Goal: Obtain resource: Download file/media

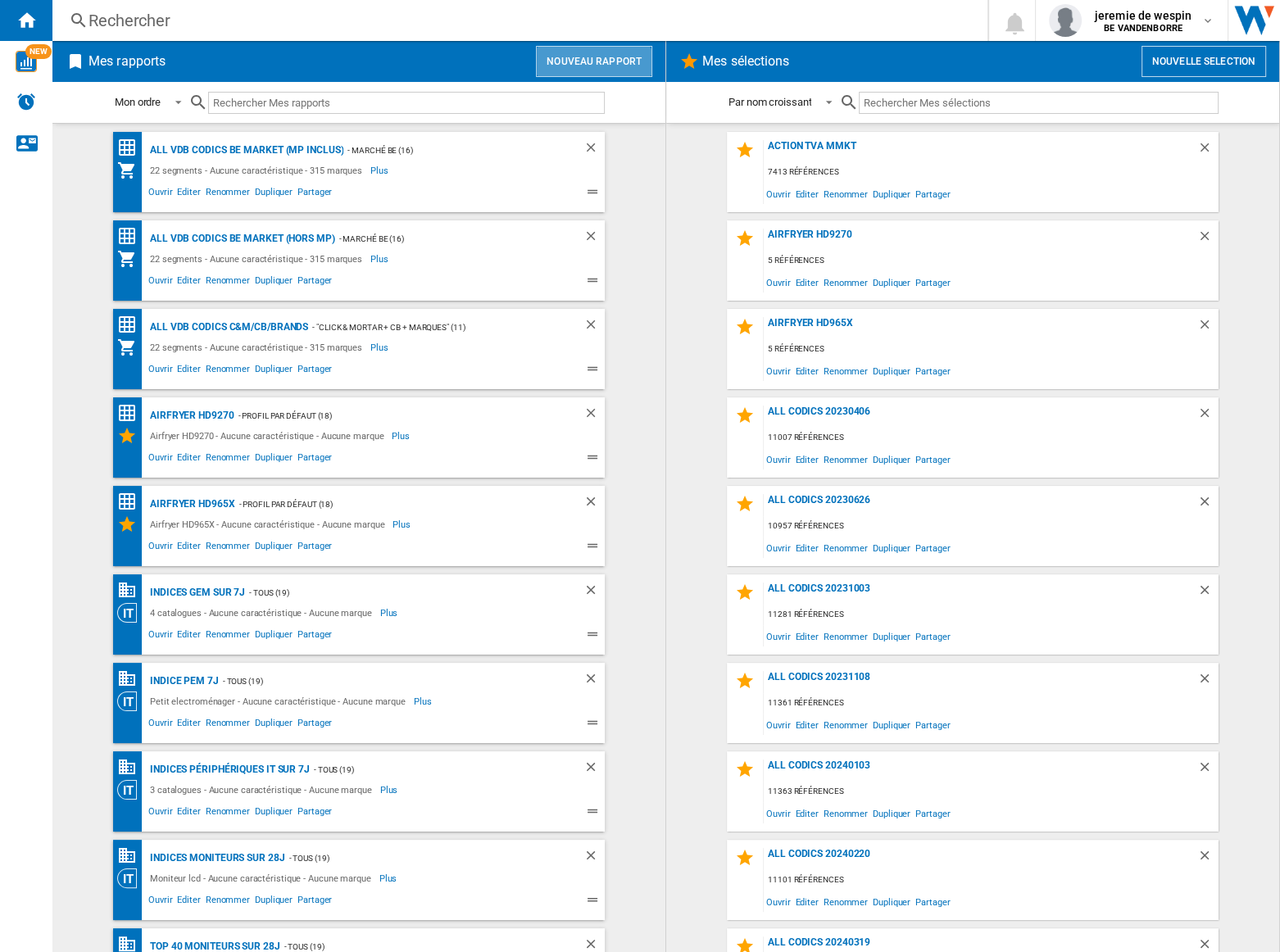
click at [592, 69] on button "Nouveau rapport" at bounding box center [594, 61] width 116 height 31
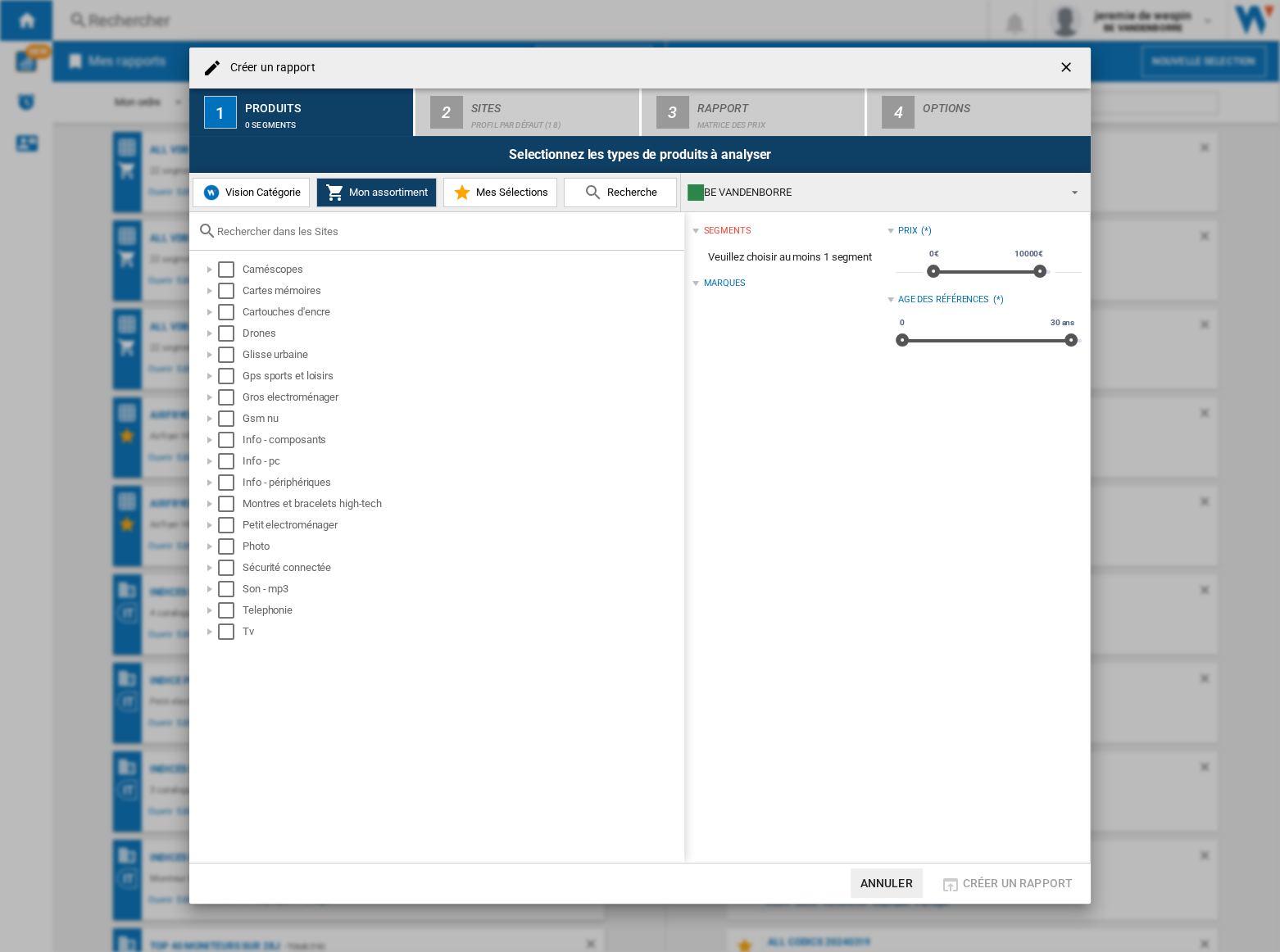
click at [1060, 70] on ng-md-icon "getI18NText('BUTTONS.CLOSE_DIALOG')" at bounding box center [1068, 69] width 20 height 20
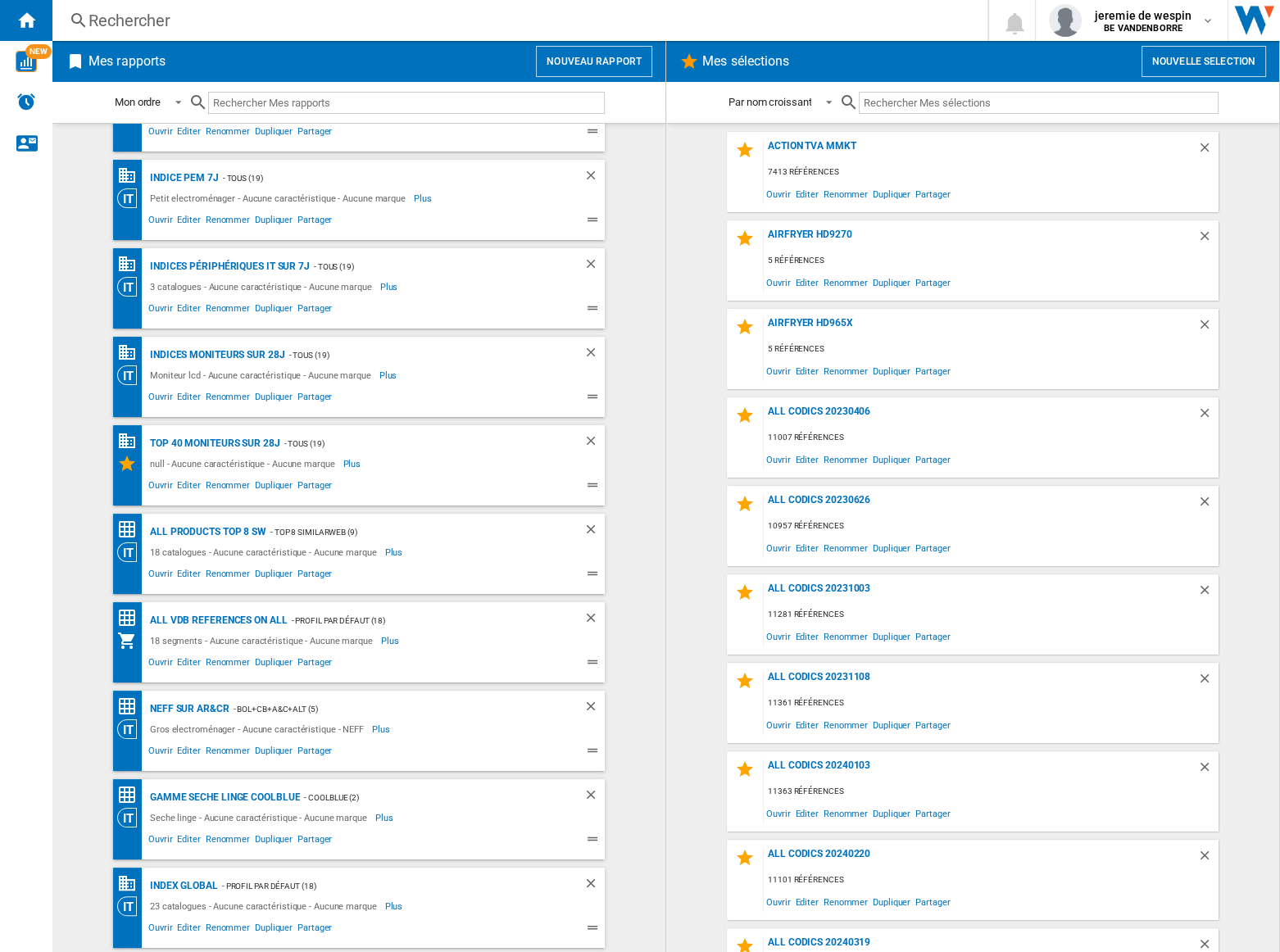
scroll to position [546, 0]
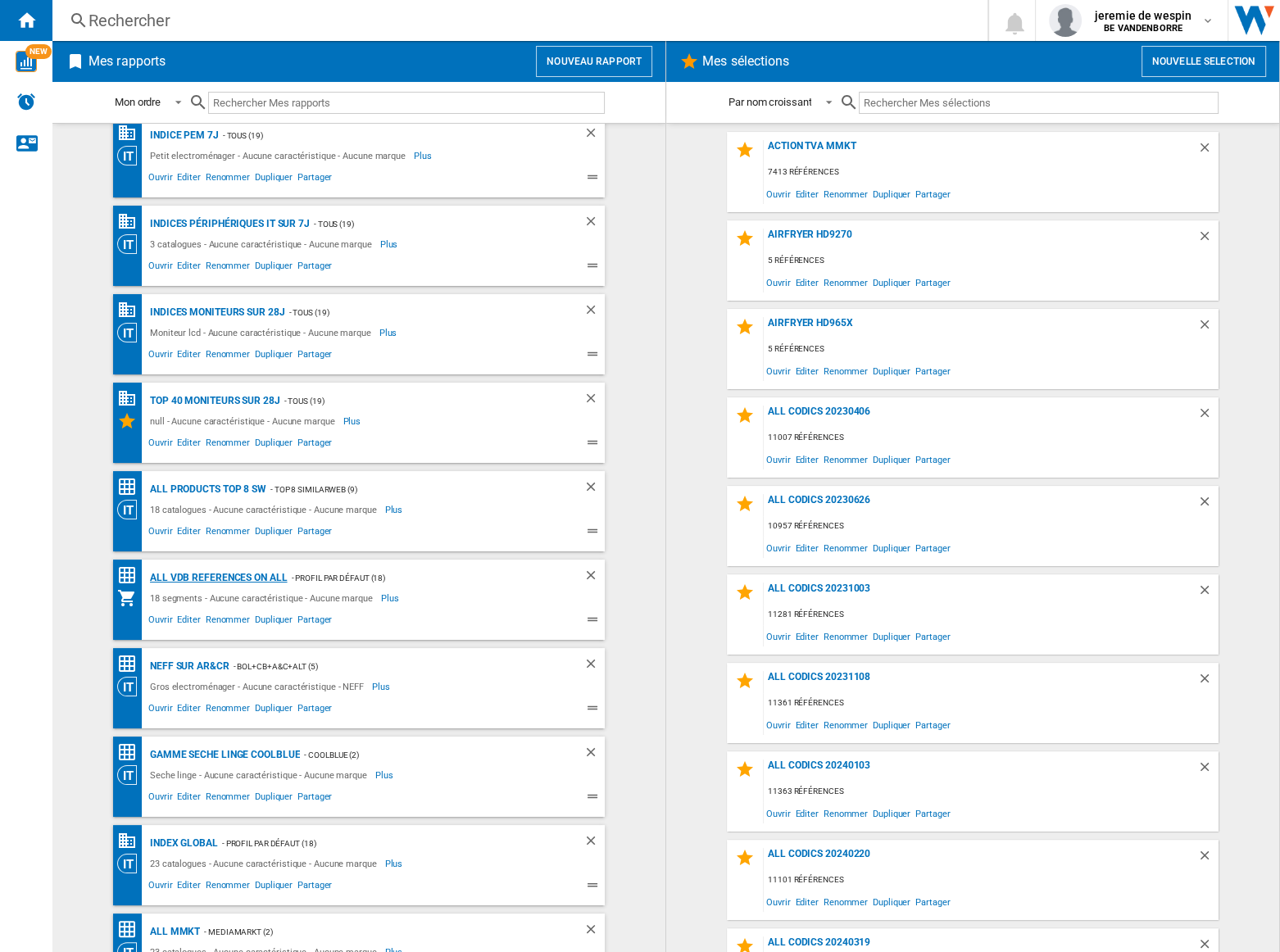
click at [229, 574] on div "All VDB References on ALL" at bounding box center [217, 578] width 142 height 21
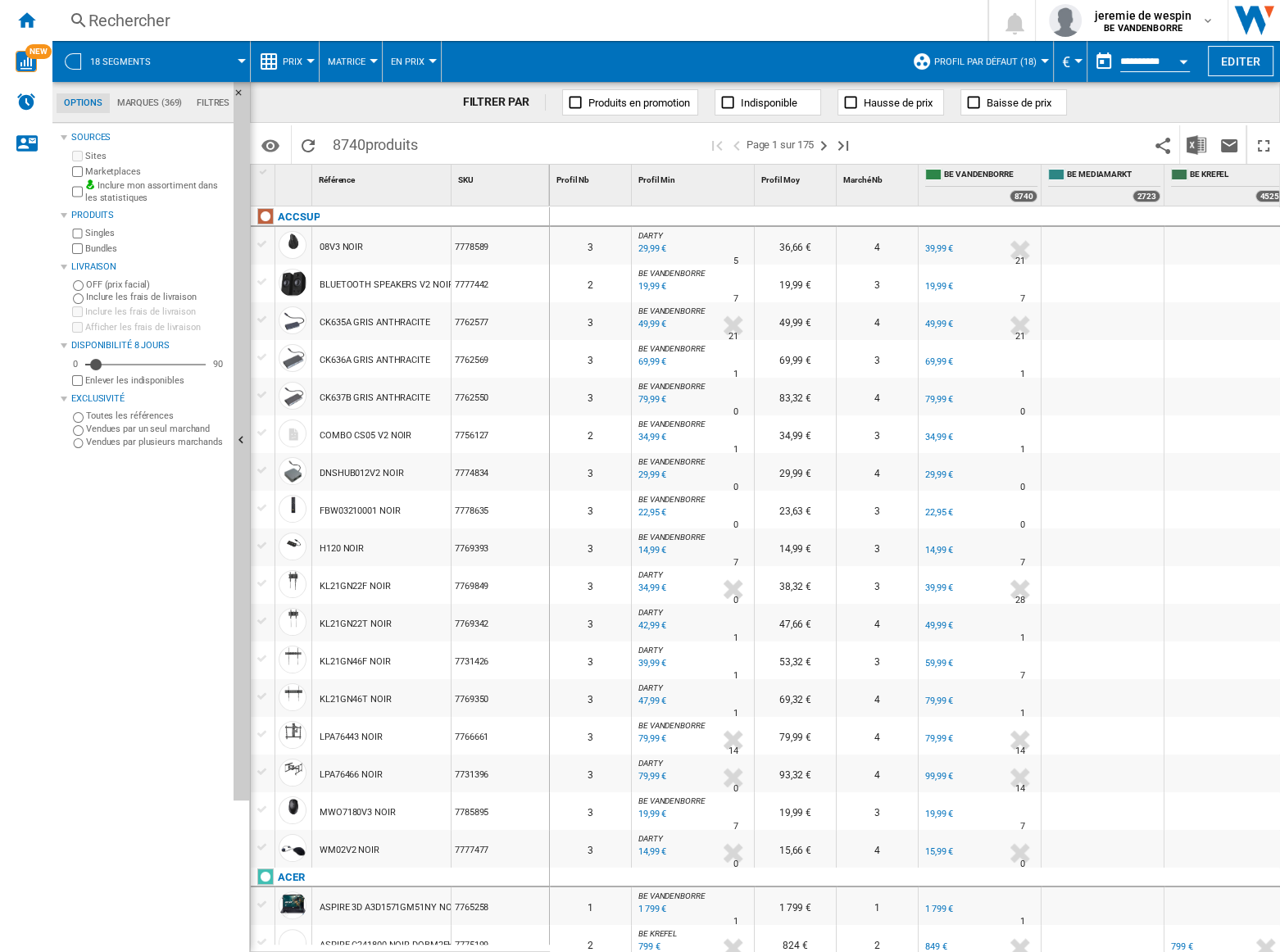
click at [240, 61] on div at bounding box center [241, 60] width 8 height 5
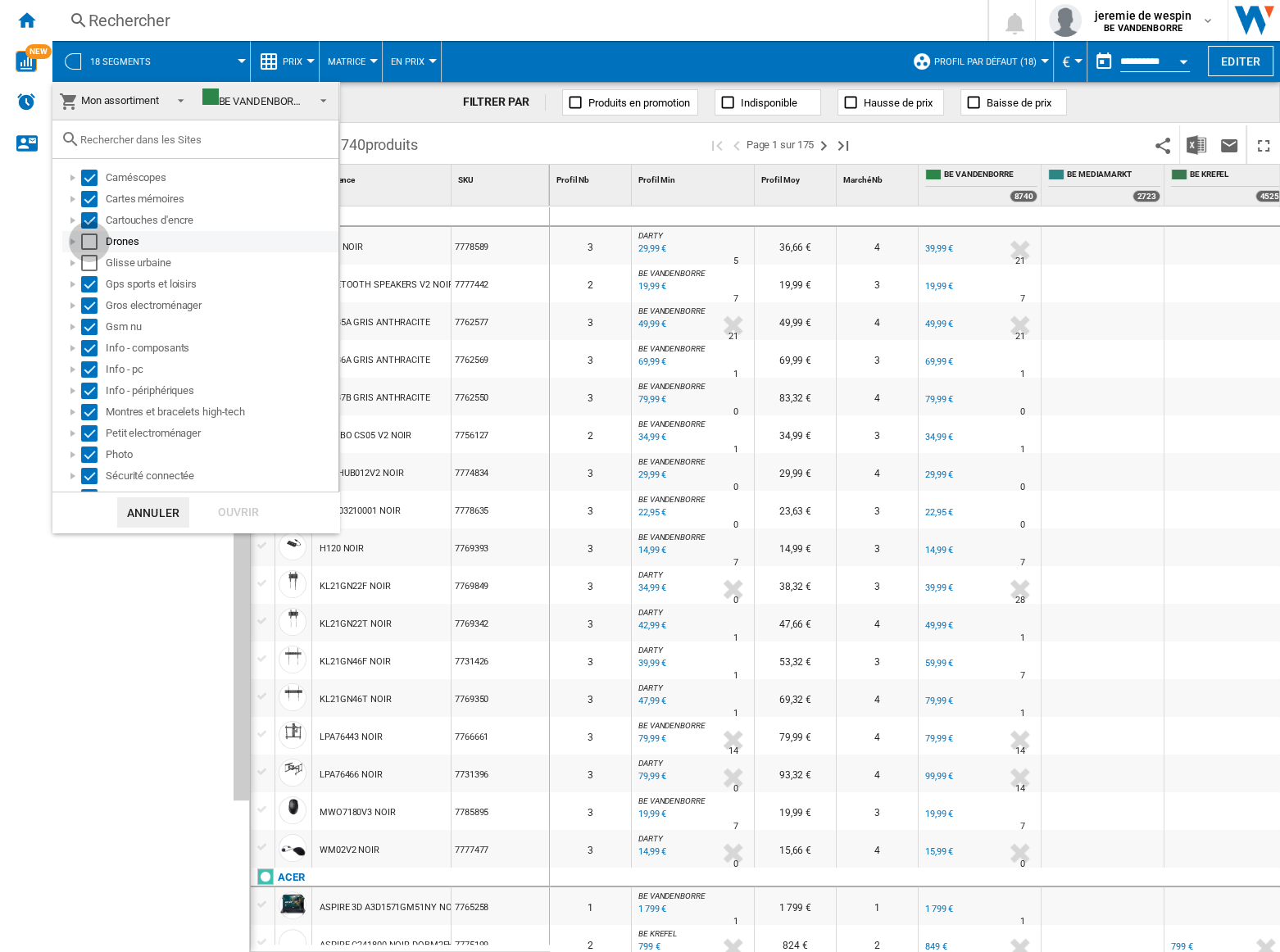
click at [88, 242] on div "Select" at bounding box center [89, 242] width 16 height 16
click at [81, 265] on div "Select" at bounding box center [89, 263] width 16 height 16
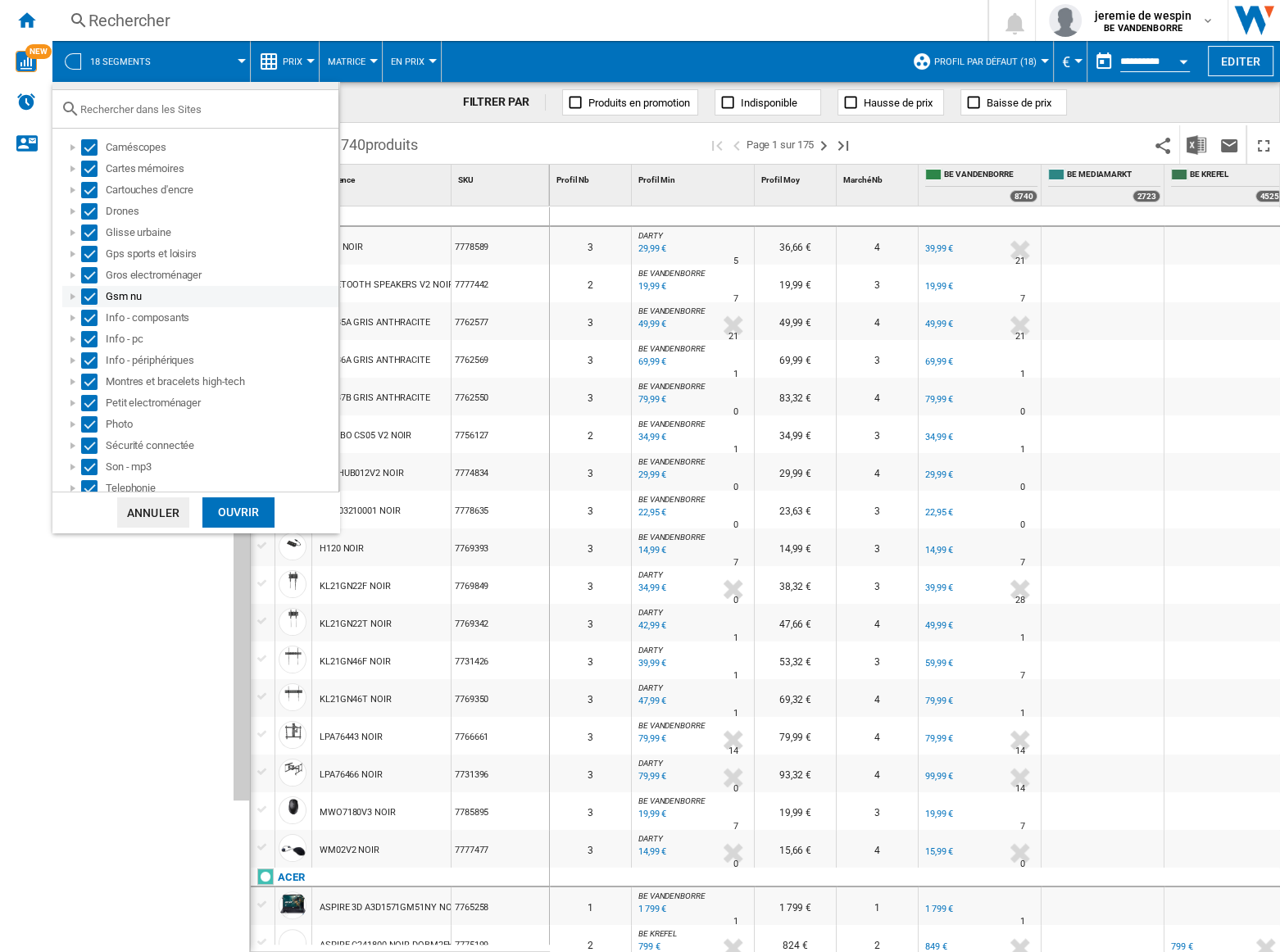
scroll to position [59, 0]
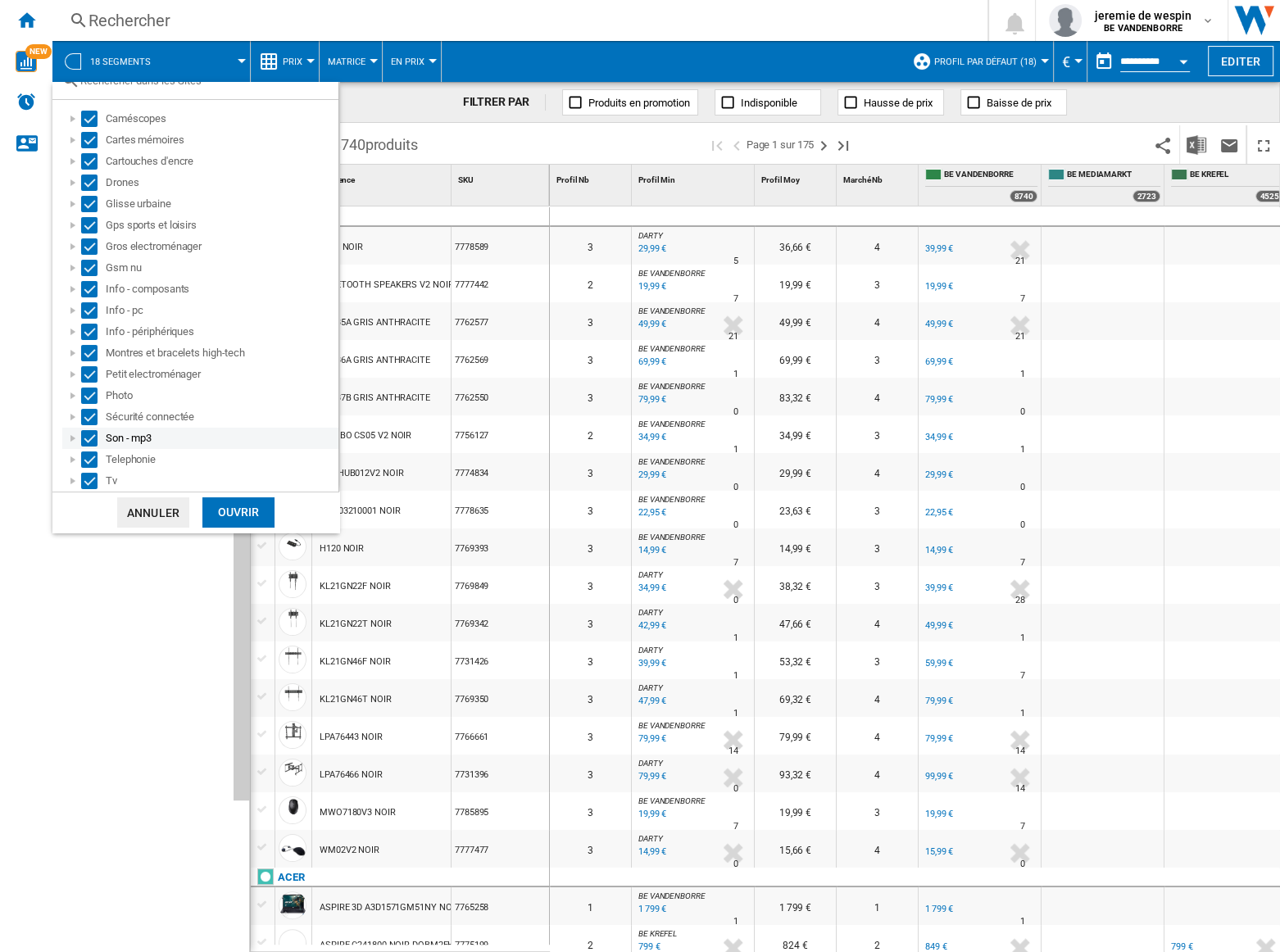
click at [68, 434] on div at bounding box center [73, 439] width 16 height 16
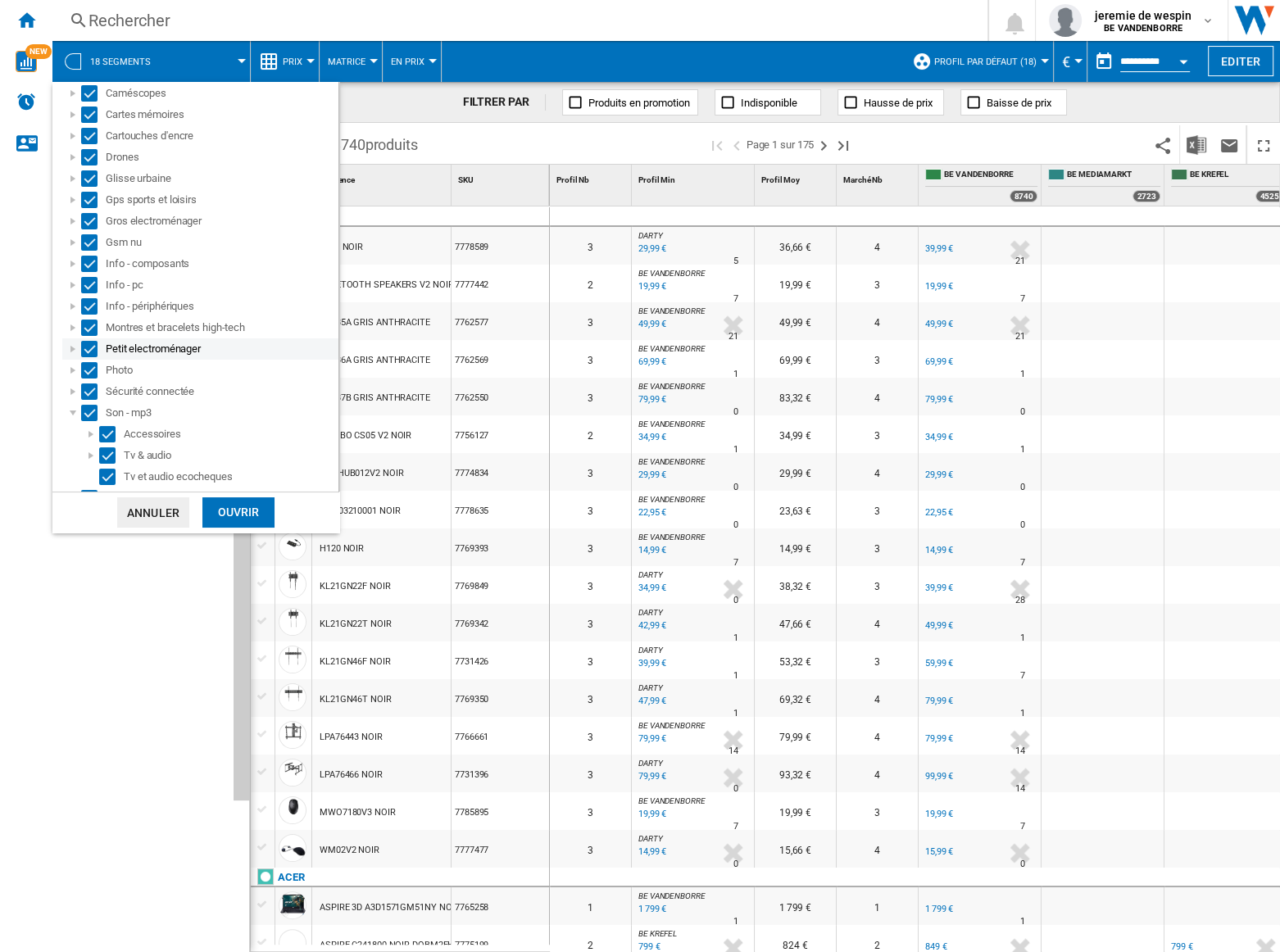
scroll to position [74, 0]
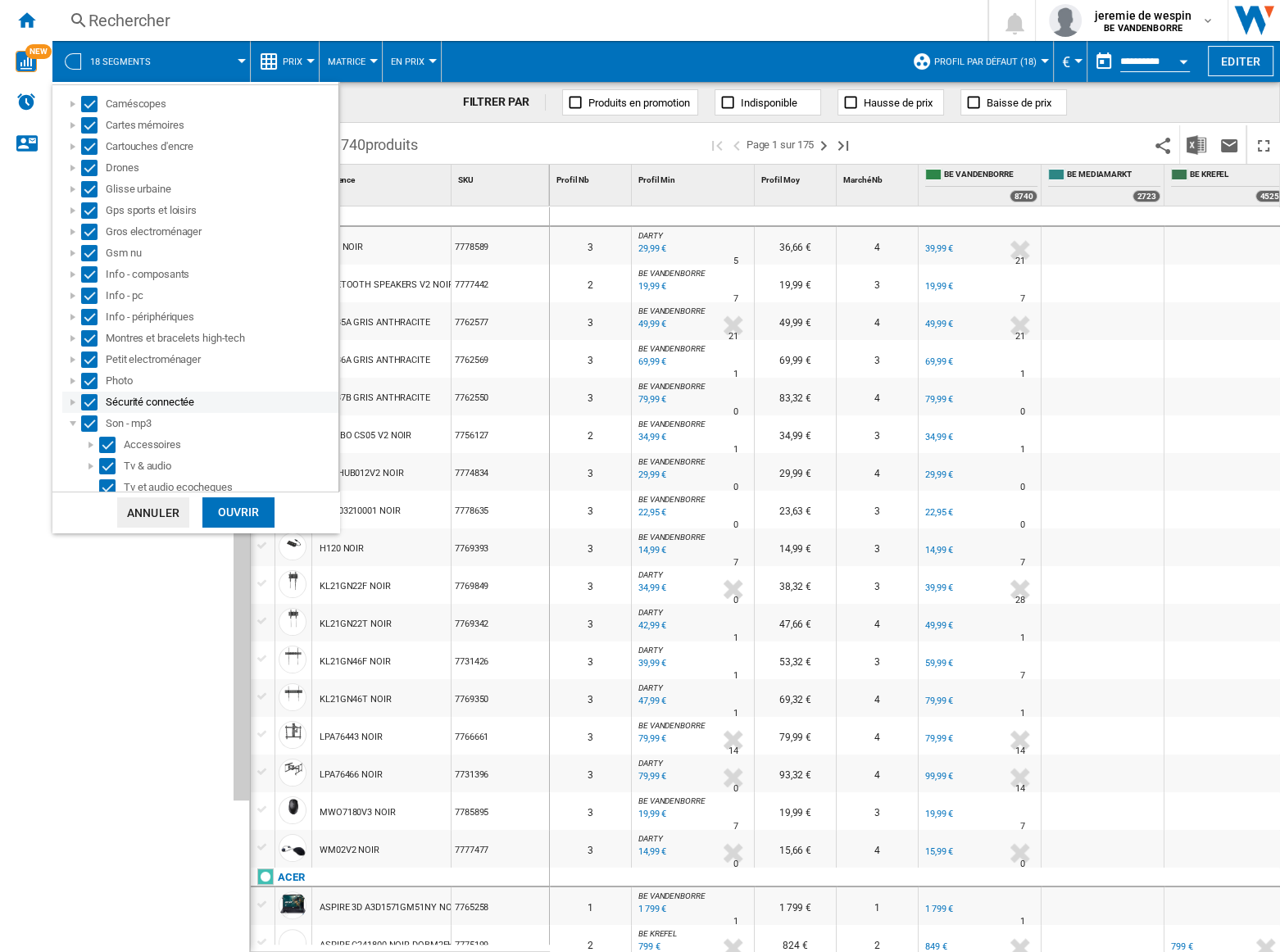
click at [70, 396] on div at bounding box center [73, 402] width 16 height 16
click at [74, 381] on div at bounding box center [73, 381] width 16 height 16
click at [74, 359] on div at bounding box center [73, 359] width 16 height 16
click at [70, 335] on div at bounding box center [73, 338] width 16 height 16
click at [69, 314] on div at bounding box center [73, 317] width 16 height 16
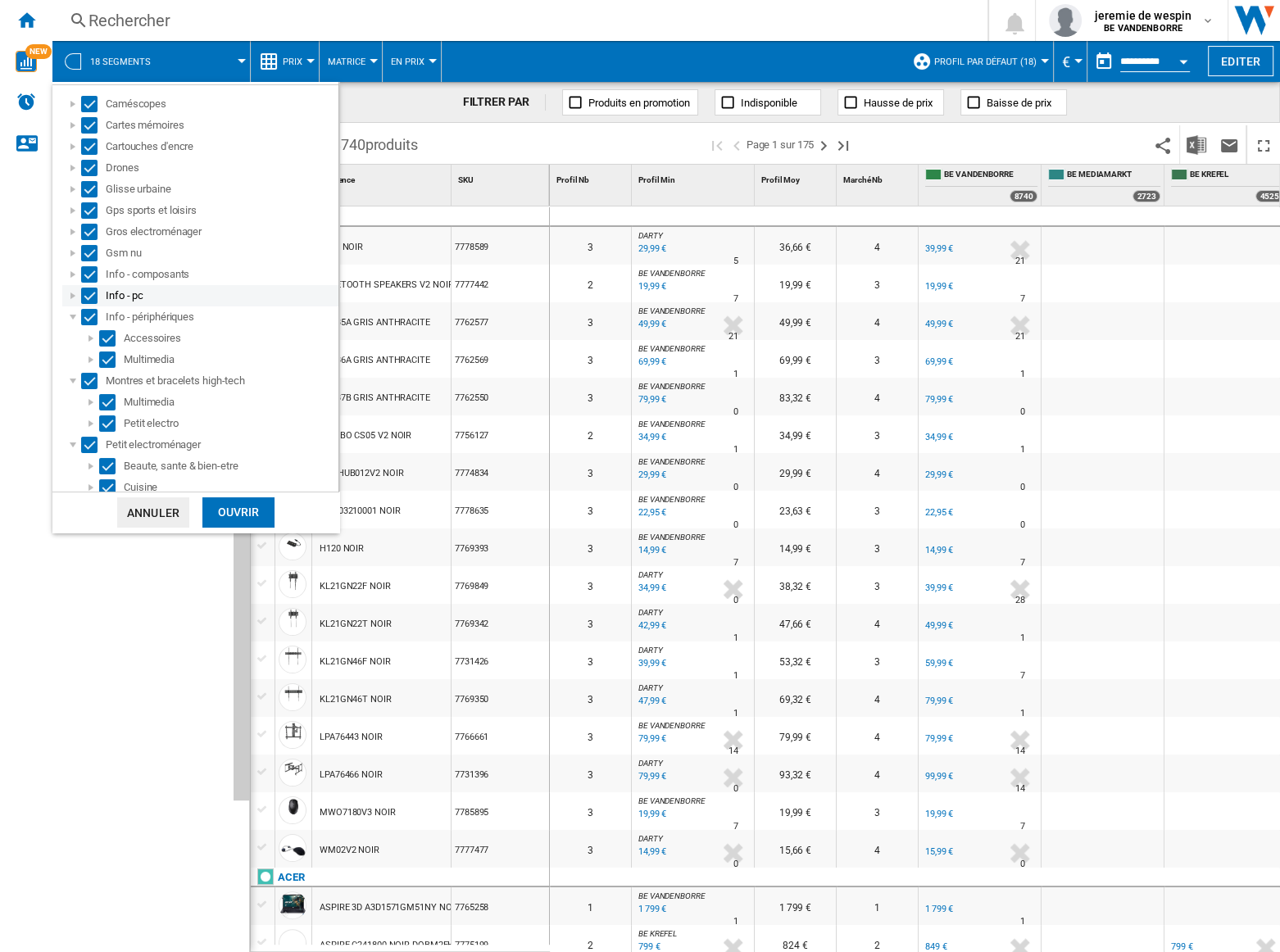
click at [67, 289] on div at bounding box center [73, 296] width 16 height 16
click at [67, 272] on div at bounding box center [73, 274] width 16 height 16
click at [68, 253] on div at bounding box center [73, 253] width 16 height 16
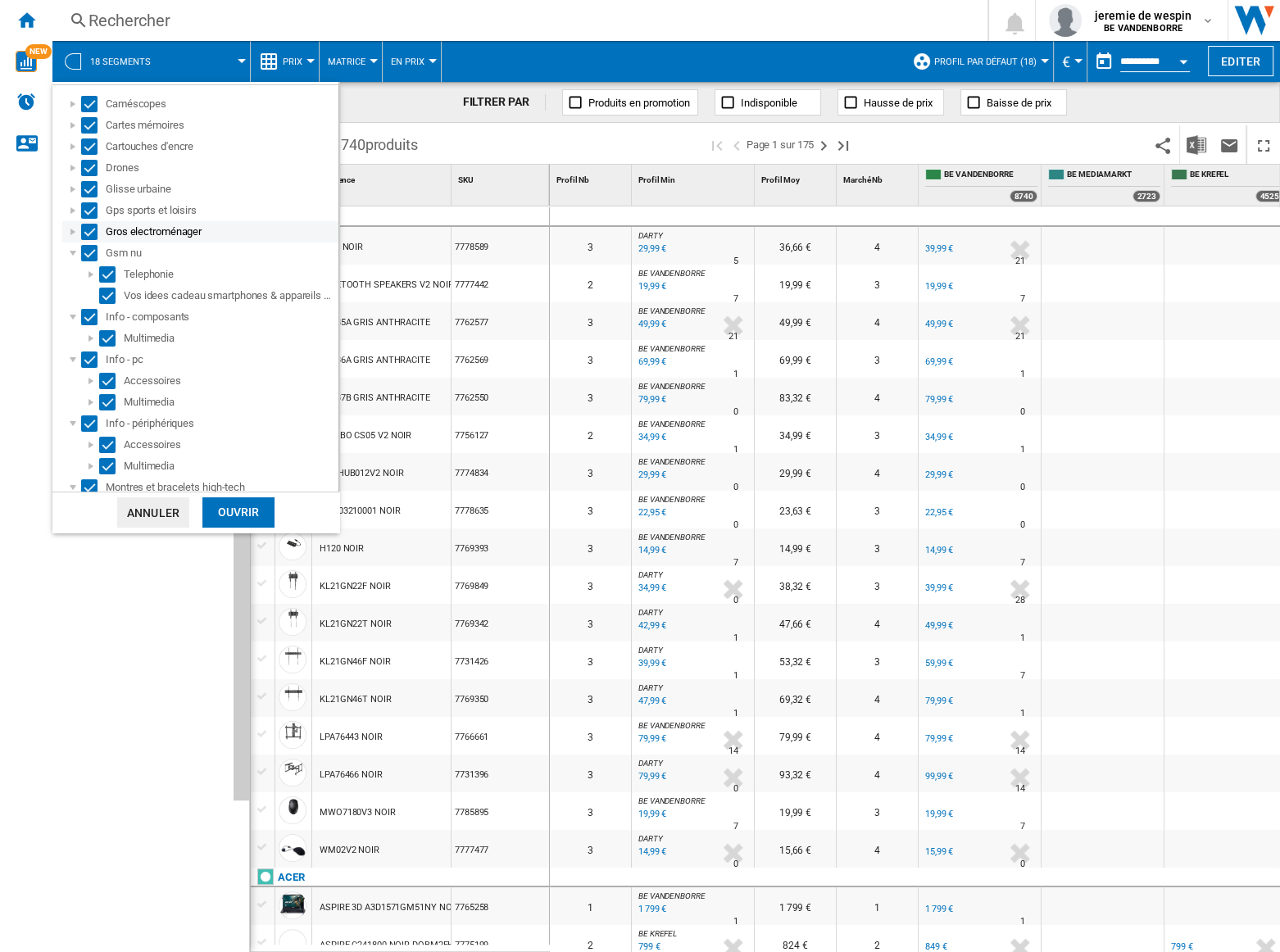
click at [67, 226] on div at bounding box center [73, 232] width 16 height 16
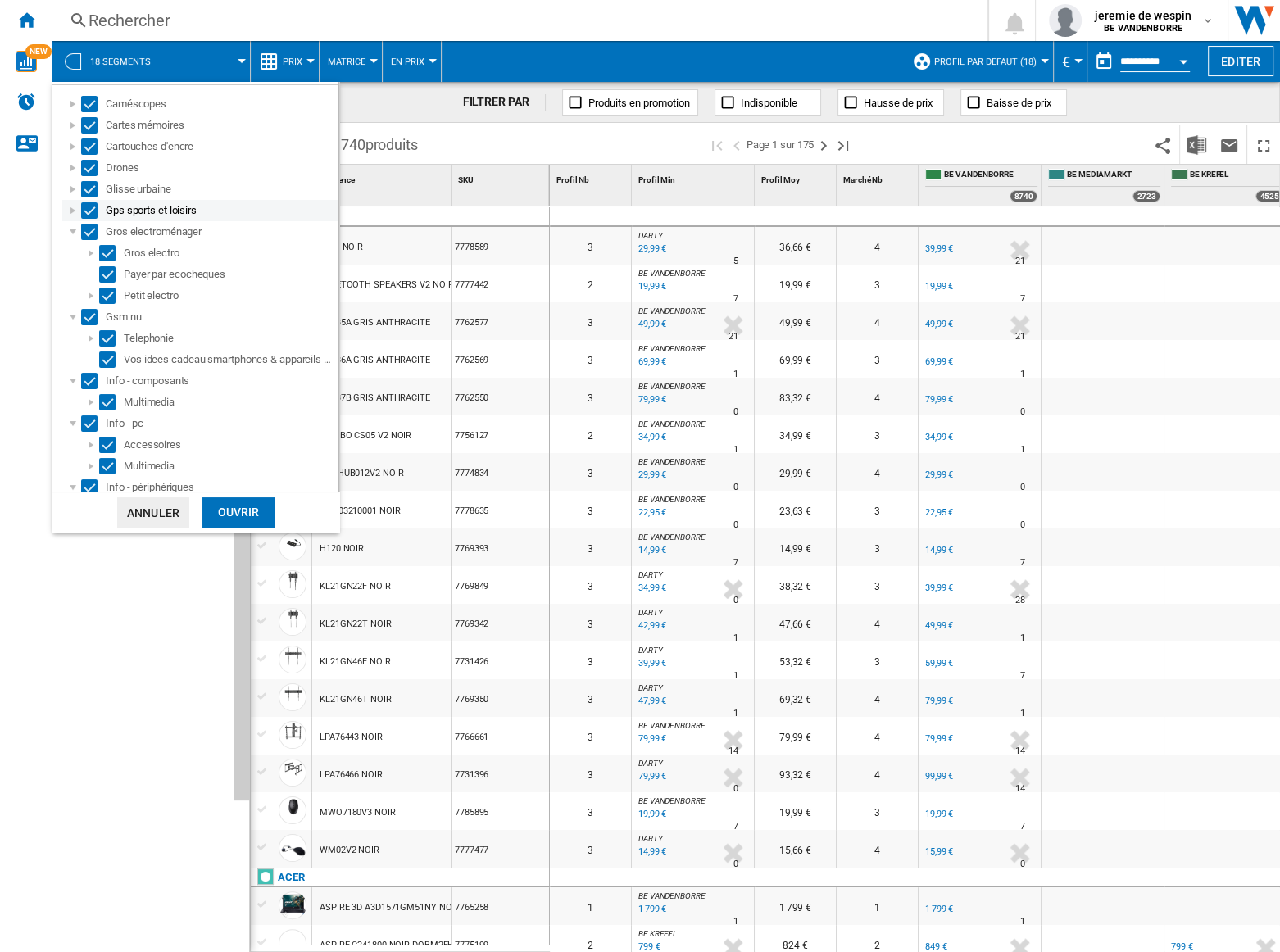
click at [68, 209] on div at bounding box center [73, 210] width 16 height 16
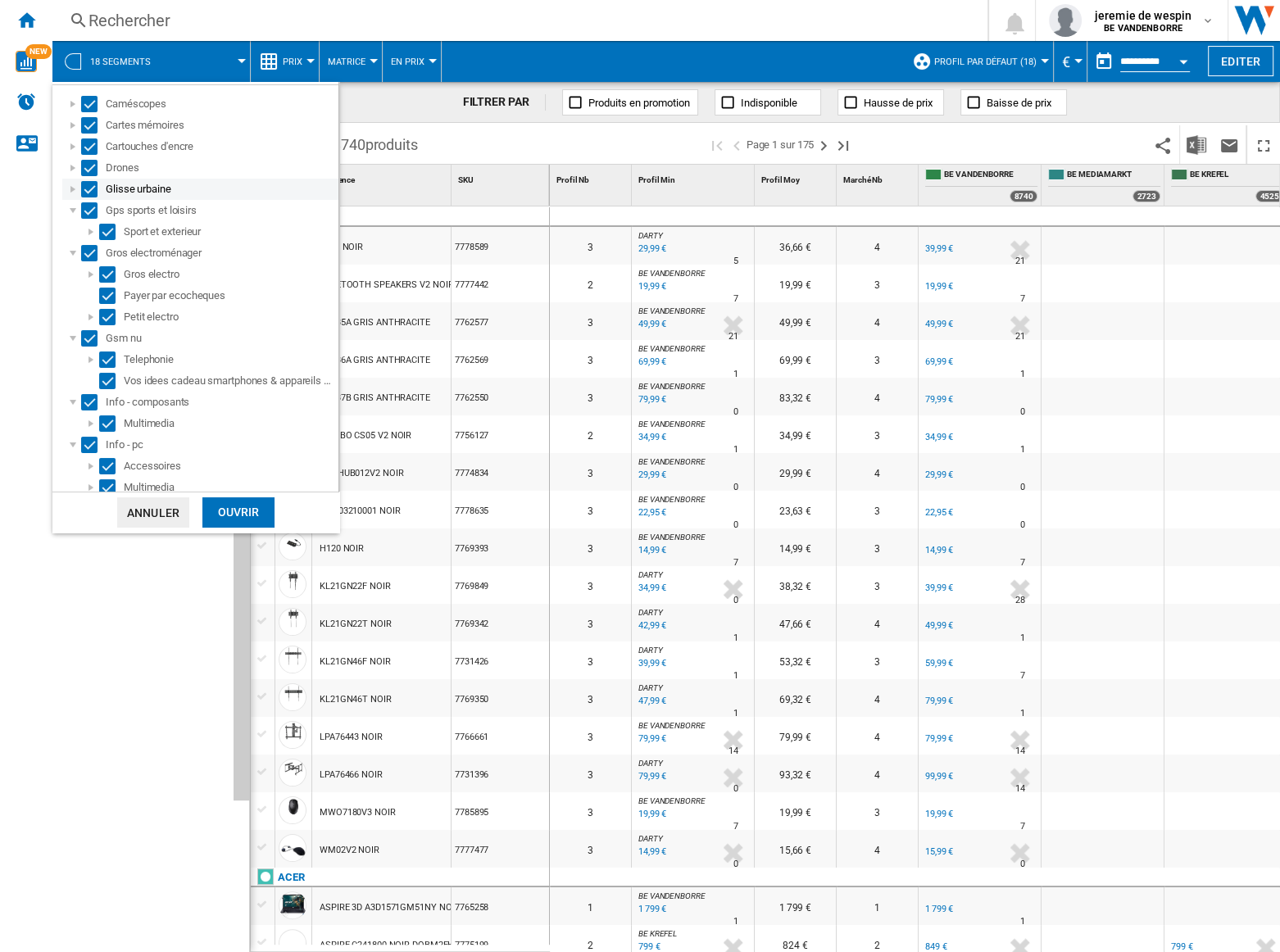
click at [72, 188] on div at bounding box center [73, 189] width 16 height 16
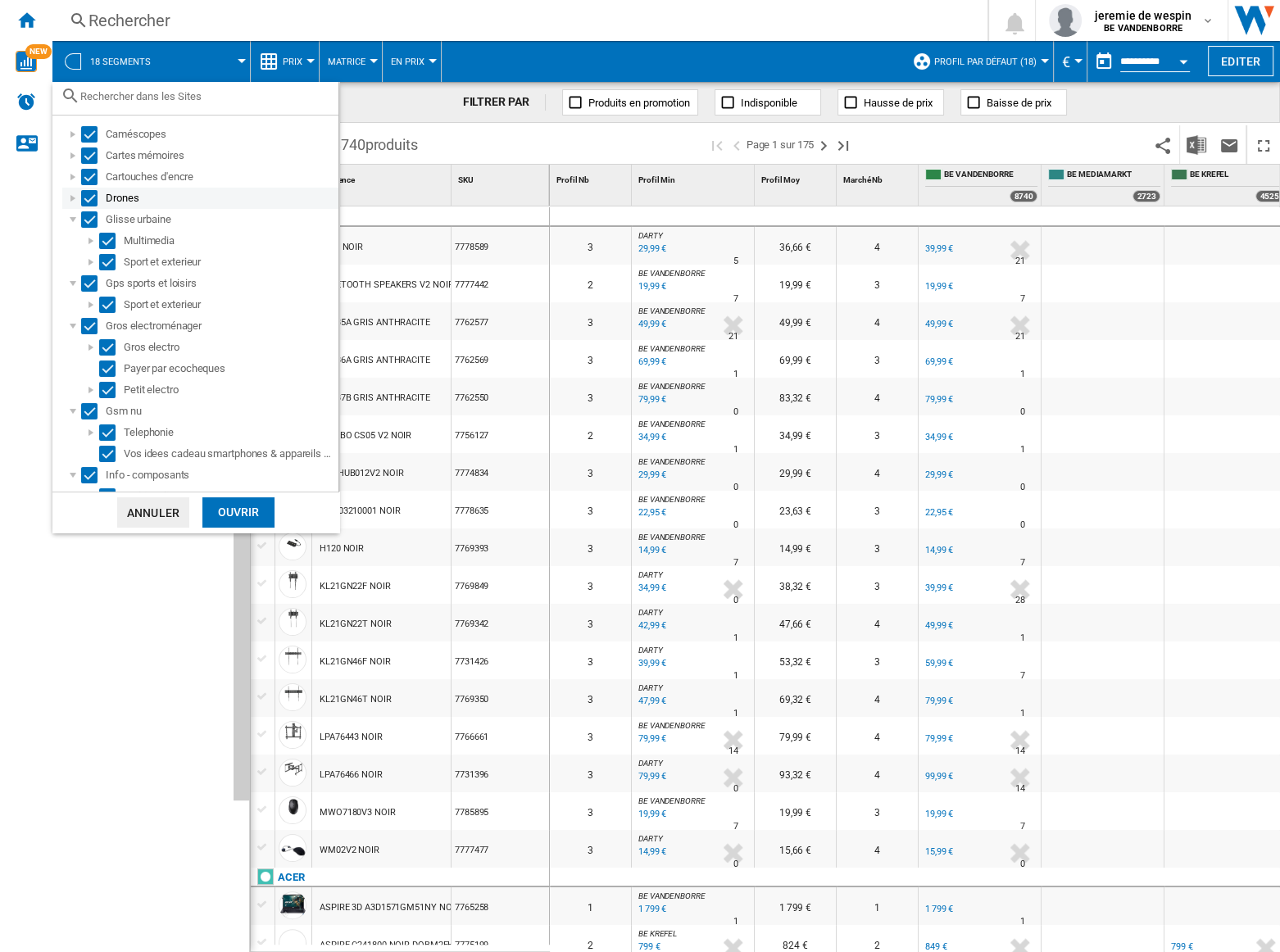
scroll to position [0, 0]
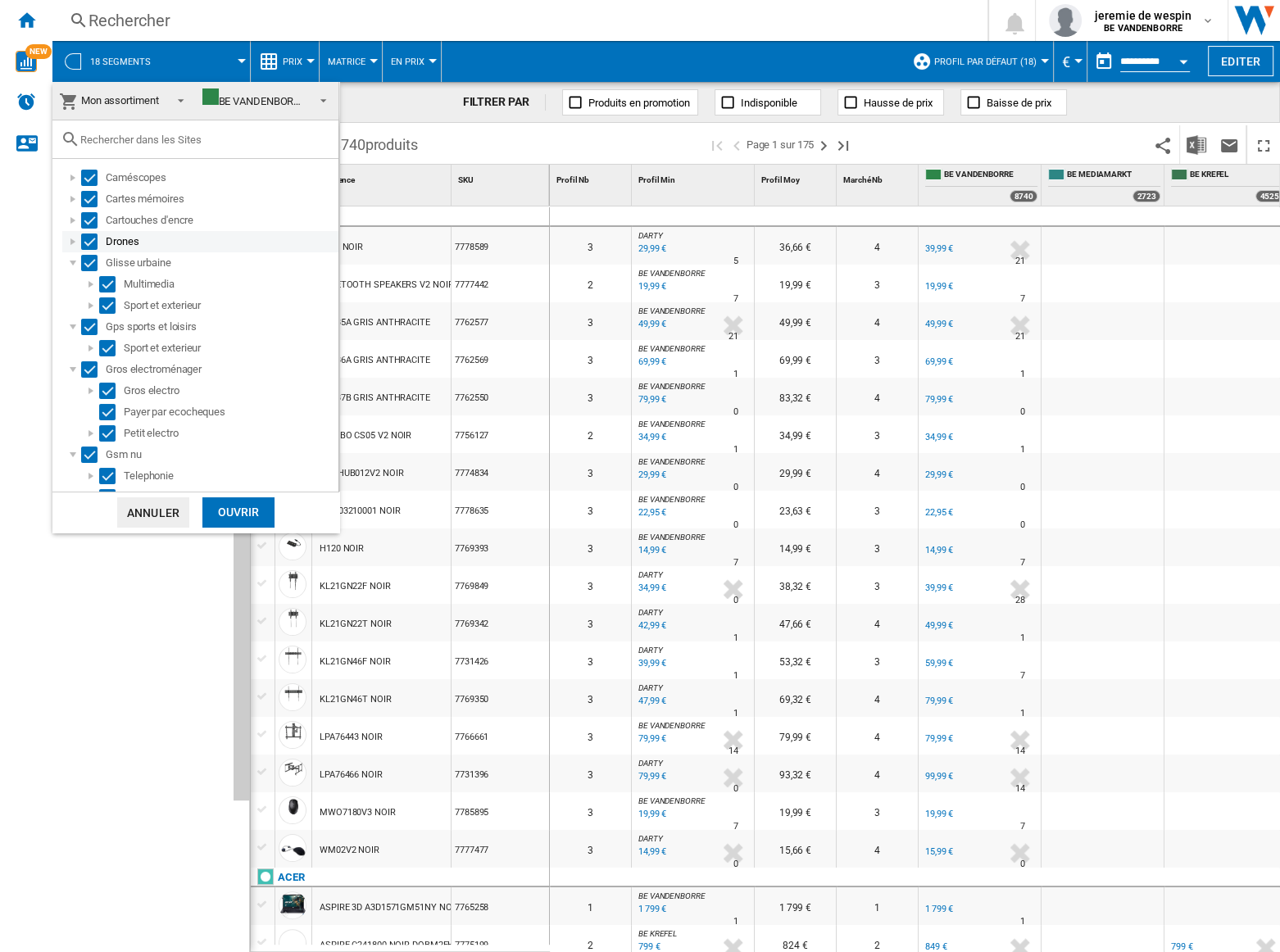
click at [75, 239] on div at bounding box center [73, 242] width 16 height 16
click at [72, 221] on div at bounding box center [73, 220] width 16 height 16
click at [67, 199] on div at bounding box center [73, 199] width 16 height 16
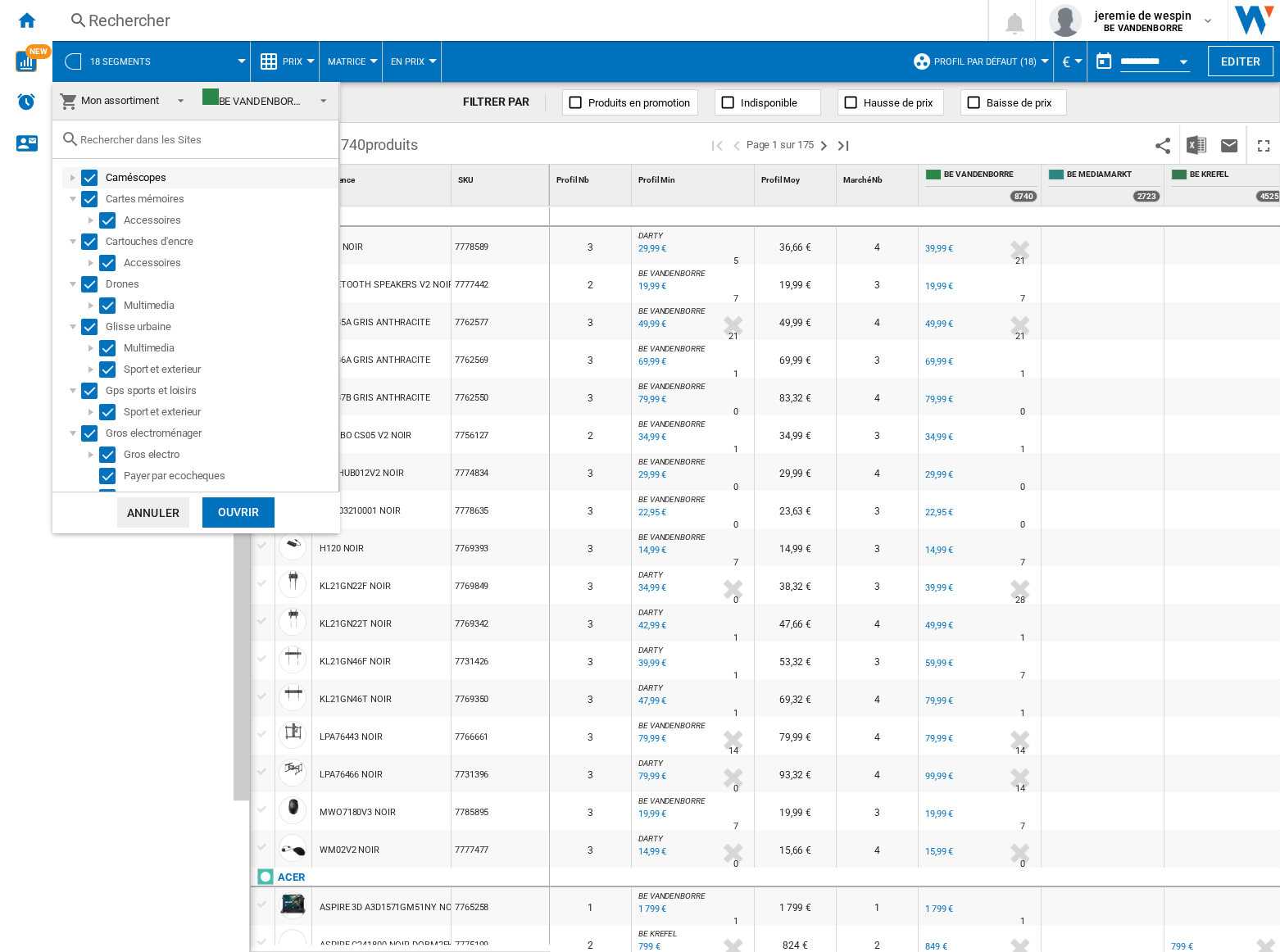
click at [65, 178] on div at bounding box center [73, 178] width 16 height 16
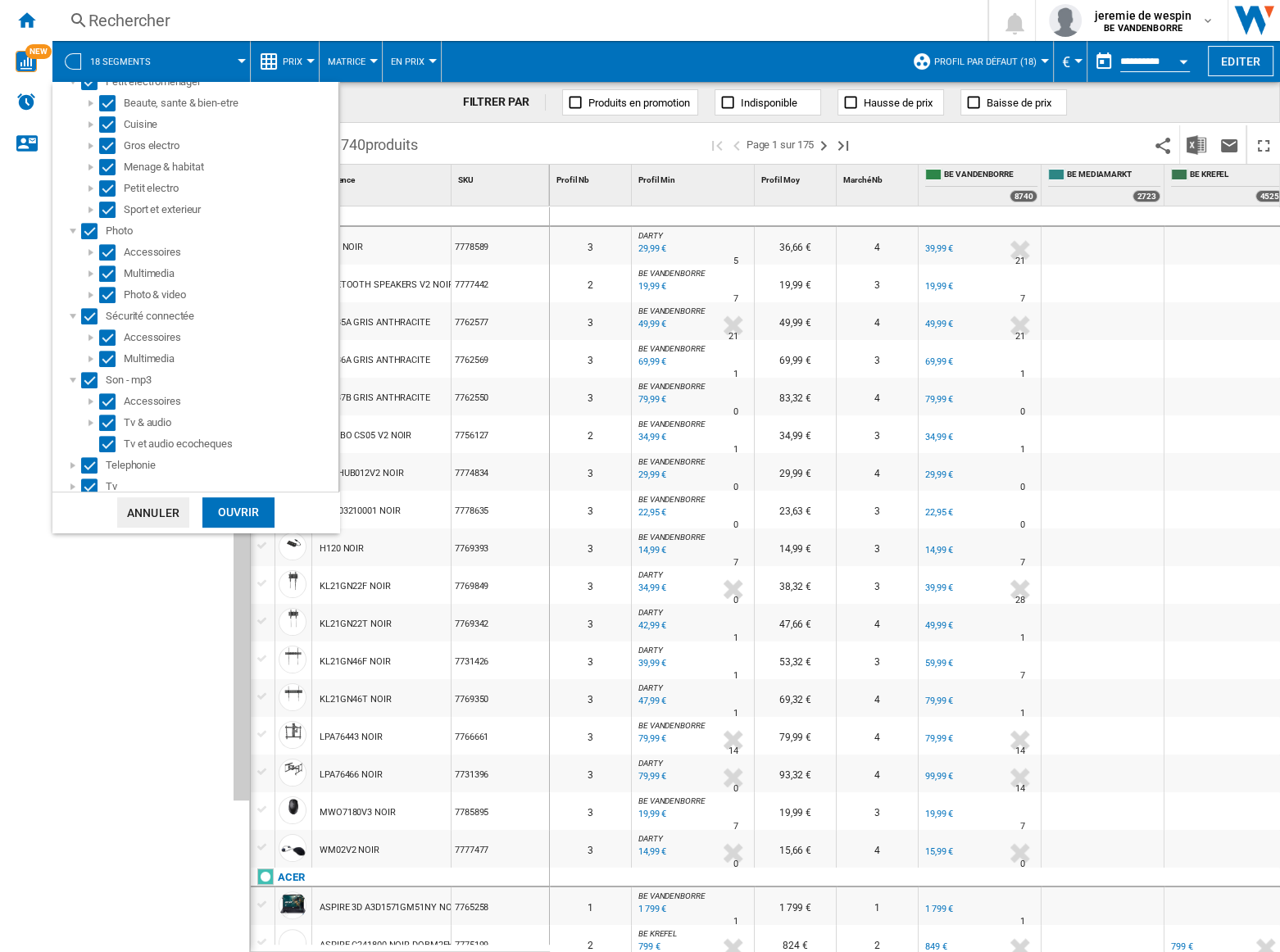
scroll to position [762, 0]
click at [76, 457] on div at bounding box center [73, 459] width 16 height 16
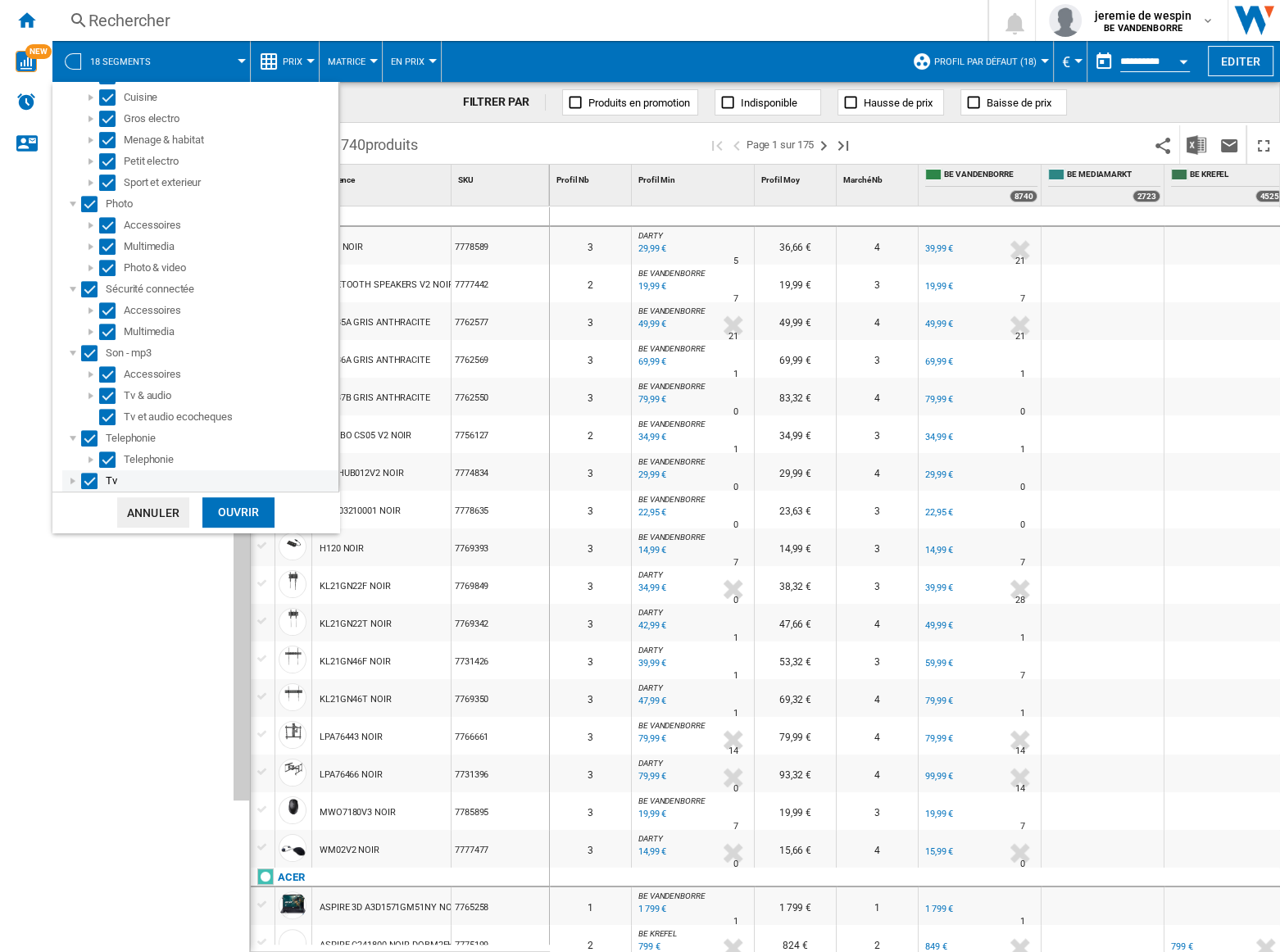
click at [72, 484] on div at bounding box center [73, 481] width 16 height 16
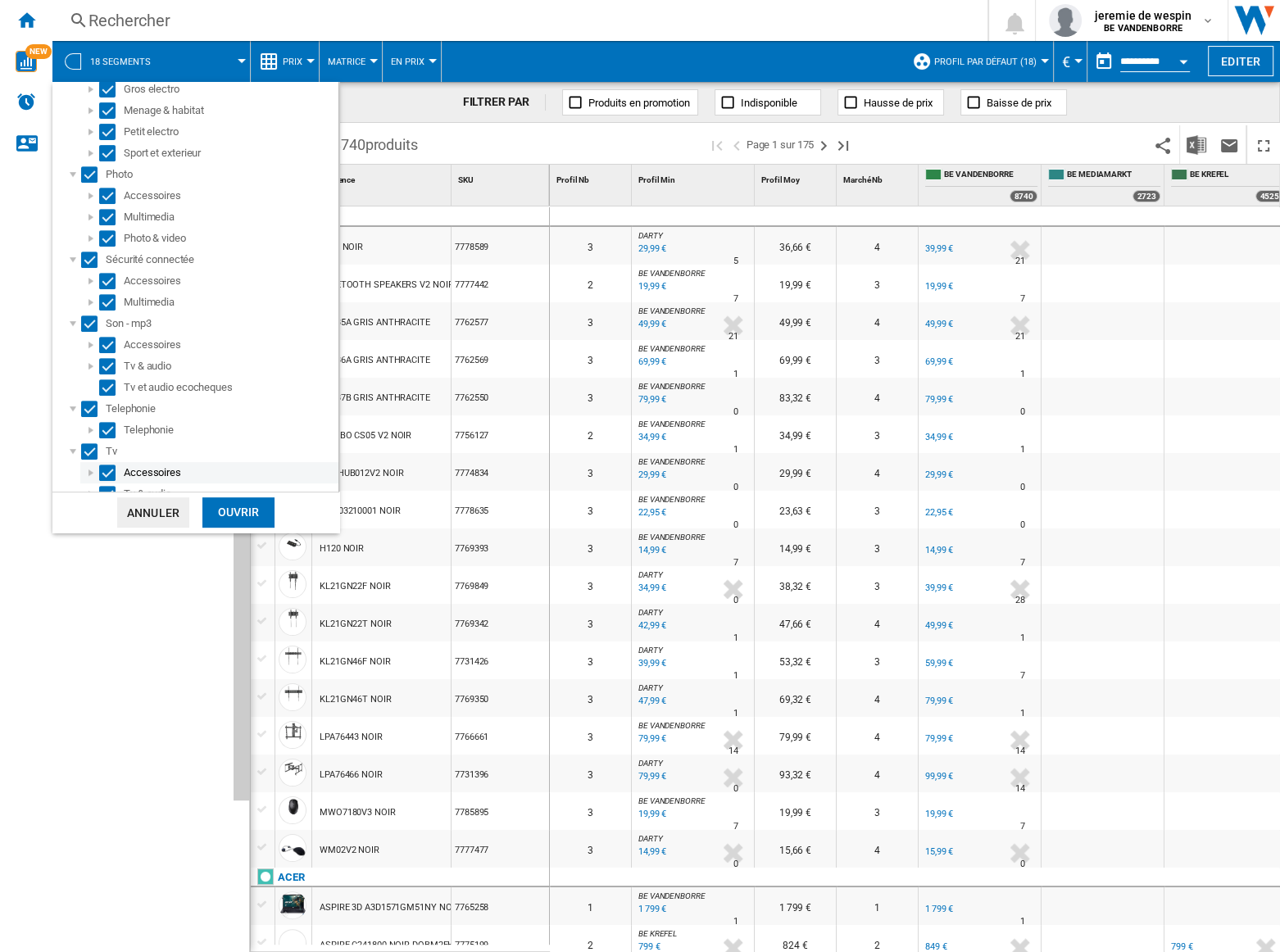
scroll to position [826, 0]
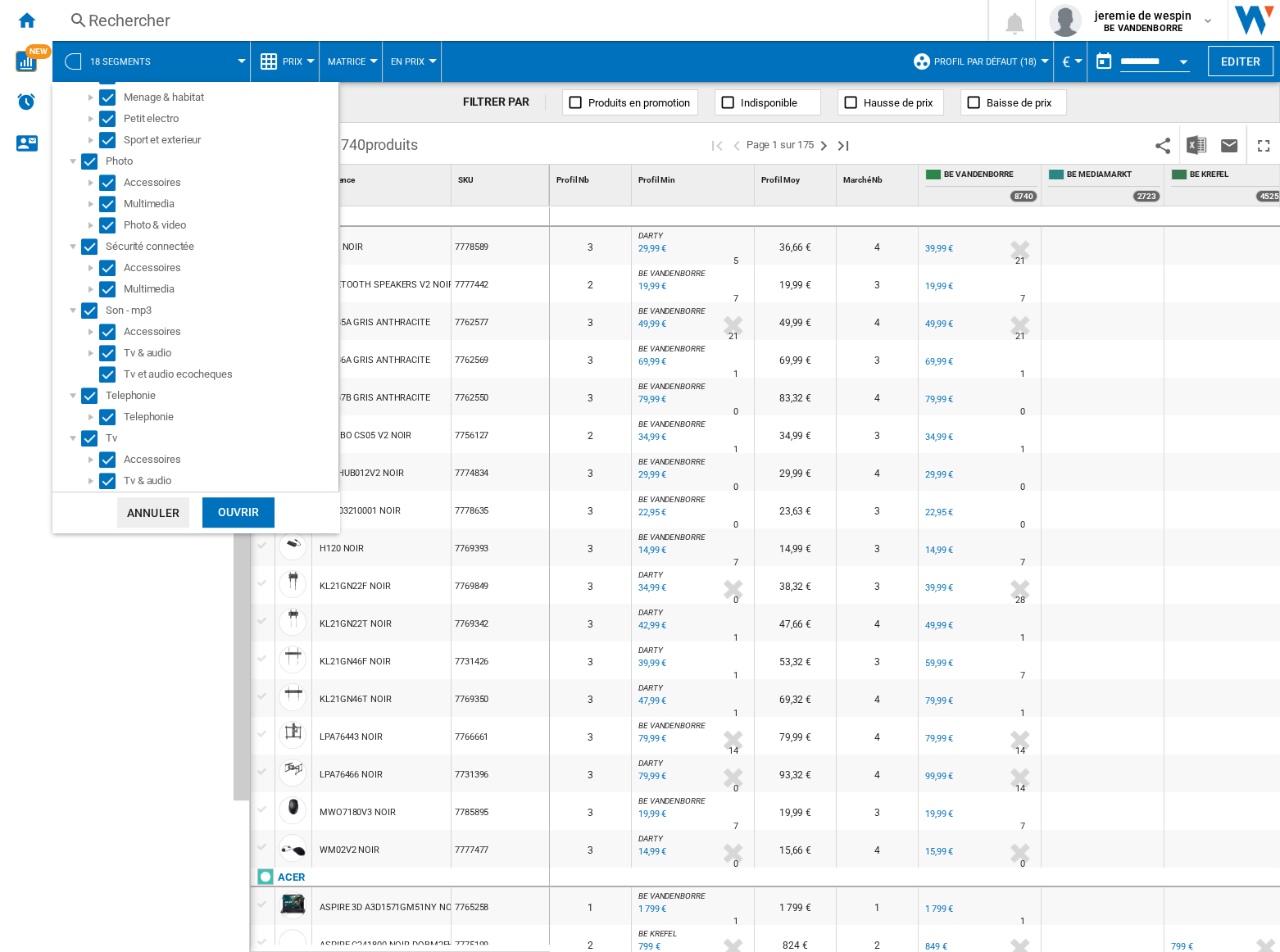
click at [240, 516] on div "Ouvrir" at bounding box center [238, 513] width 72 height 31
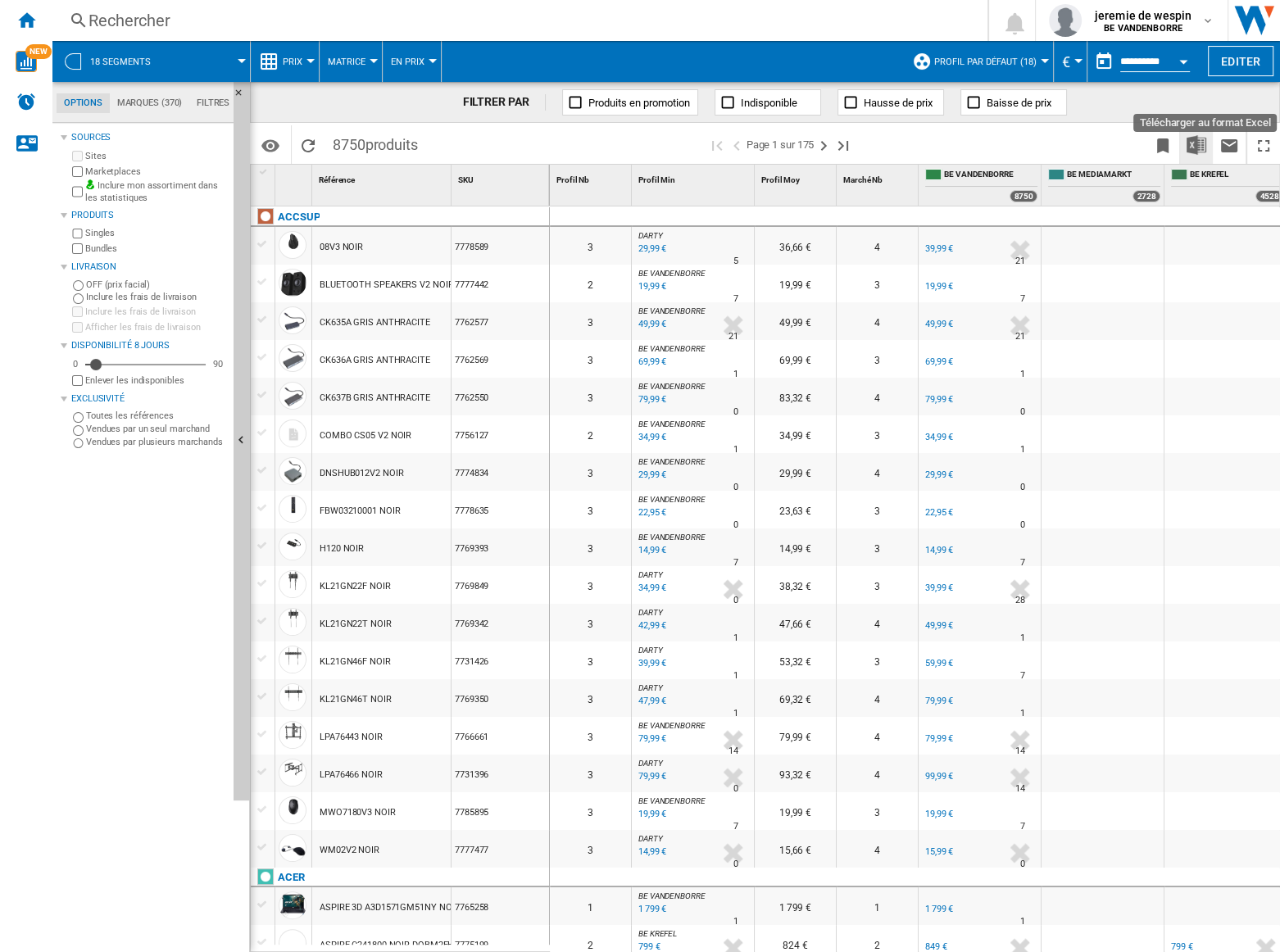
click at [1200, 143] on img "Télécharger au format Excel" at bounding box center [1196, 145] width 20 height 20
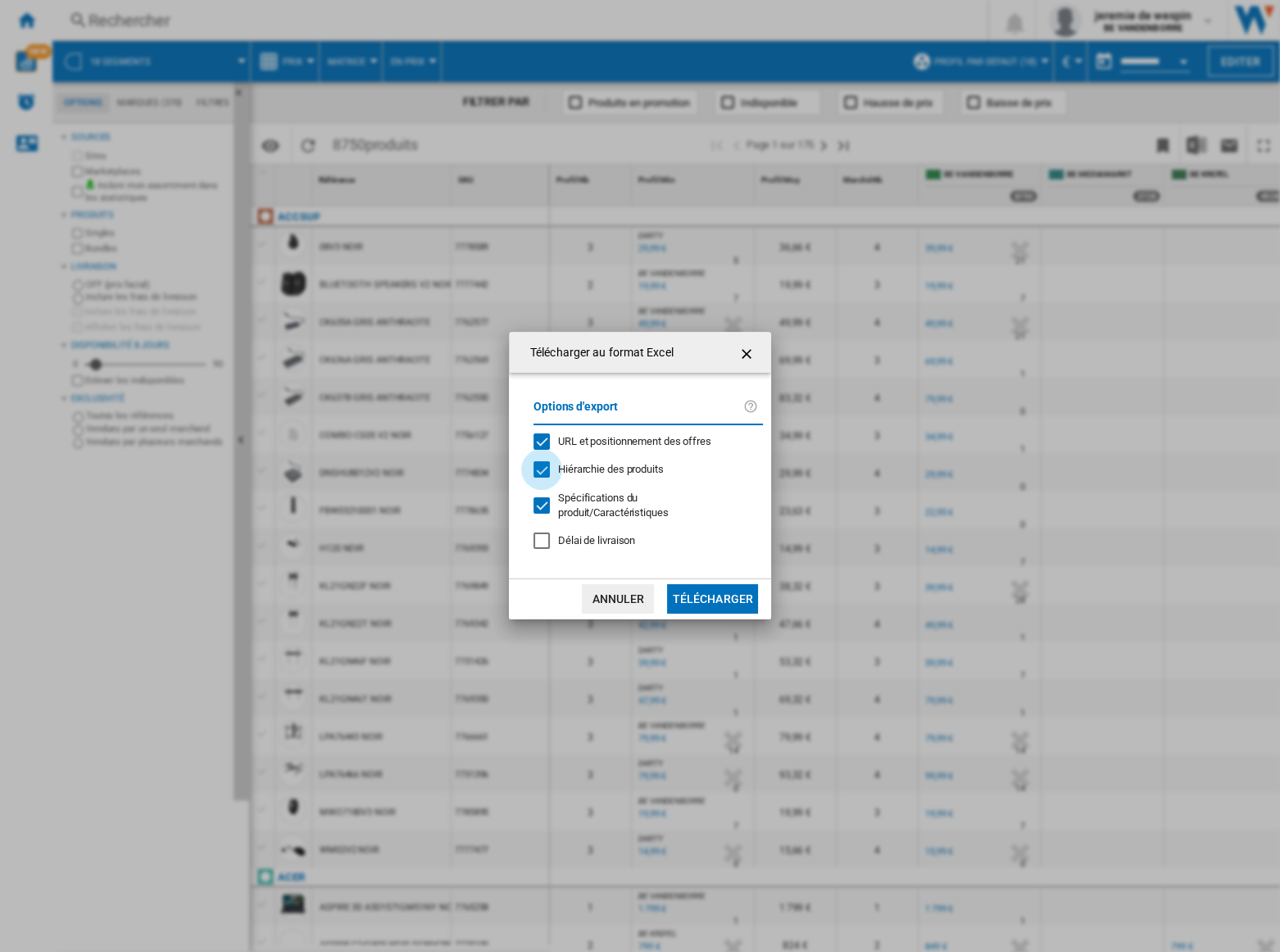
click at [533, 477] on div "Hiérarchie des produits" at bounding box center [542, 469] width 16 height 16
click at [739, 592] on button "Télécharger" at bounding box center [712, 598] width 91 height 30
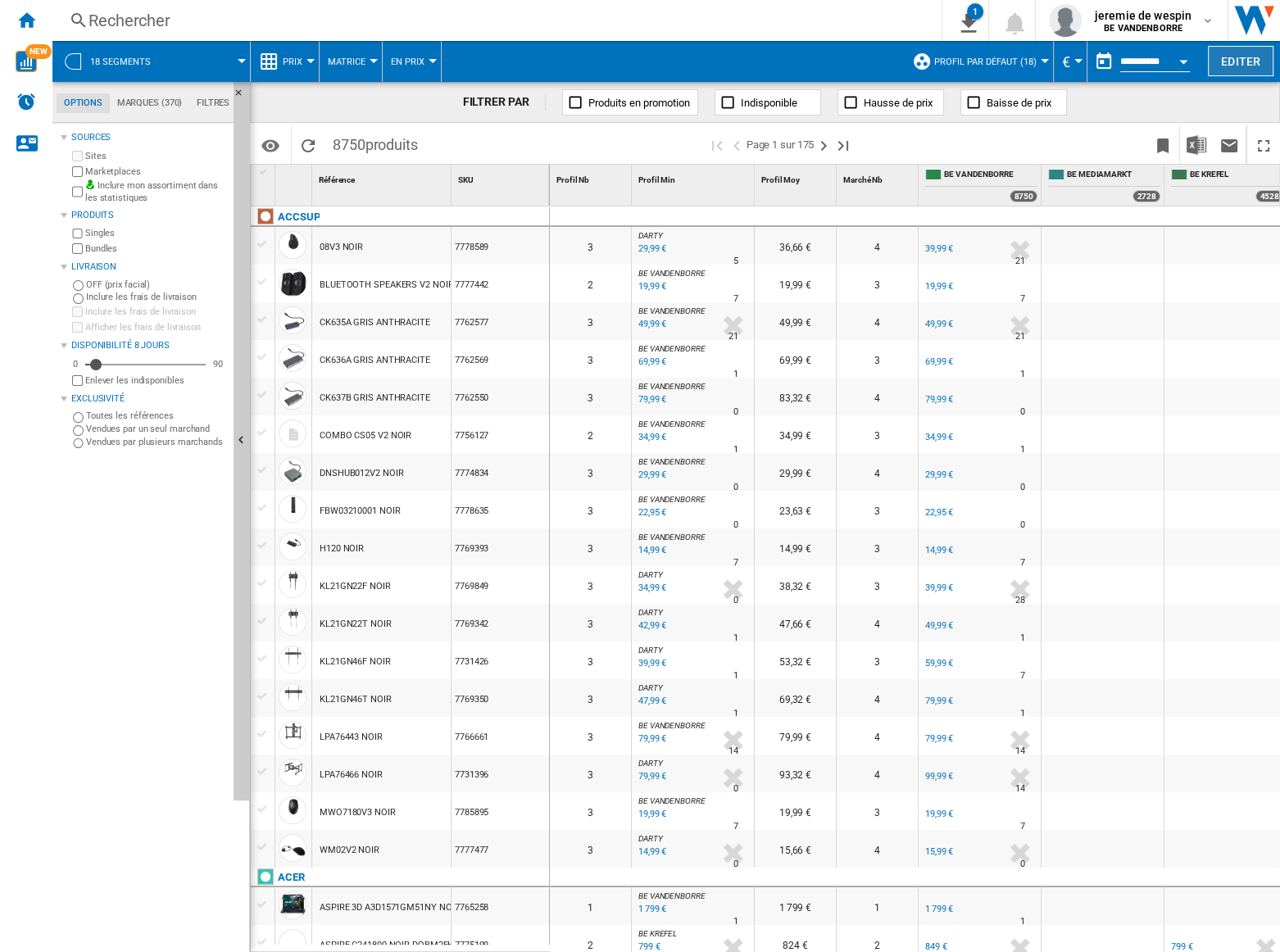
click at [1238, 51] on button "Editer" at bounding box center [1240, 61] width 66 height 31
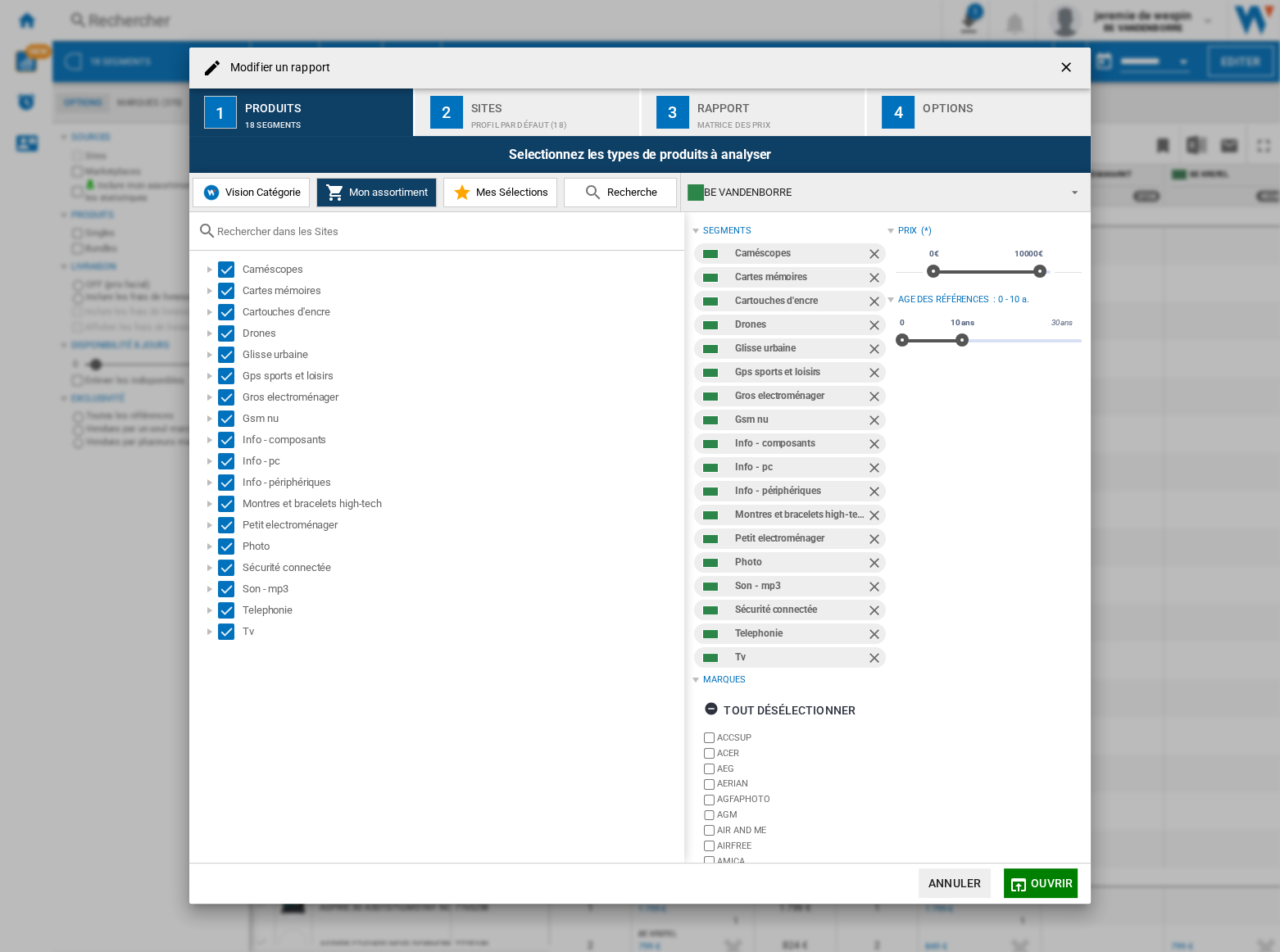
click at [968, 120] on div "Modifier un ..." at bounding box center [1003, 120] width 162 height 17
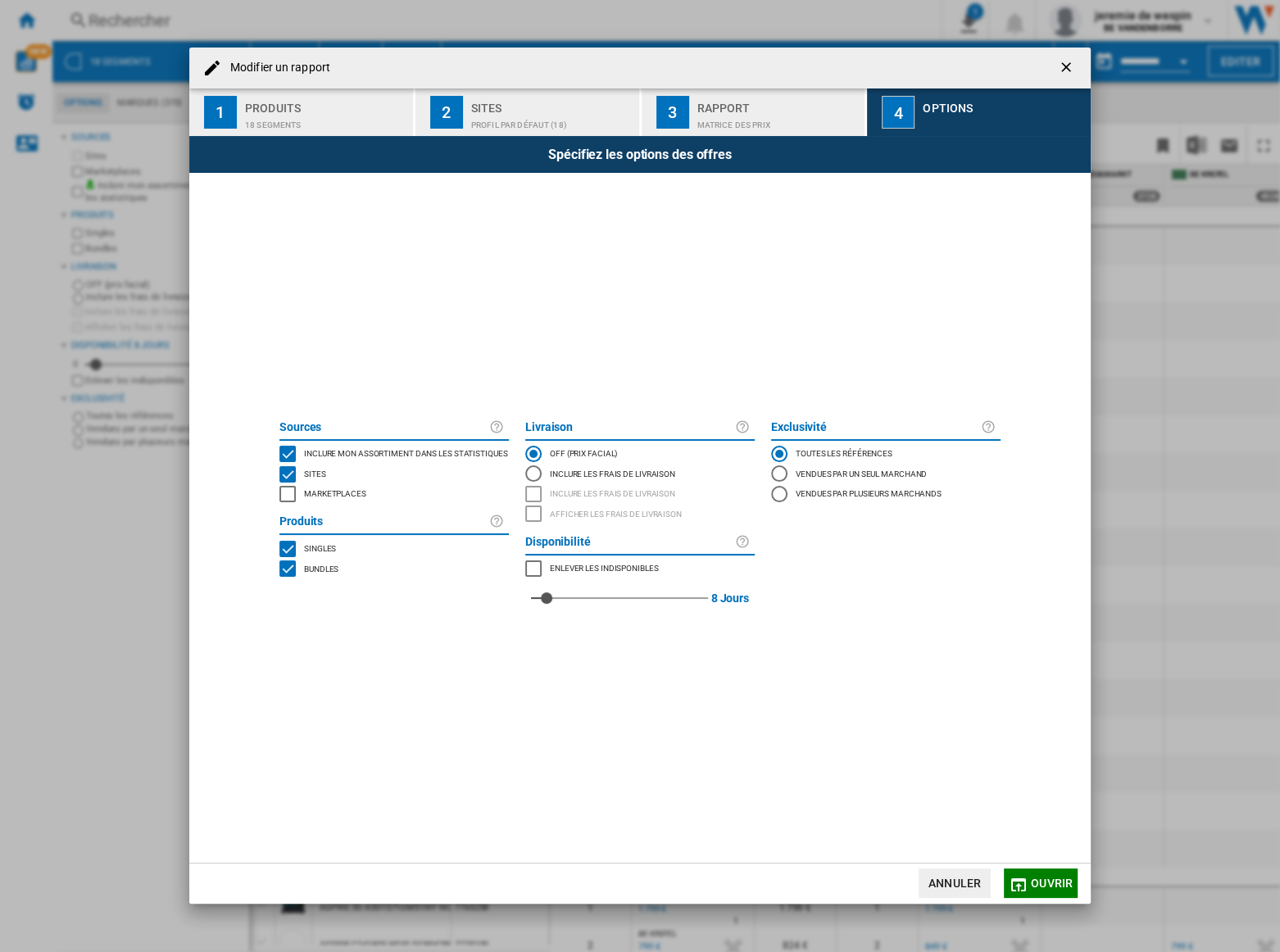
click at [1061, 66] on ng-md-icon "getI18NText('BUTTONS.CLOSE_DIALOG')" at bounding box center [1068, 69] width 20 height 20
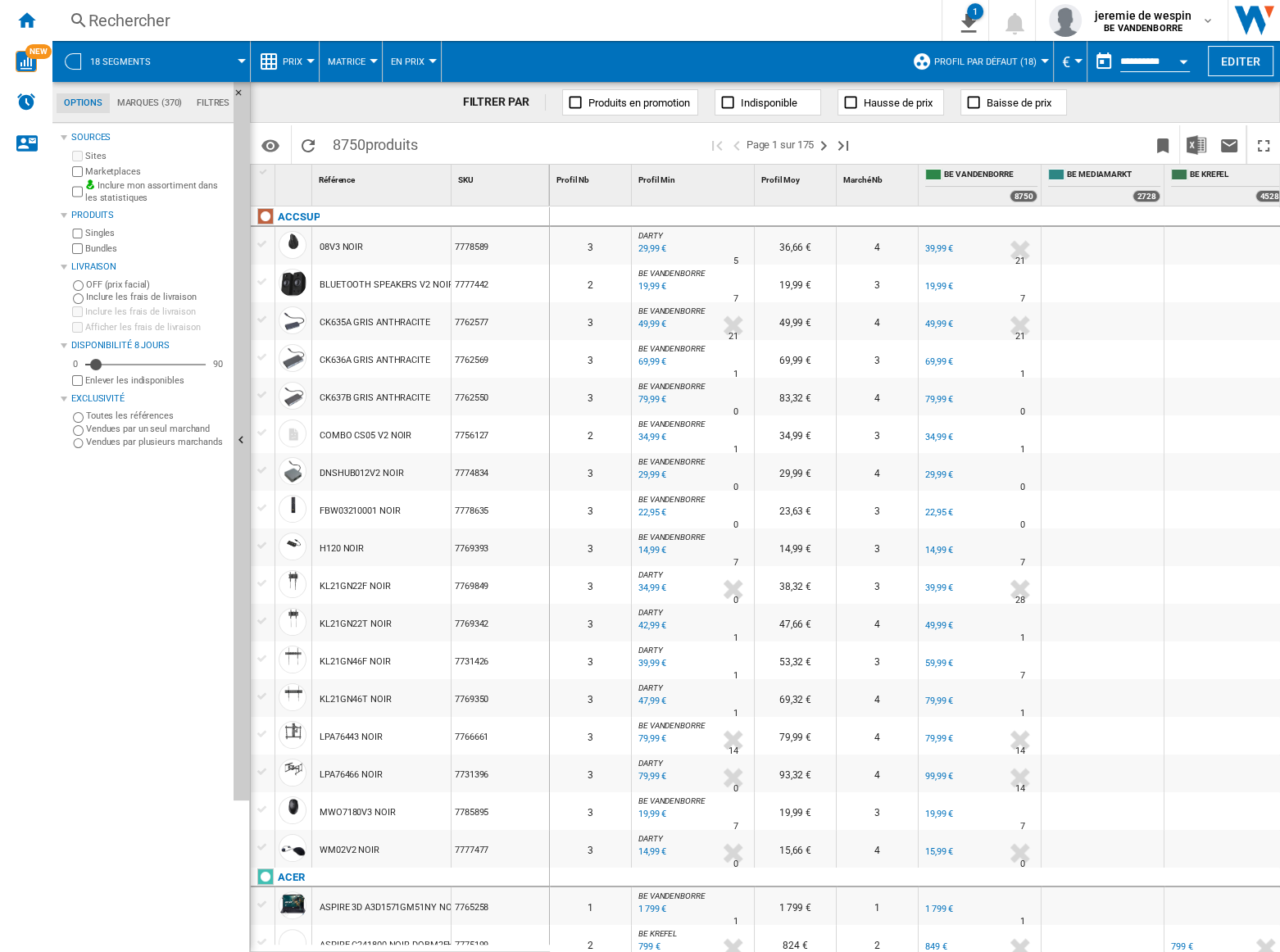
click at [227, 59] on span at bounding box center [207, 60] width 68 height 41
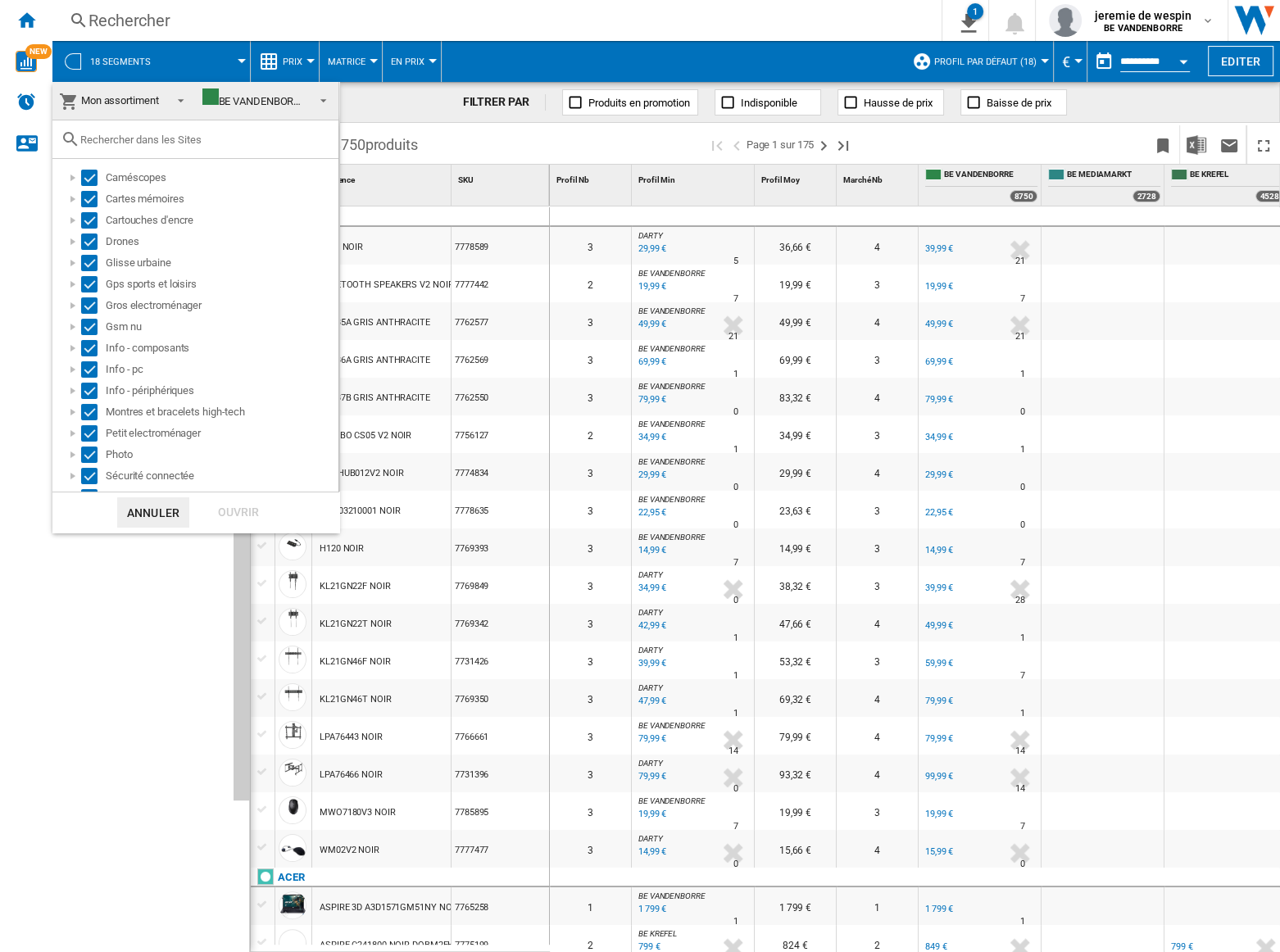
click at [725, 18] on md-backdrop at bounding box center [640, 476] width 1280 height 952
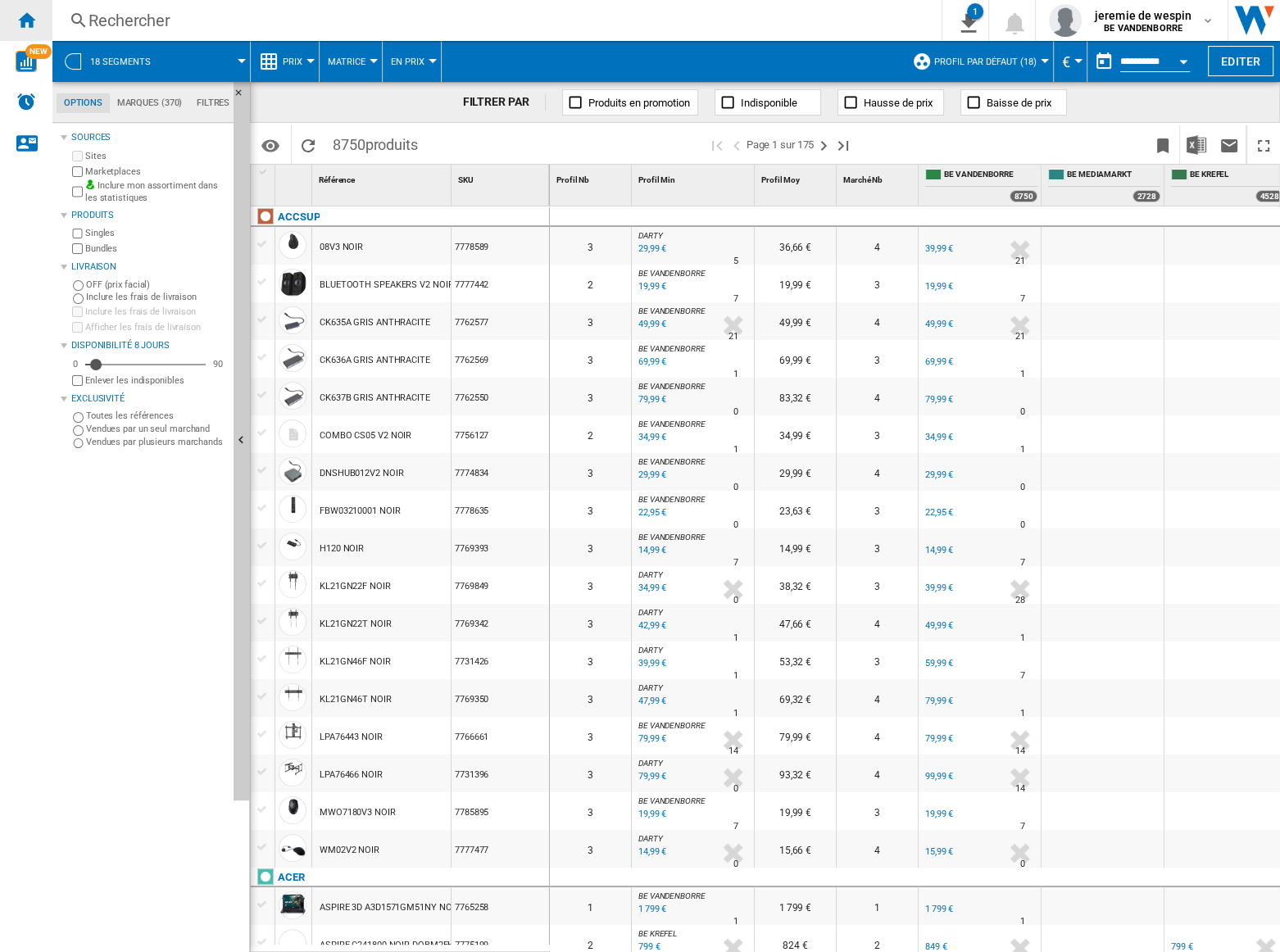
click at [34, 17] on ng-md-icon "Accueil" at bounding box center [26, 20] width 20 height 20
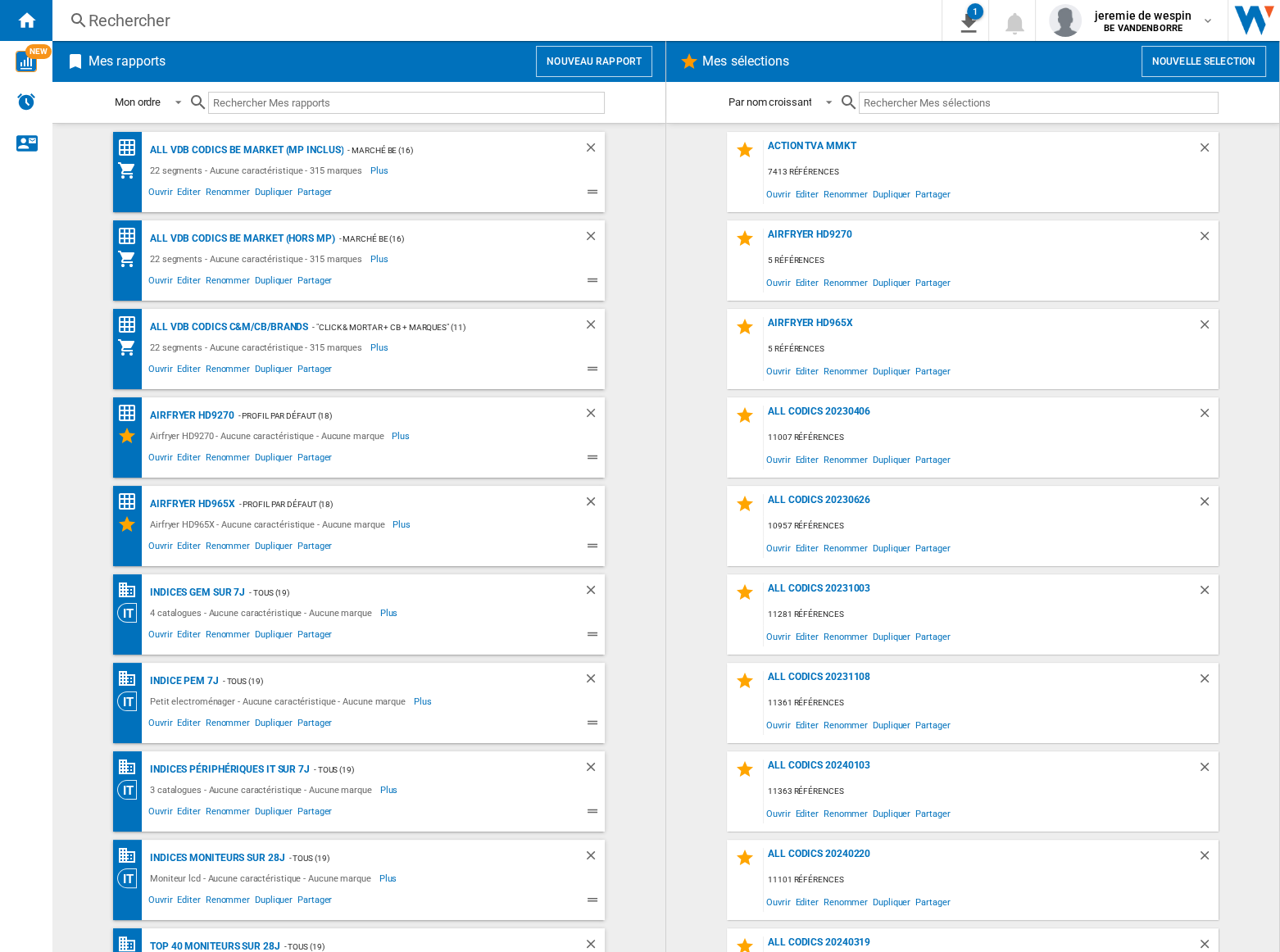
click at [617, 65] on button "Nouveau rapport" at bounding box center [594, 61] width 116 height 31
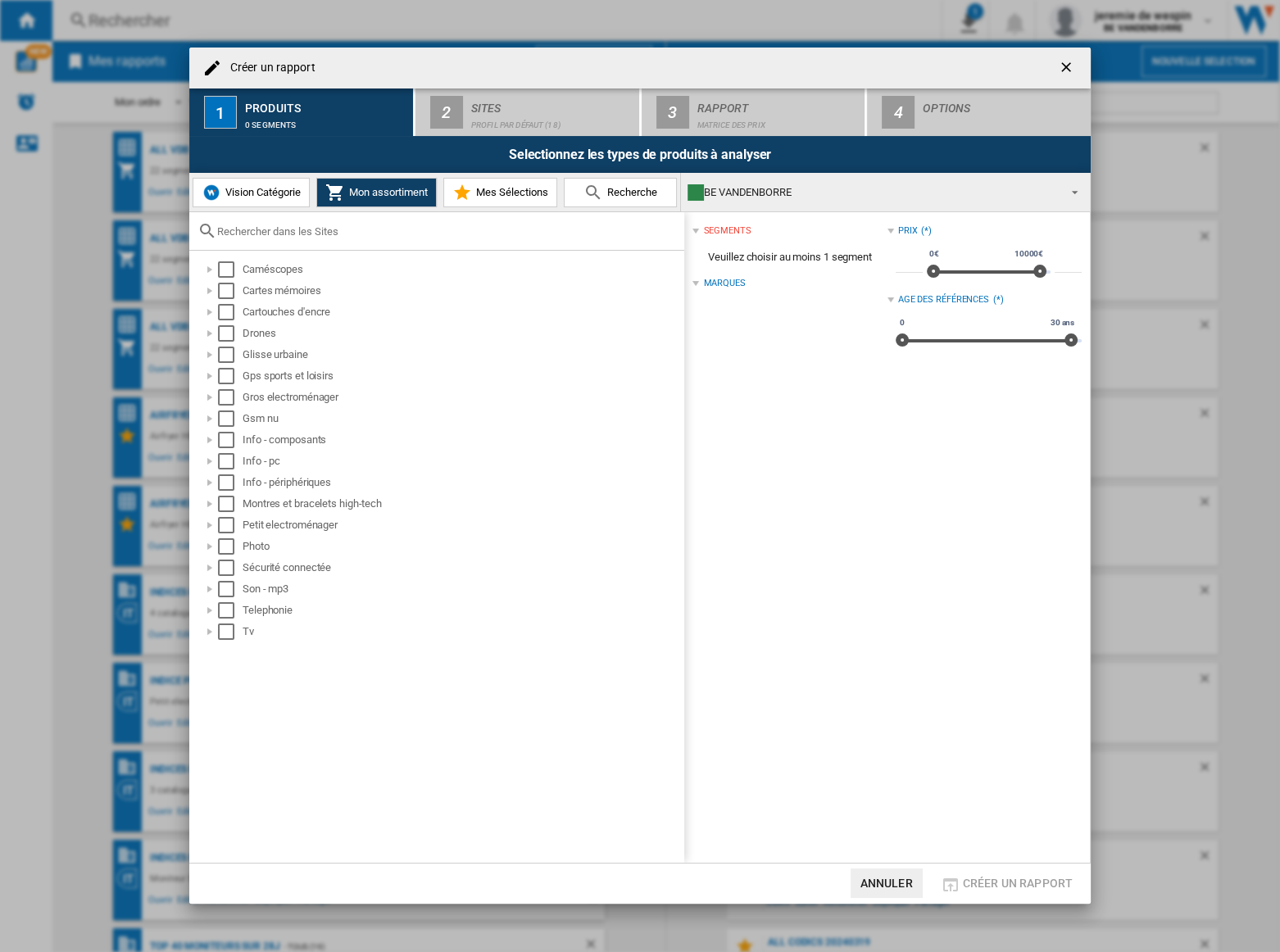
click at [261, 186] on span "Vision Catégorie" at bounding box center [261, 192] width 79 height 13
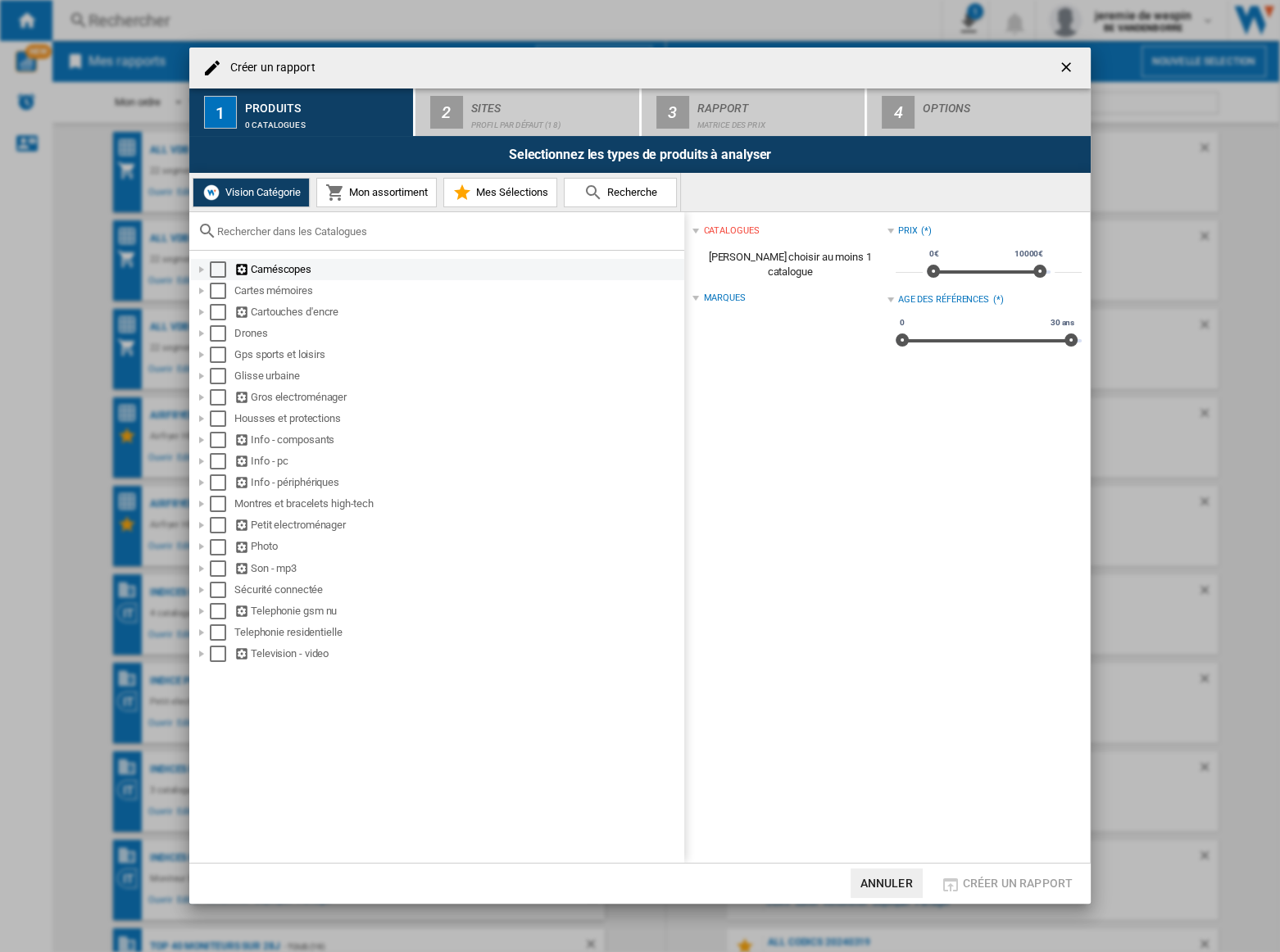
click at [218, 269] on div "Select" at bounding box center [218, 270] width 16 height 16
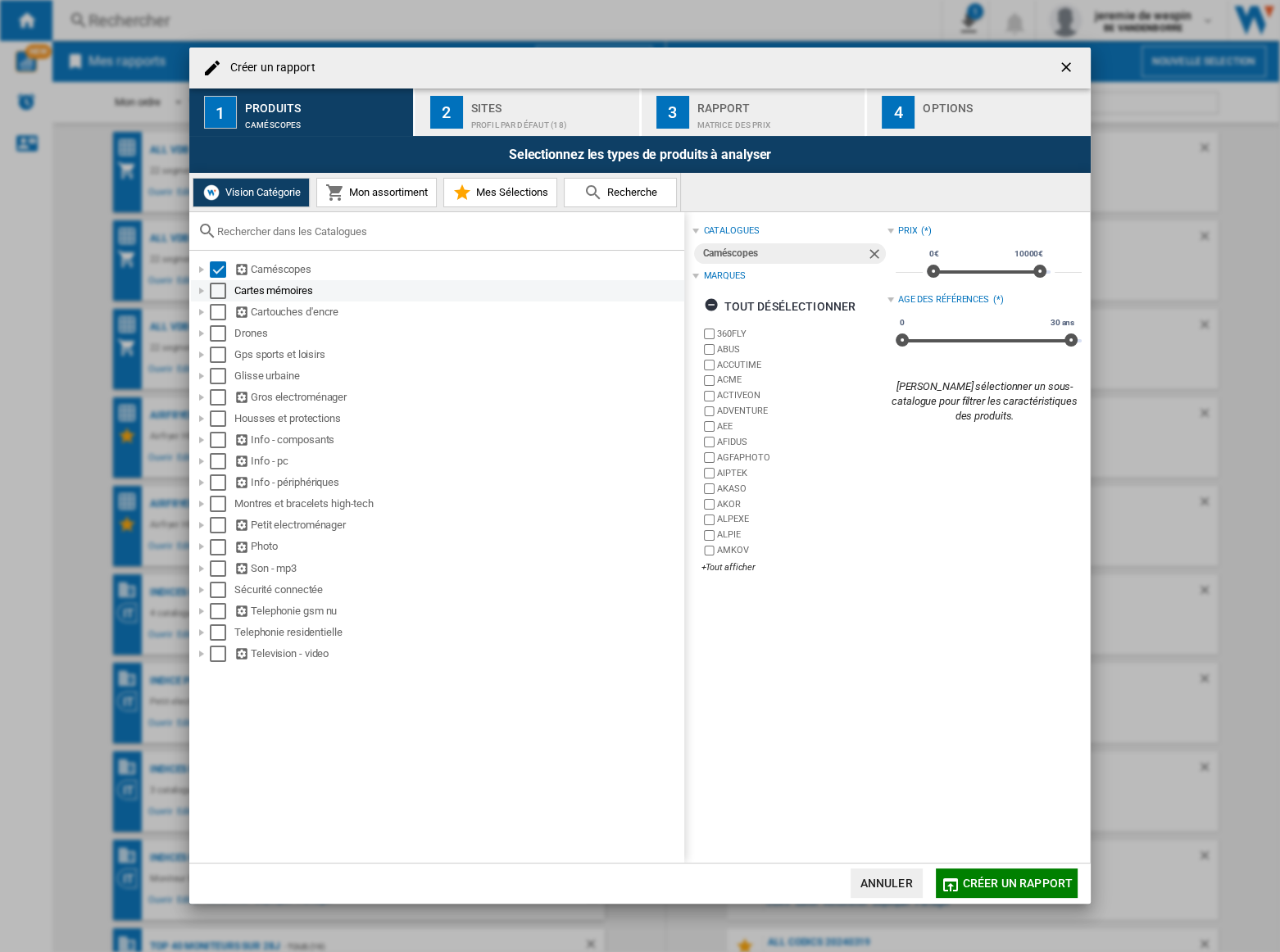
click at [218, 288] on div "Select" at bounding box center [218, 291] width 16 height 16
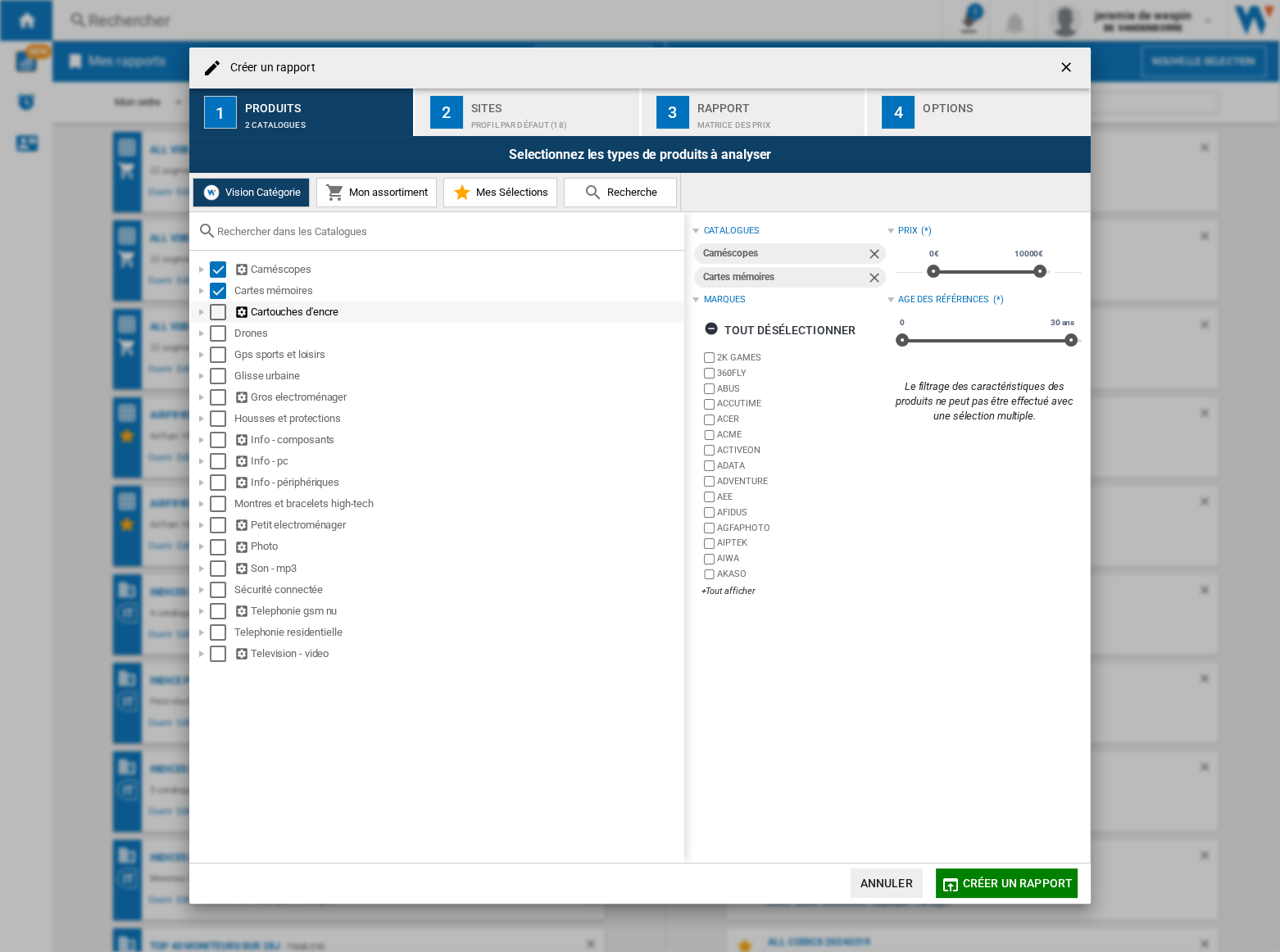
click at [217, 319] on div "Select" at bounding box center [218, 312] width 16 height 16
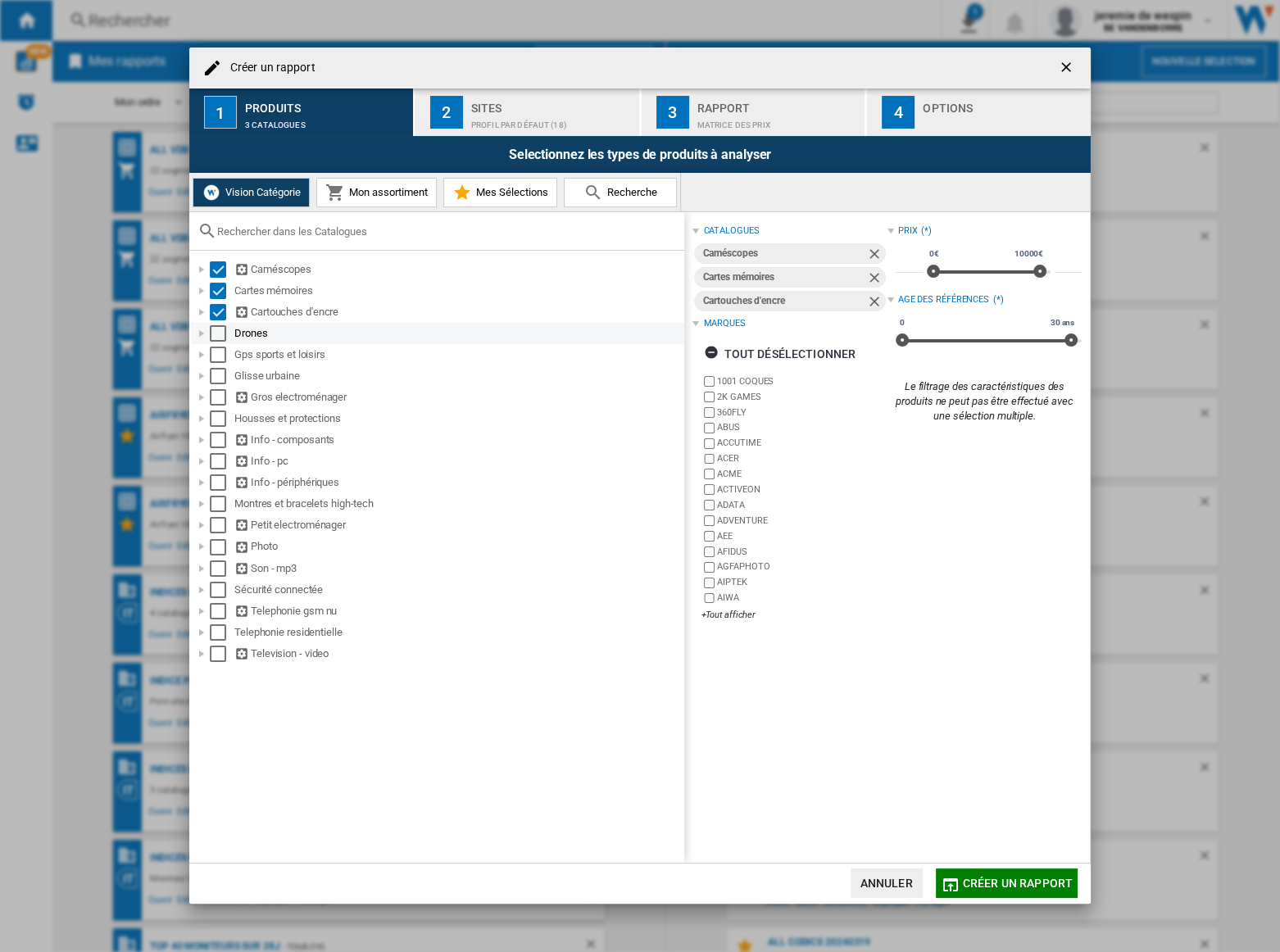
click at [218, 336] on div "Select" at bounding box center [218, 333] width 16 height 16
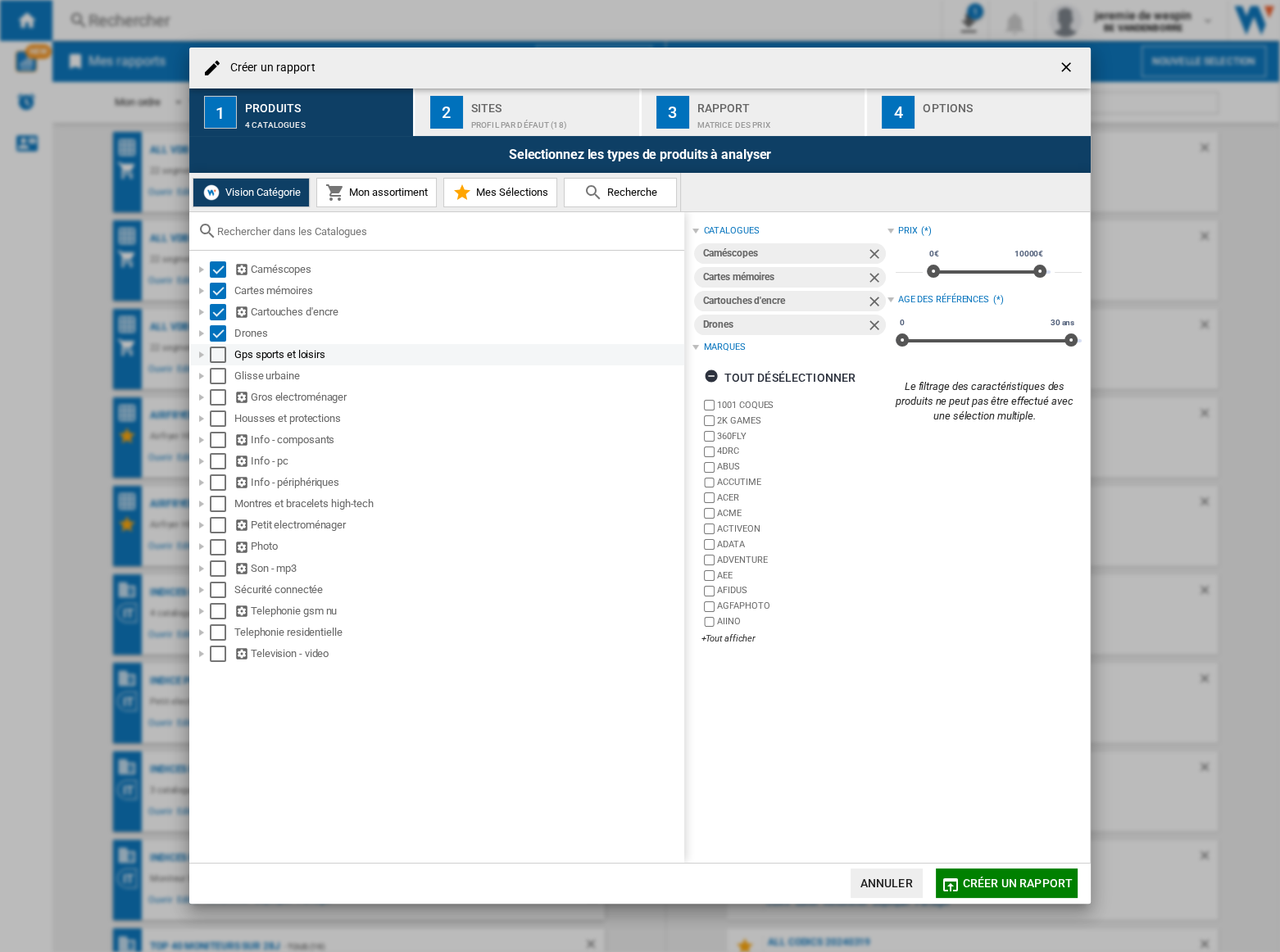
click at [217, 356] on div "Select" at bounding box center [218, 355] width 16 height 16
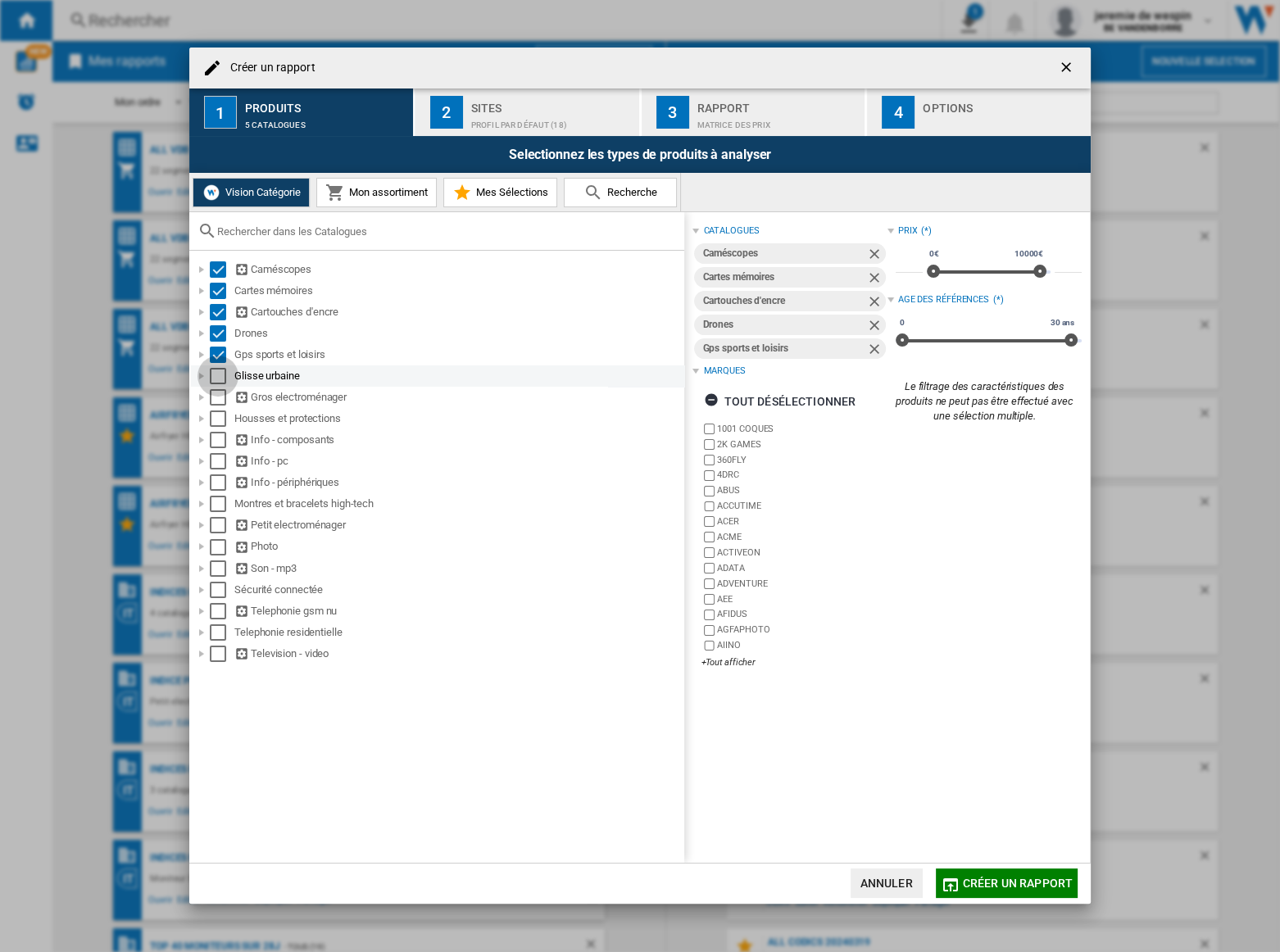
click at [218, 376] on div "Select" at bounding box center [218, 376] width 16 height 16
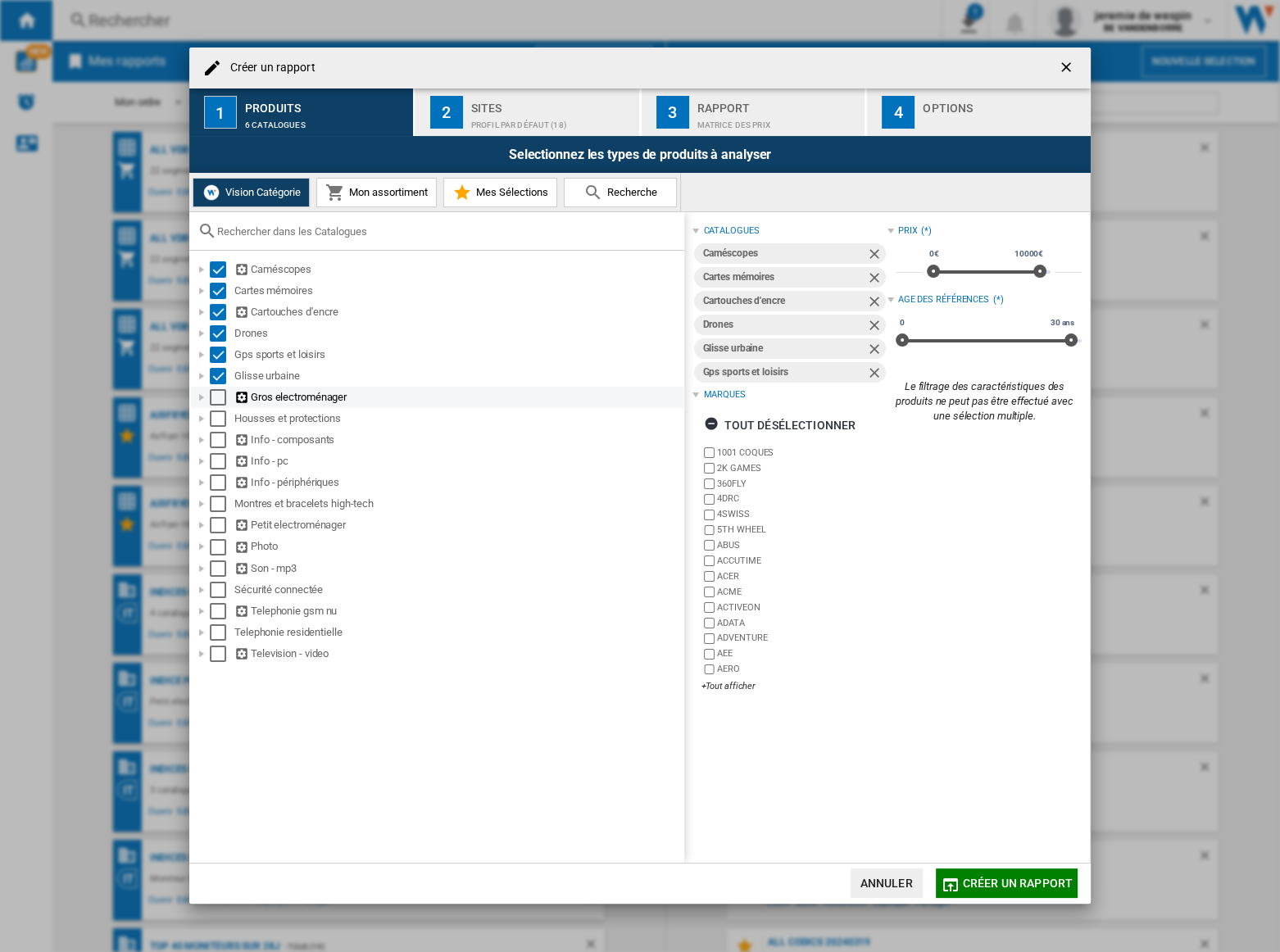
click at [217, 398] on div "Select" at bounding box center [218, 397] width 16 height 16
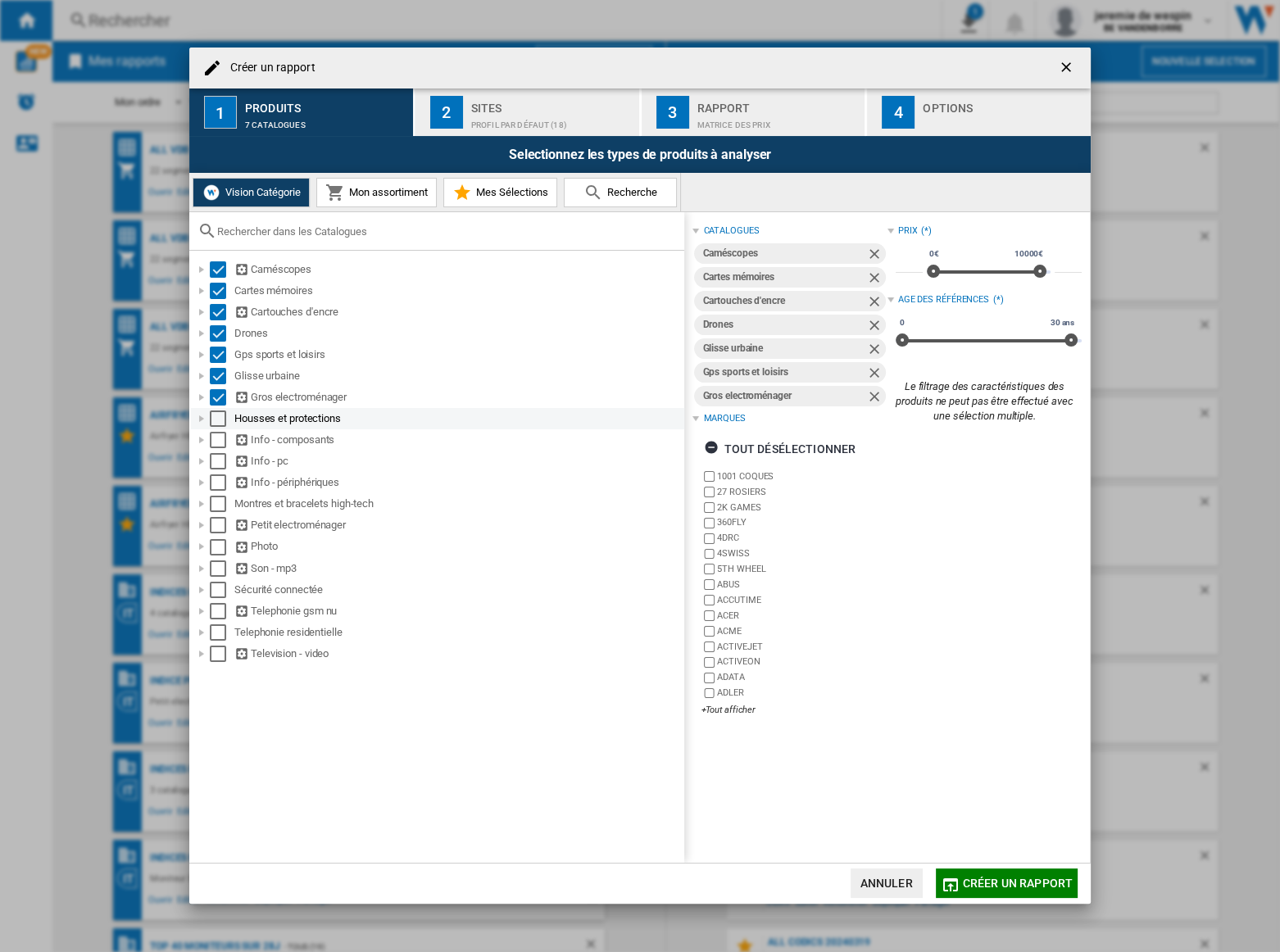
click at [218, 412] on div "Select" at bounding box center [218, 419] width 16 height 16
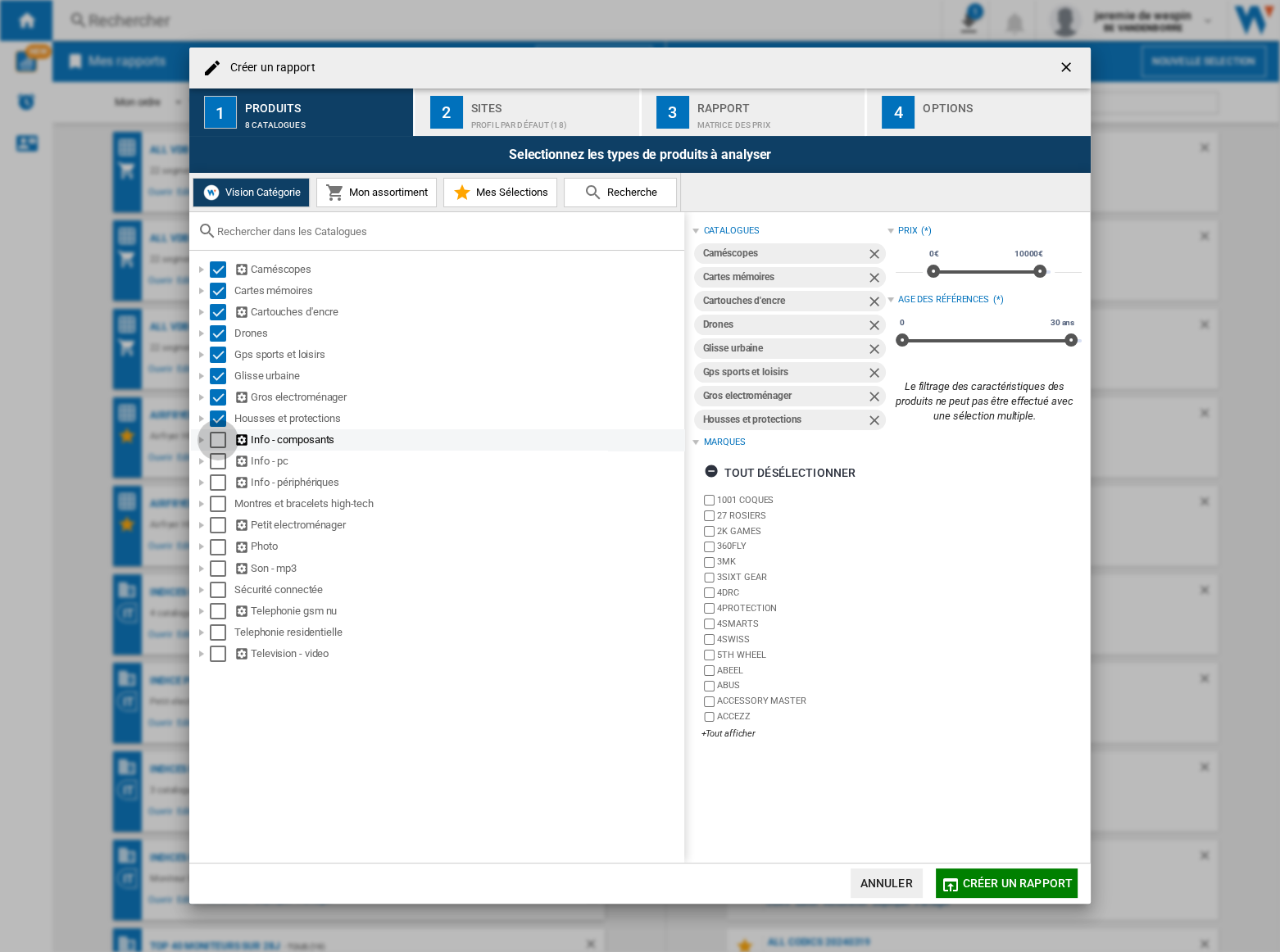
click at [215, 439] on div "Select" at bounding box center [218, 439] width 16 height 16
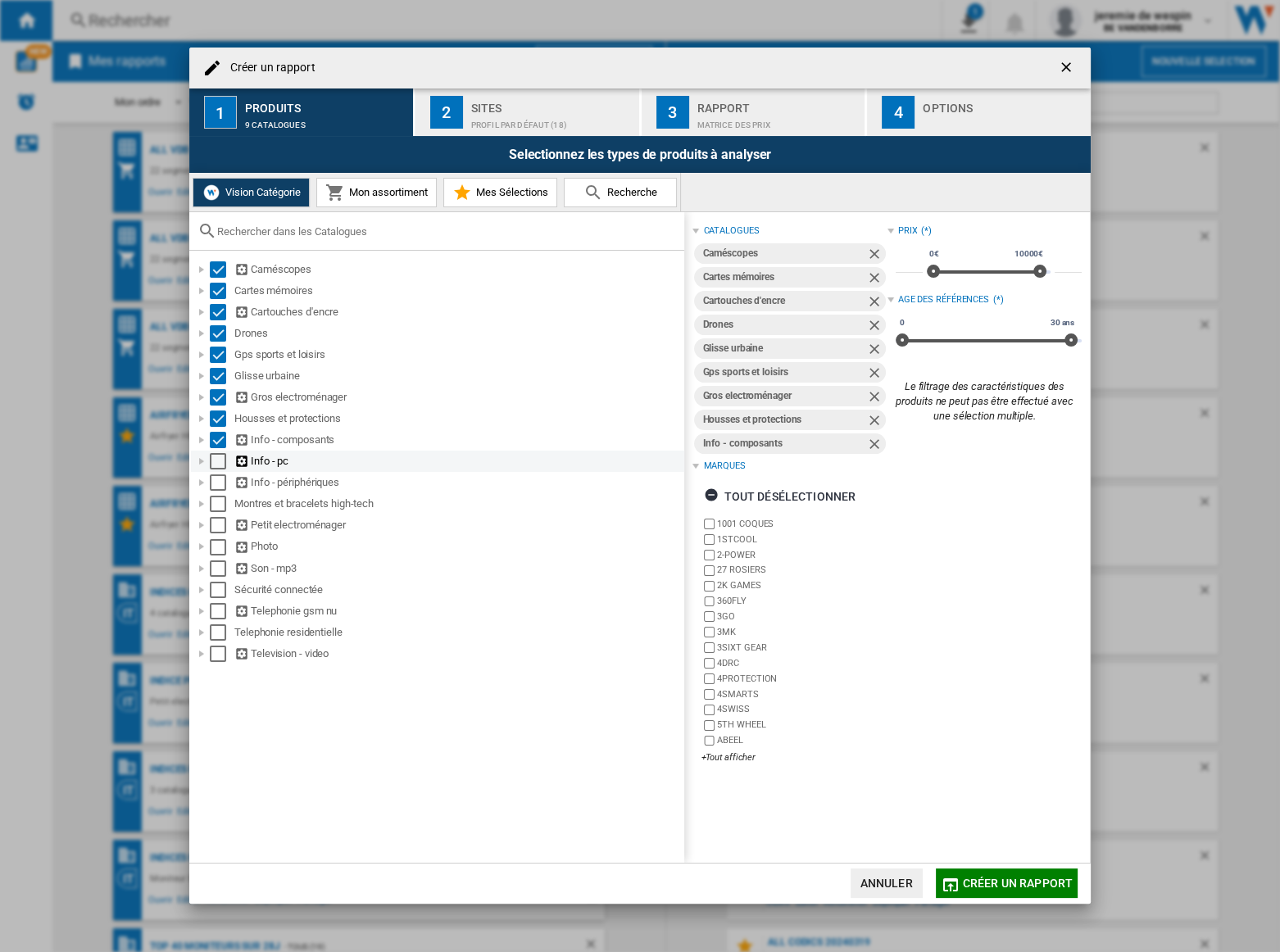
click at [218, 463] on div "Select" at bounding box center [218, 461] width 16 height 16
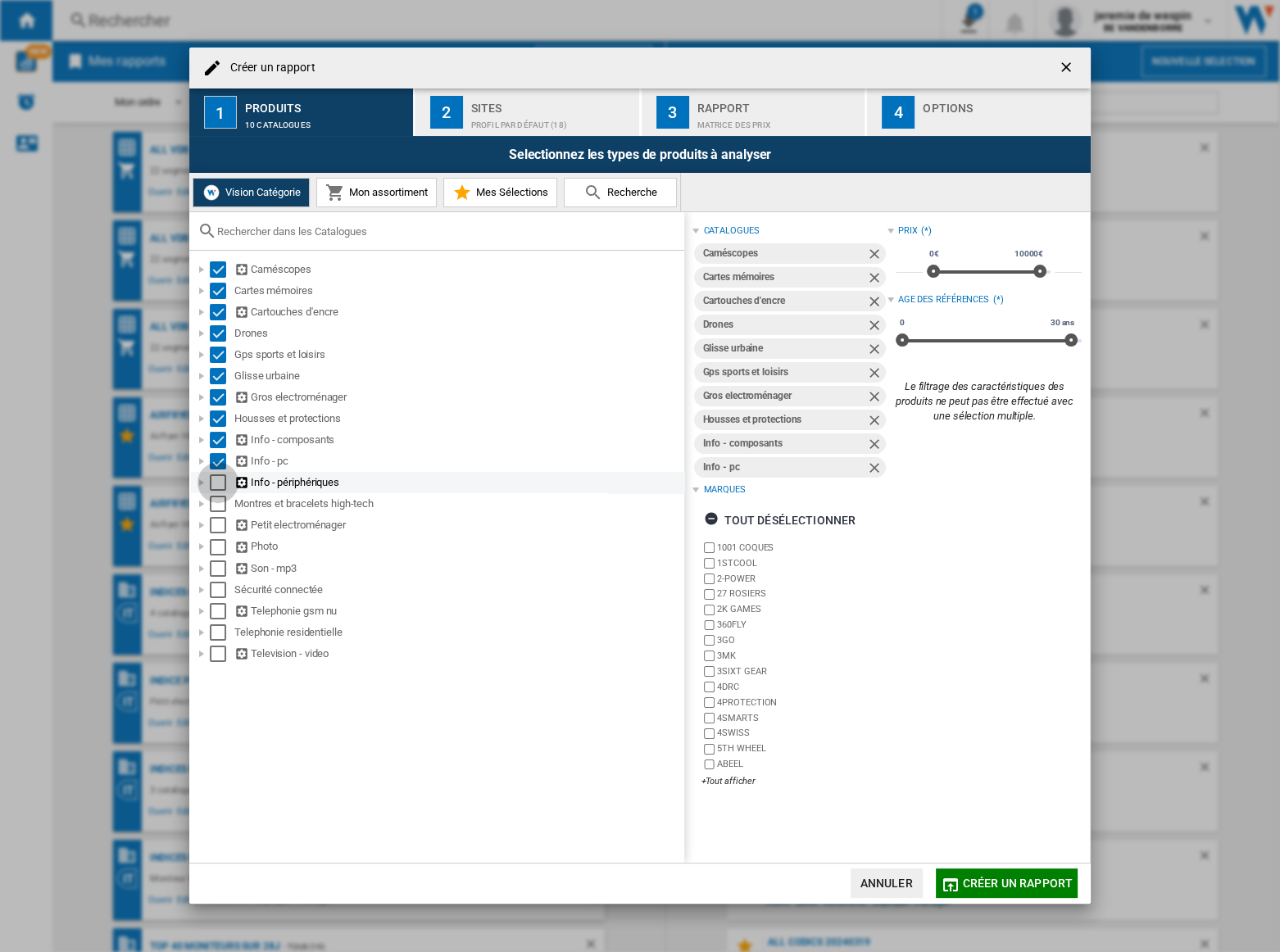
click at [220, 484] on div "Select" at bounding box center [218, 483] width 16 height 16
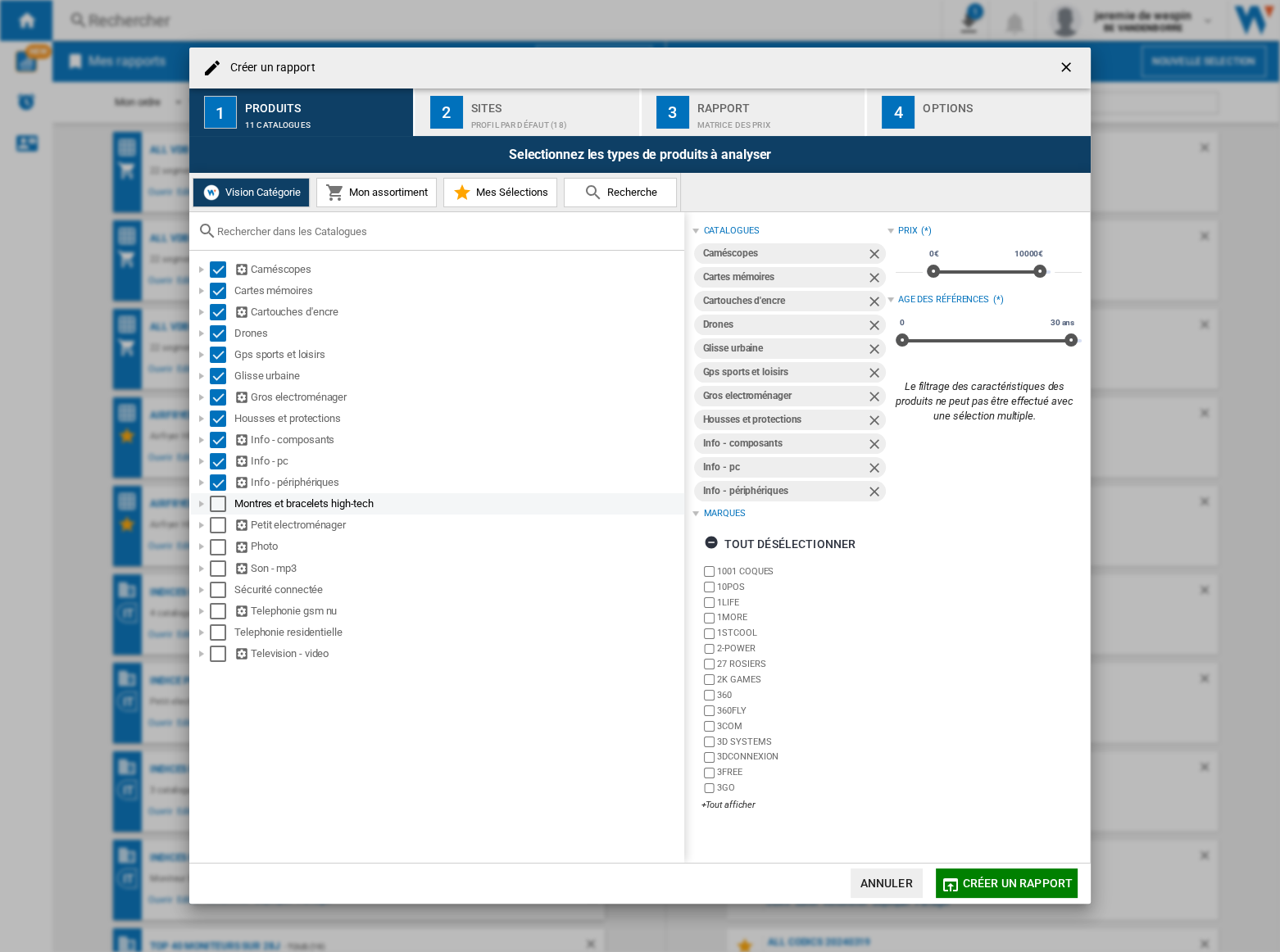
drag, startPoint x: 219, startPoint y: 500, endPoint x: 215, endPoint y: 509, distance: 9.8
click at [218, 501] on div "Select" at bounding box center [218, 504] width 16 height 16
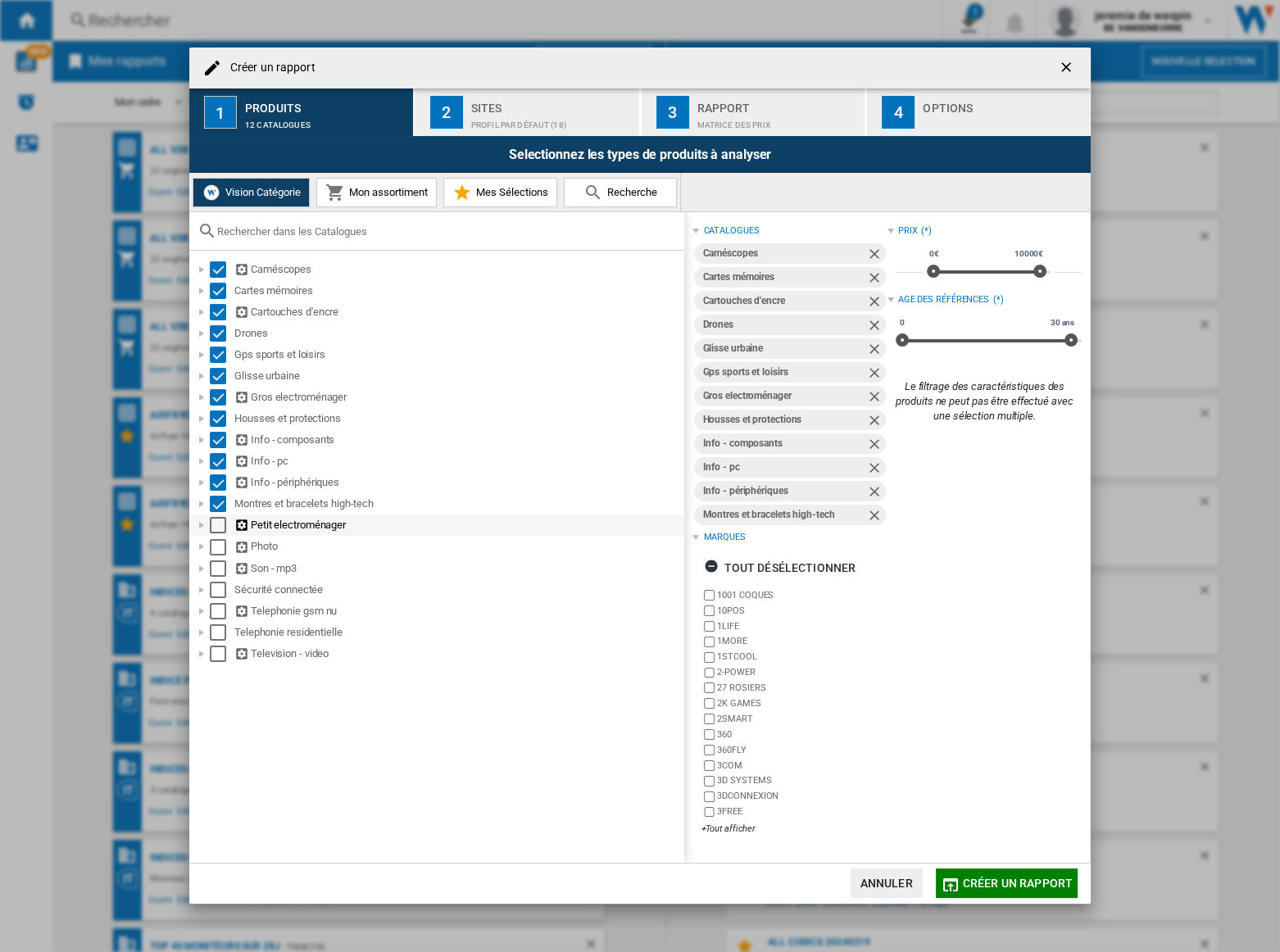
click at [220, 524] on div "Select" at bounding box center [218, 525] width 16 height 16
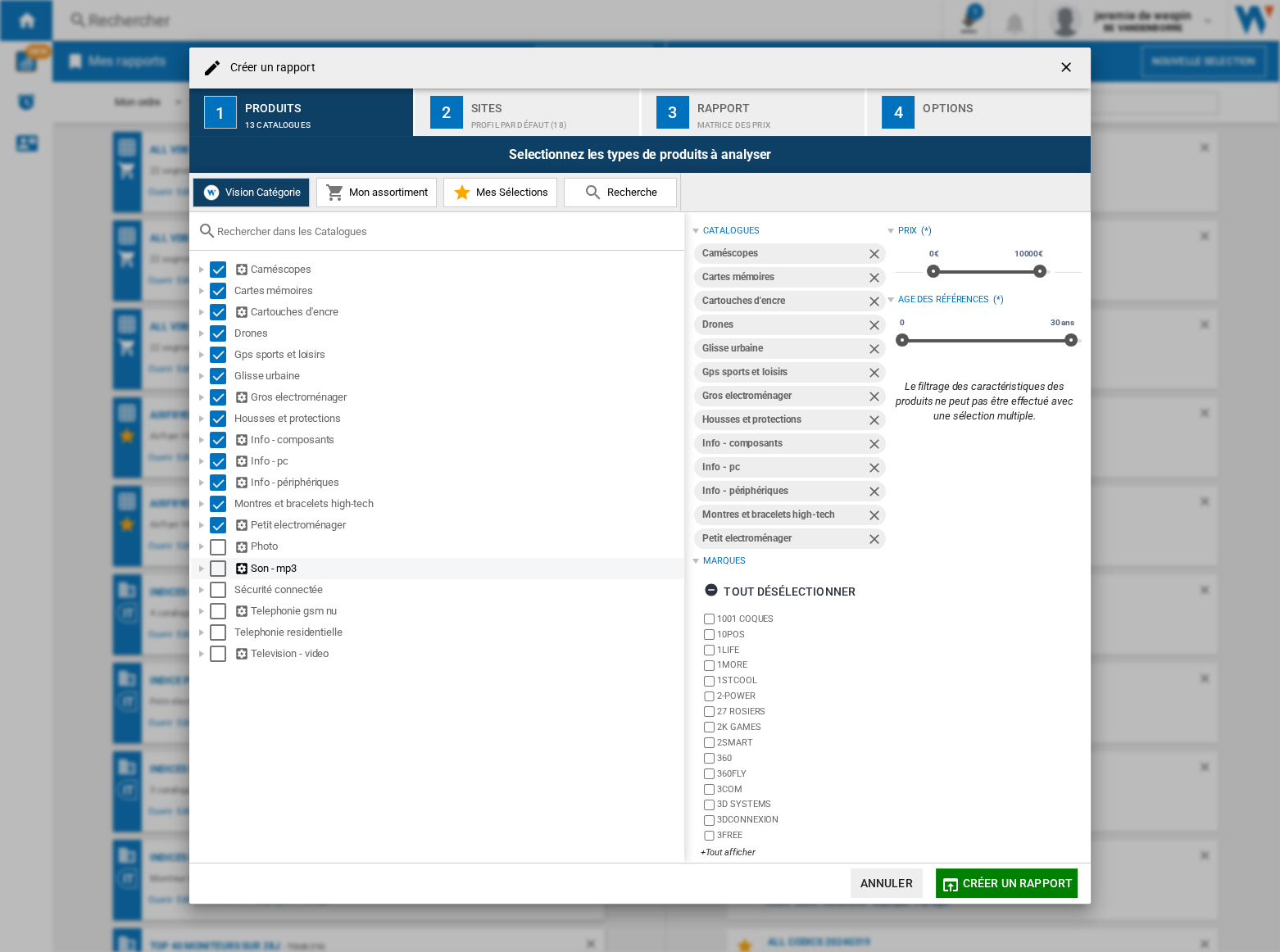
drag, startPoint x: 218, startPoint y: 544, endPoint x: 216, endPoint y: 556, distance: 12.2
click at [218, 544] on div "Select" at bounding box center [218, 547] width 16 height 16
click at [216, 563] on div "Select" at bounding box center [218, 568] width 16 height 16
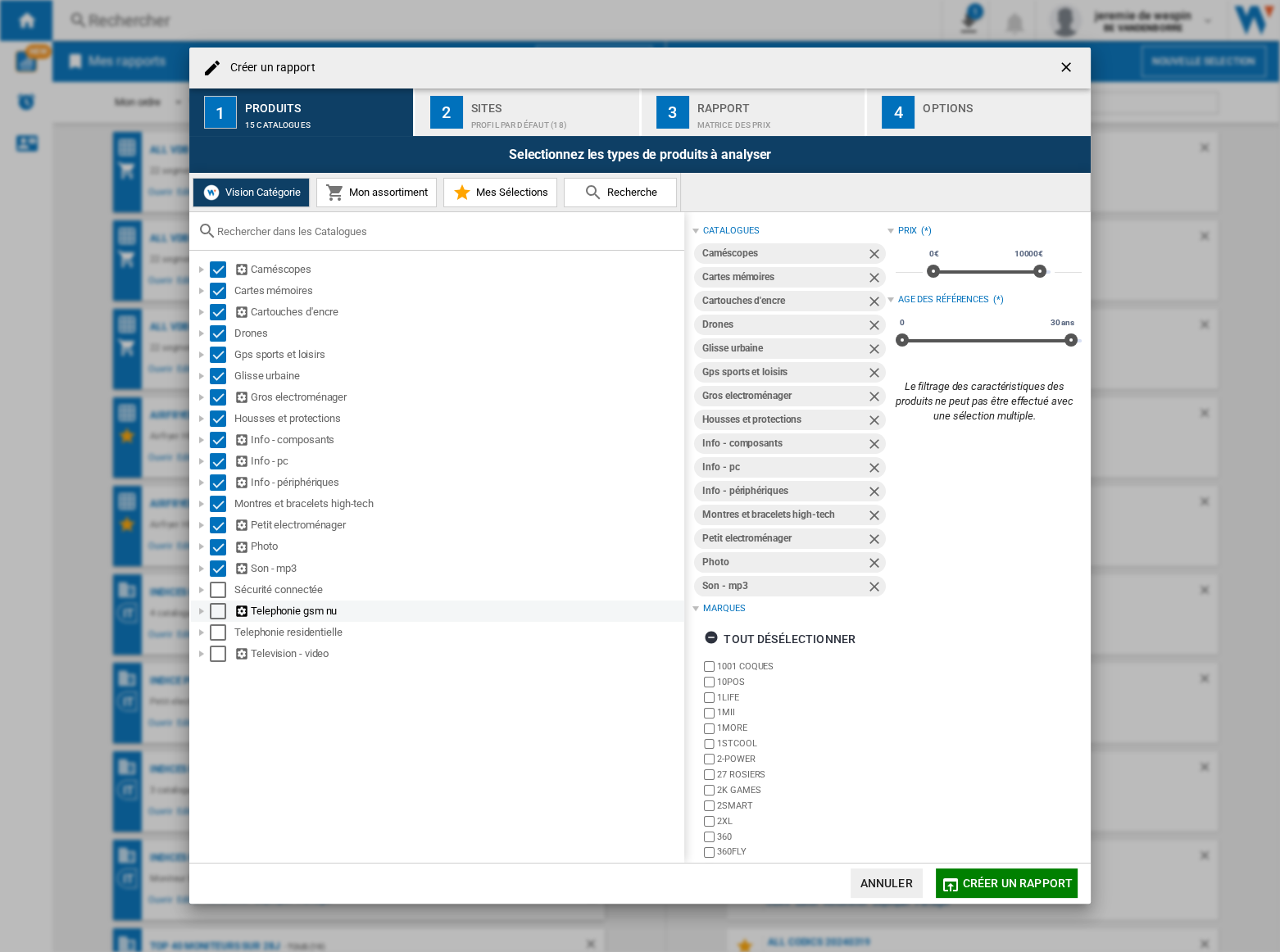
click at [215, 587] on div "Select" at bounding box center [218, 589] width 16 height 16
click at [218, 612] on div "Select" at bounding box center [218, 611] width 16 height 16
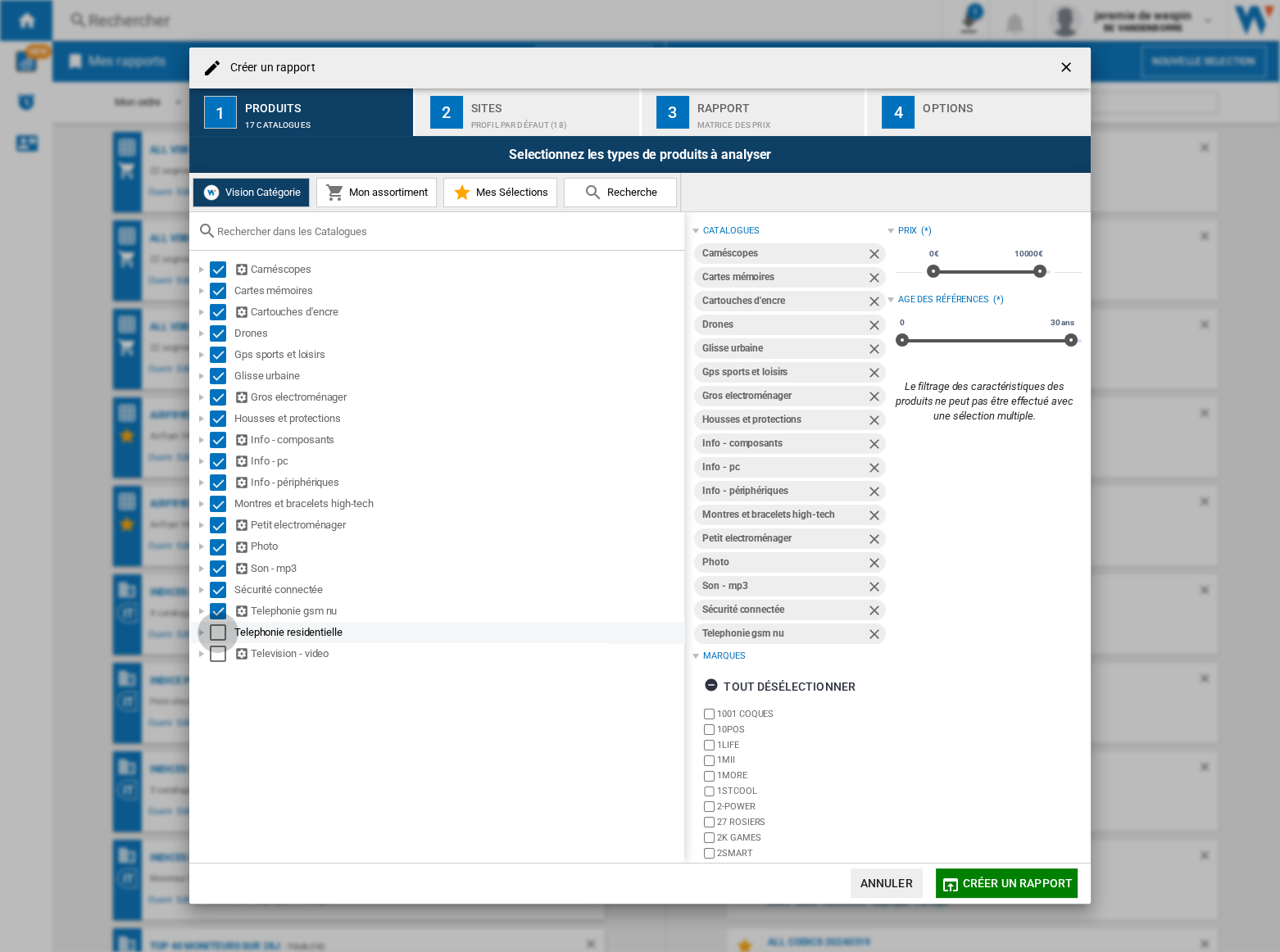
click at [216, 631] on div "Select" at bounding box center [218, 633] width 16 height 16
drag, startPoint x: 217, startPoint y: 645, endPoint x: 320, endPoint y: 625, distance: 104.9
click at [218, 645] on div "Select" at bounding box center [218, 653] width 16 height 16
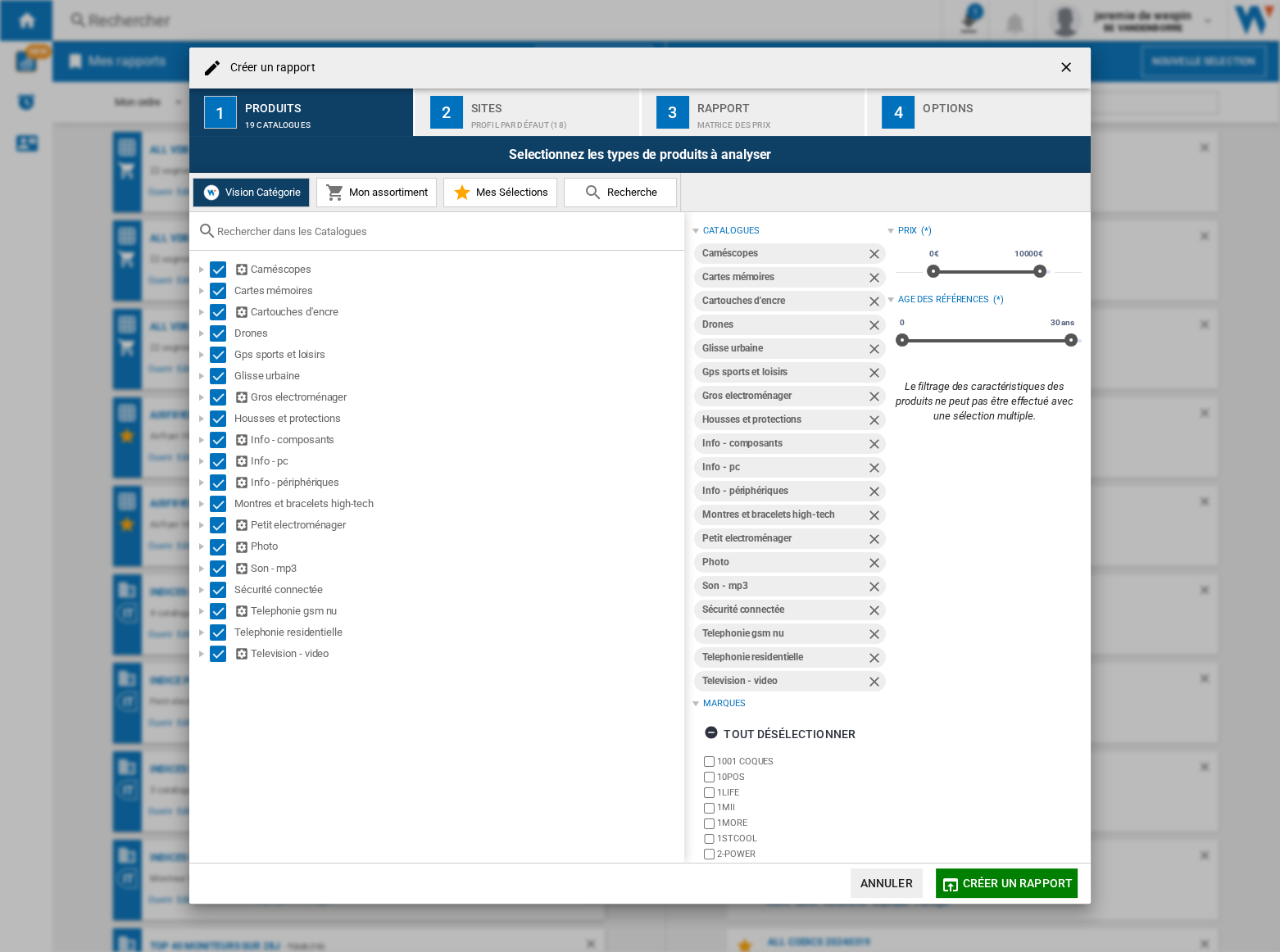
click at [536, 123] on div "Profil par défaut (18)" at bounding box center [552, 120] width 162 height 17
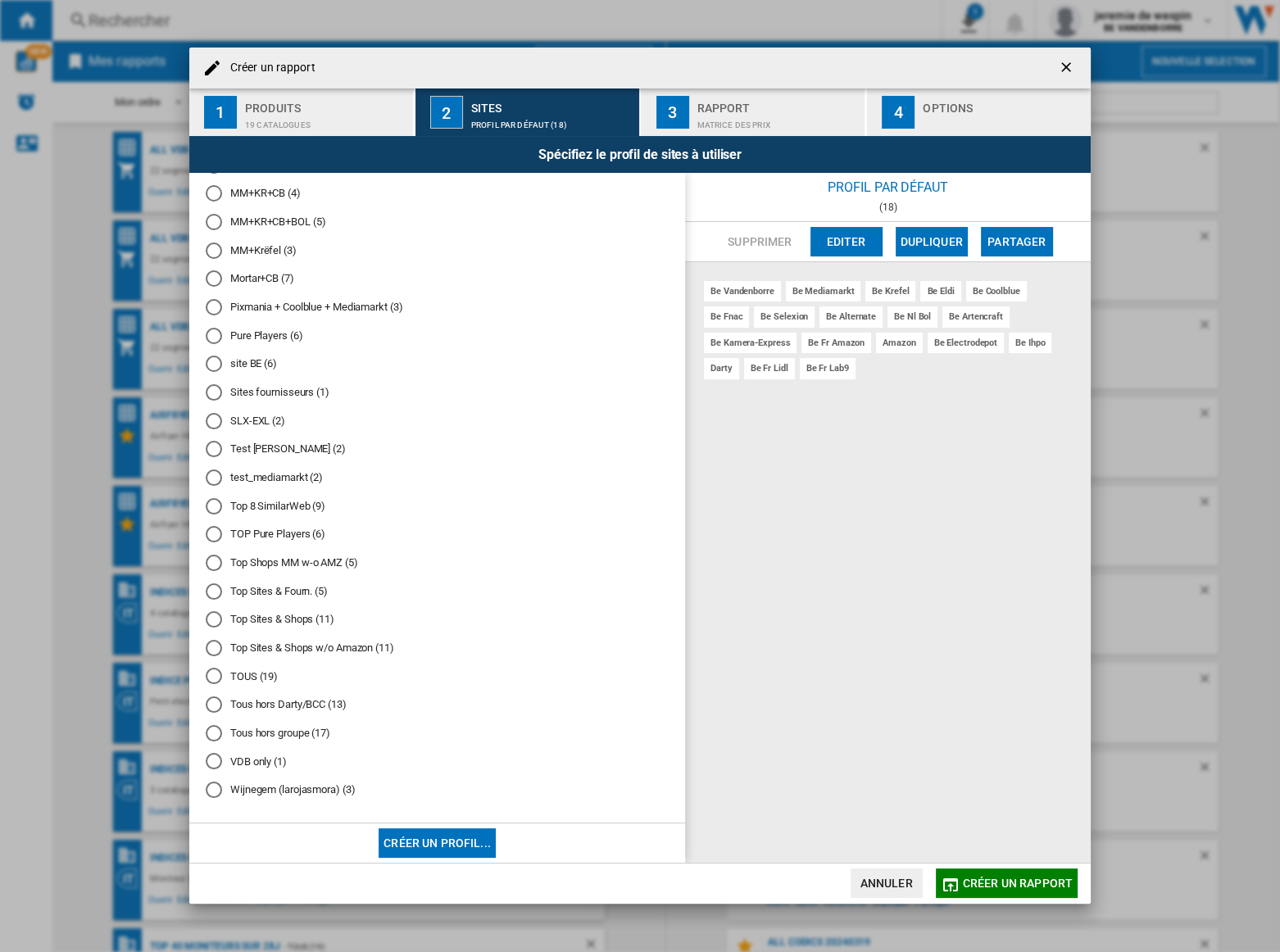
scroll to position [1086, 0]
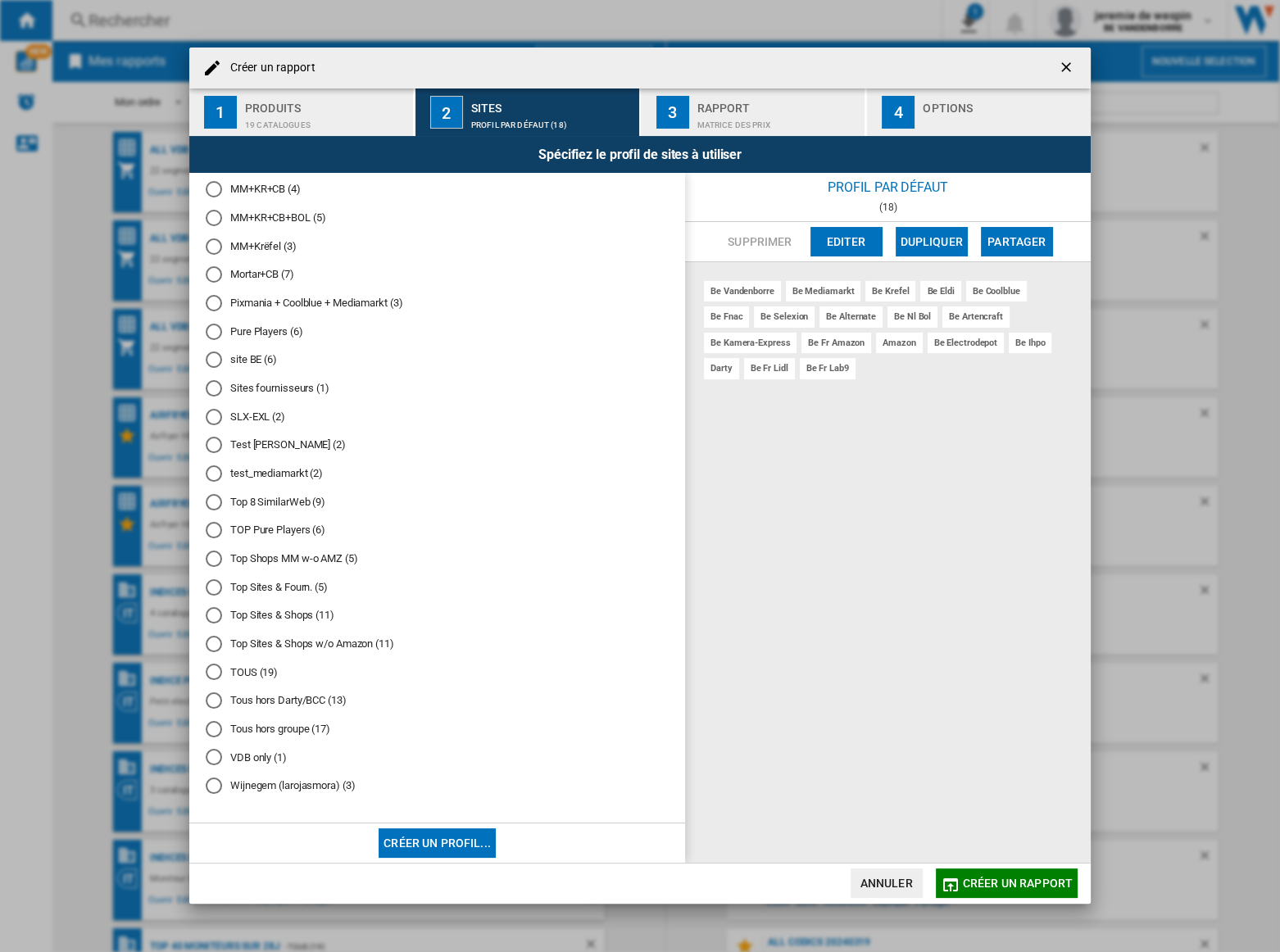
click at [217, 759] on div "VDB only (1)" at bounding box center [214, 757] width 16 height 16
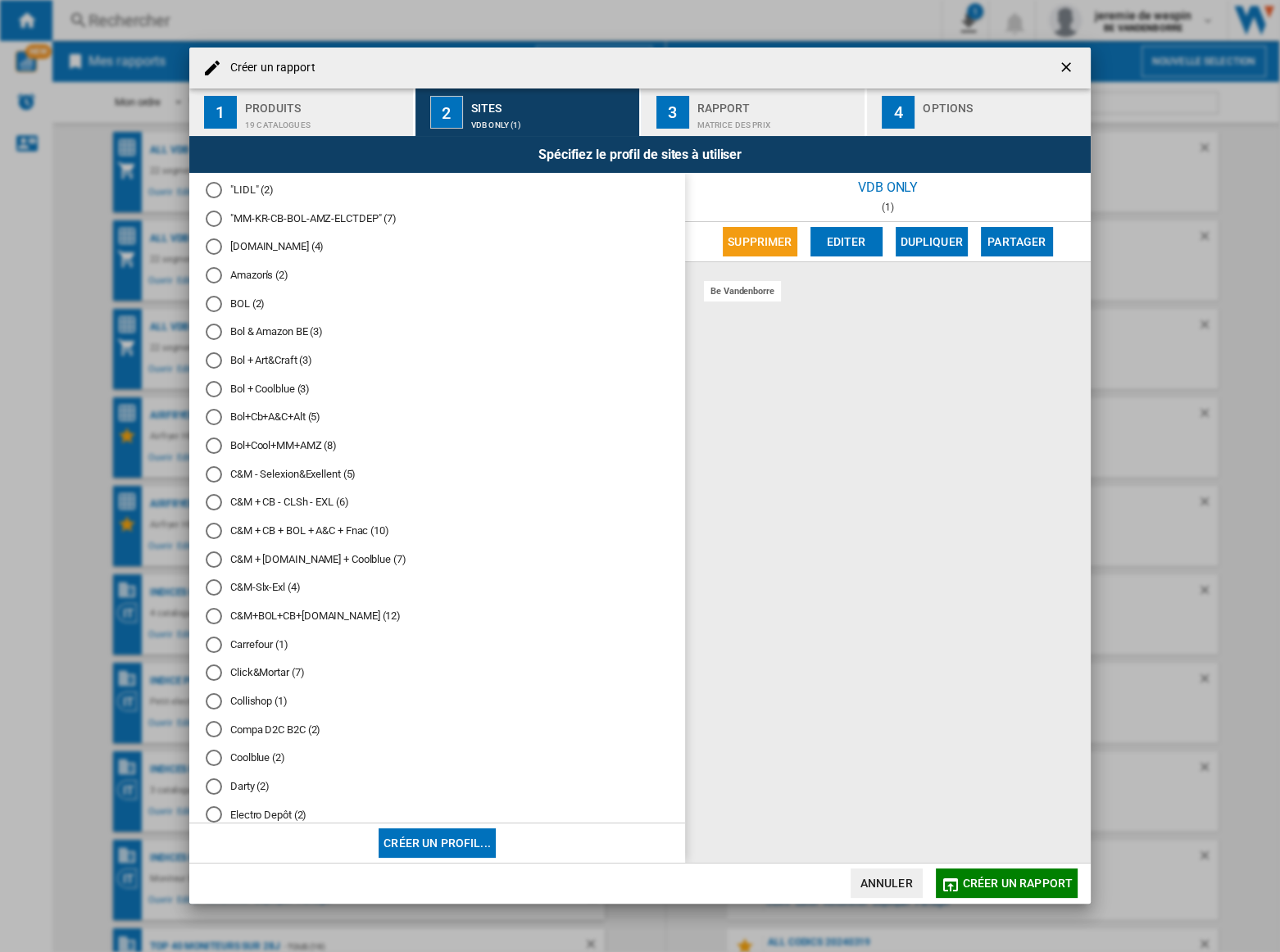
scroll to position [0, 0]
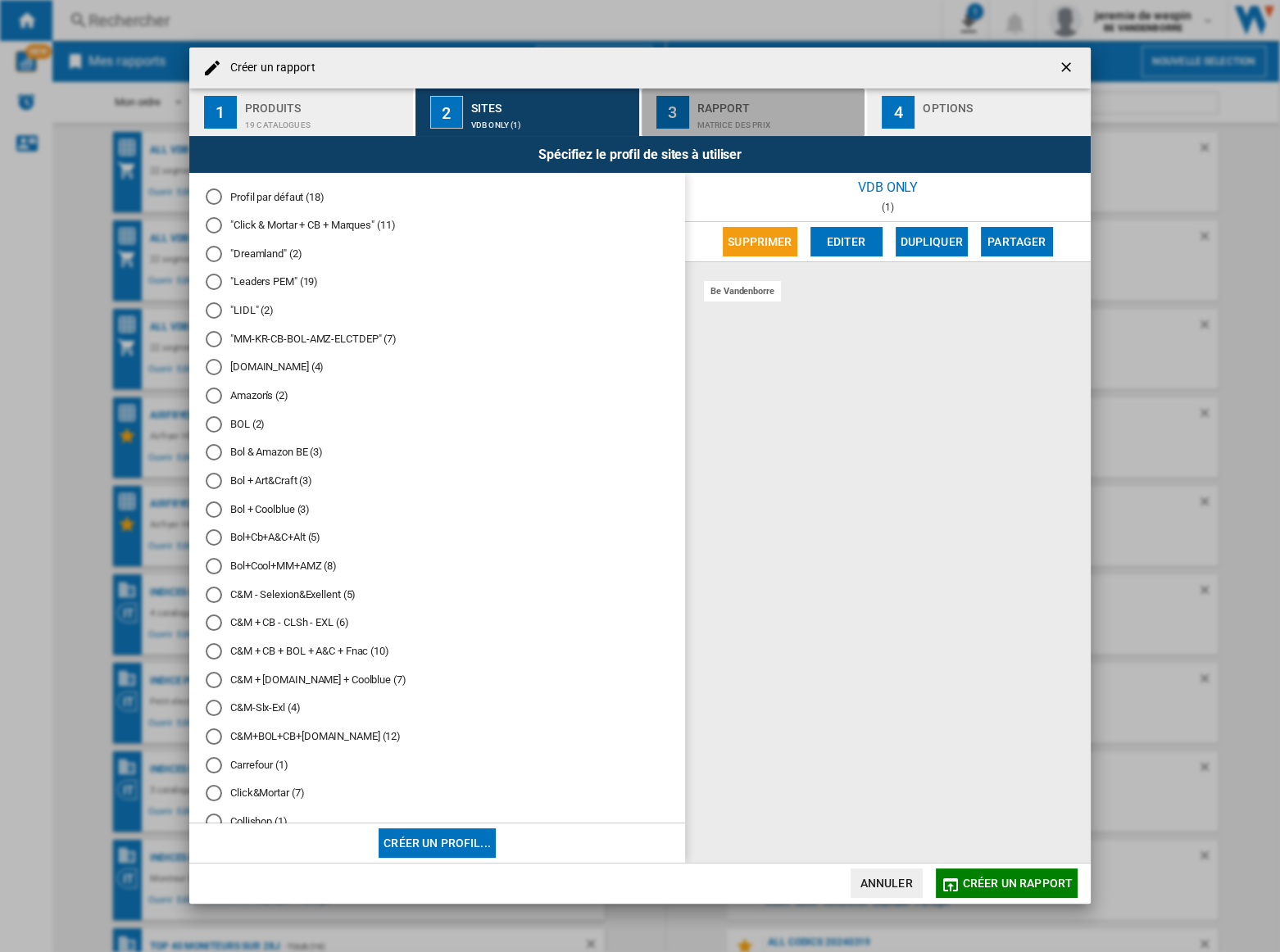
click at [730, 103] on div "Rapport" at bounding box center [777, 103] width 162 height 17
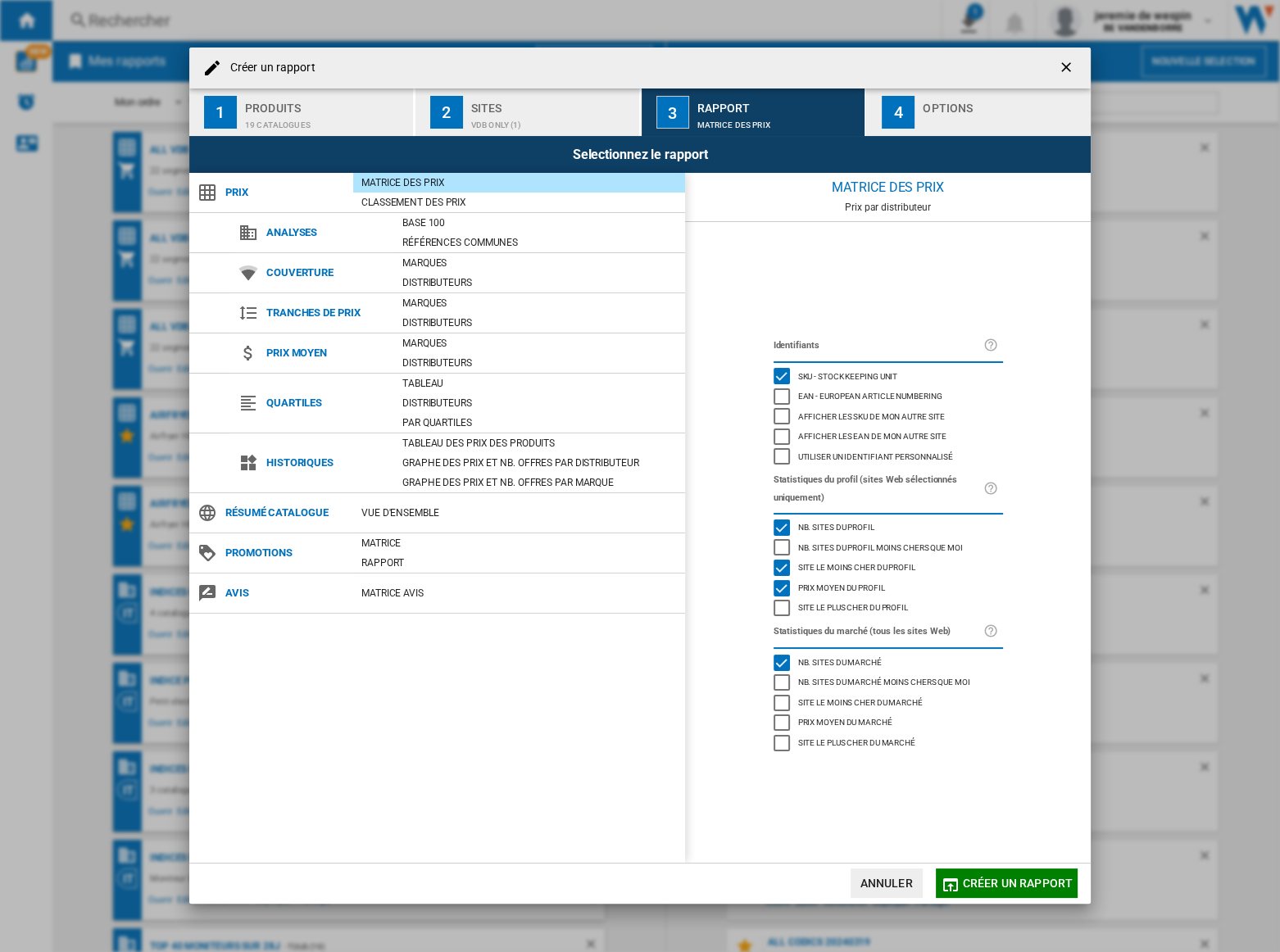
click at [948, 112] on div "Créer un ..." at bounding box center [1003, 120] width 162 height 17
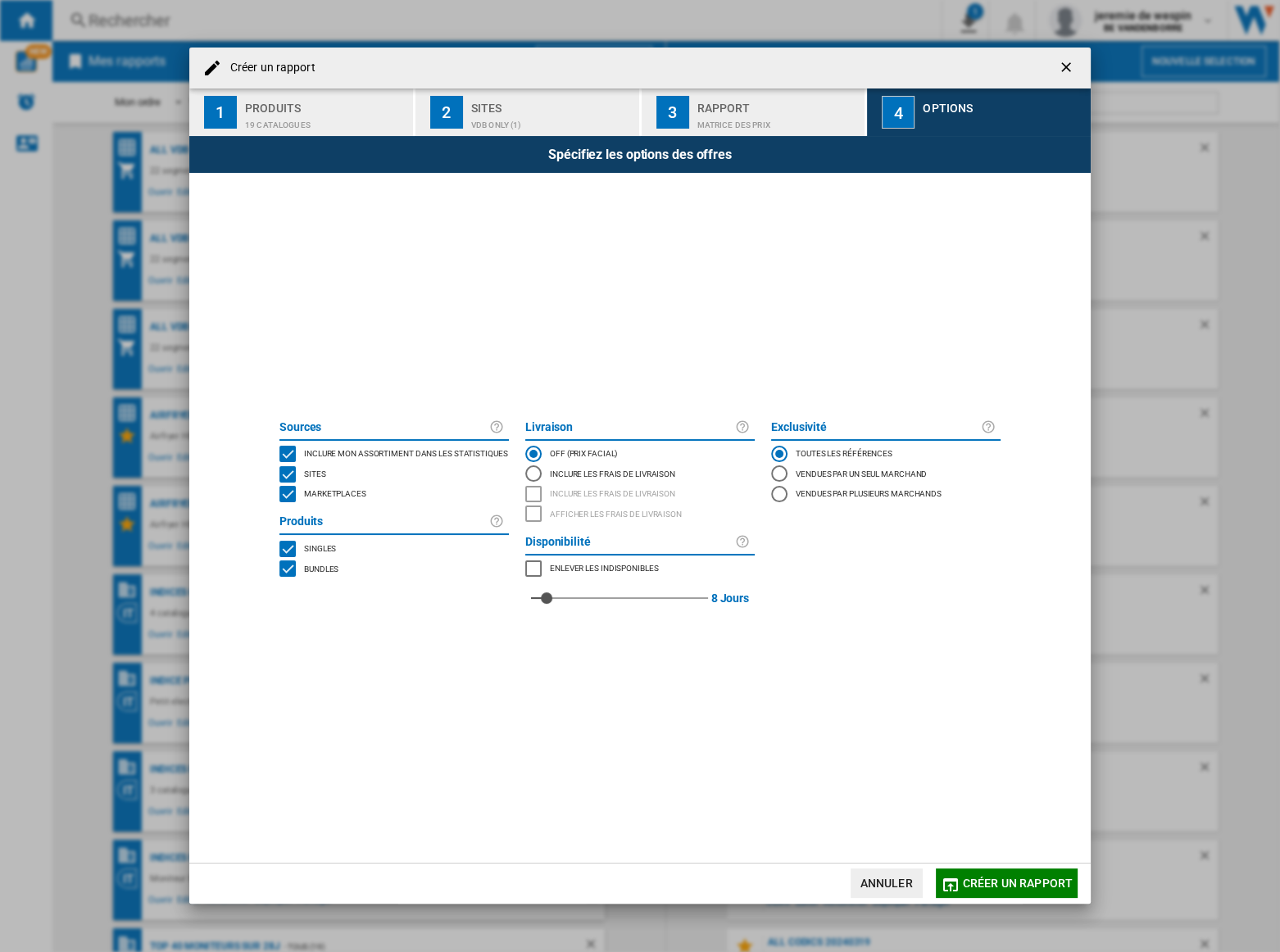
click at [285, 495] on div "MARKETPLACES" at bounding box center [288, 494] width 16 height 16
click at [1013, 883] on span "Créer un rapport" at bounding box center [1018, 883] width 110 height 14
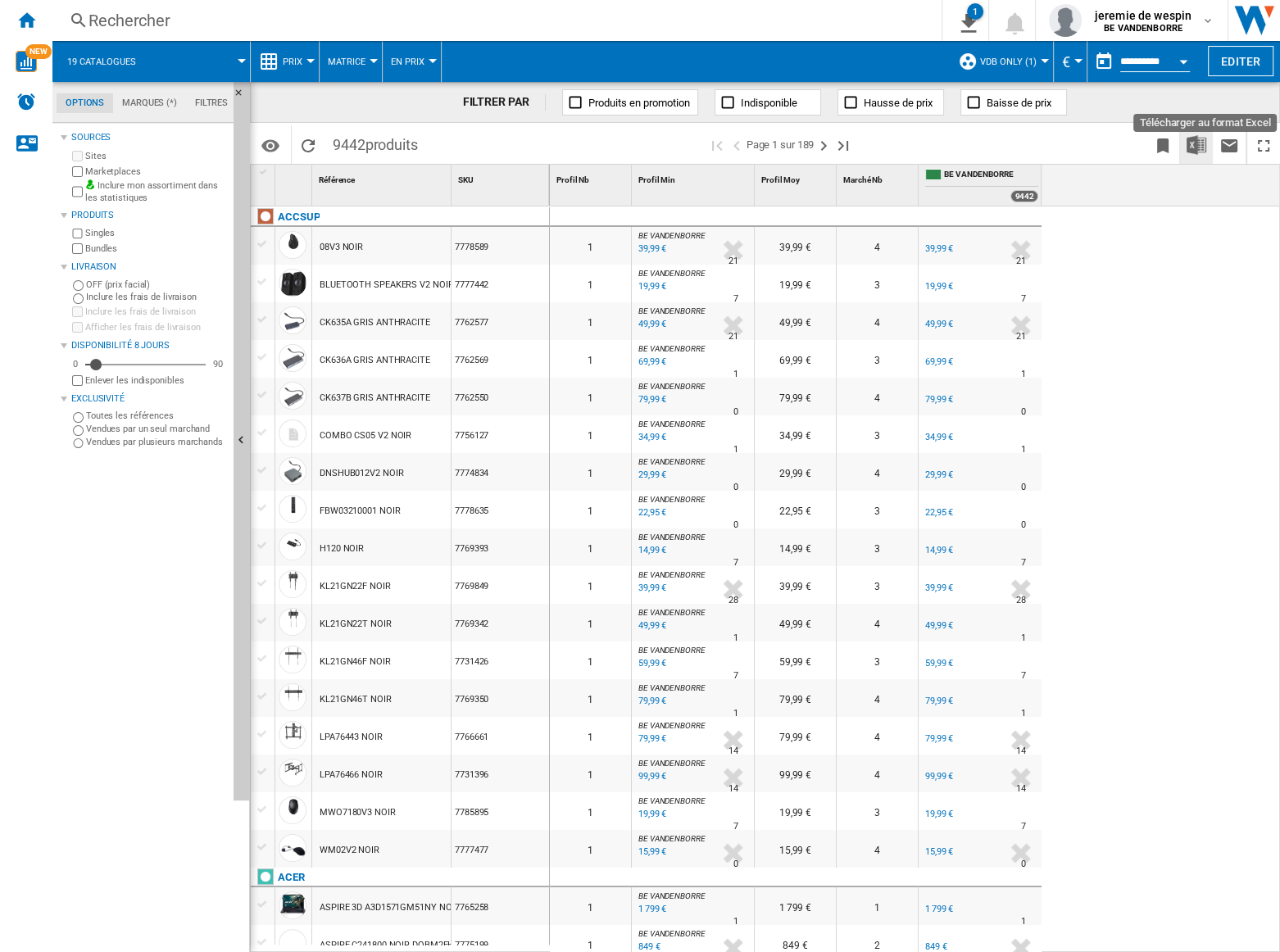
click at [1199, 143] on img "Télécharger au format Excel" at bounding box center [1196, 145] width 20 height 20
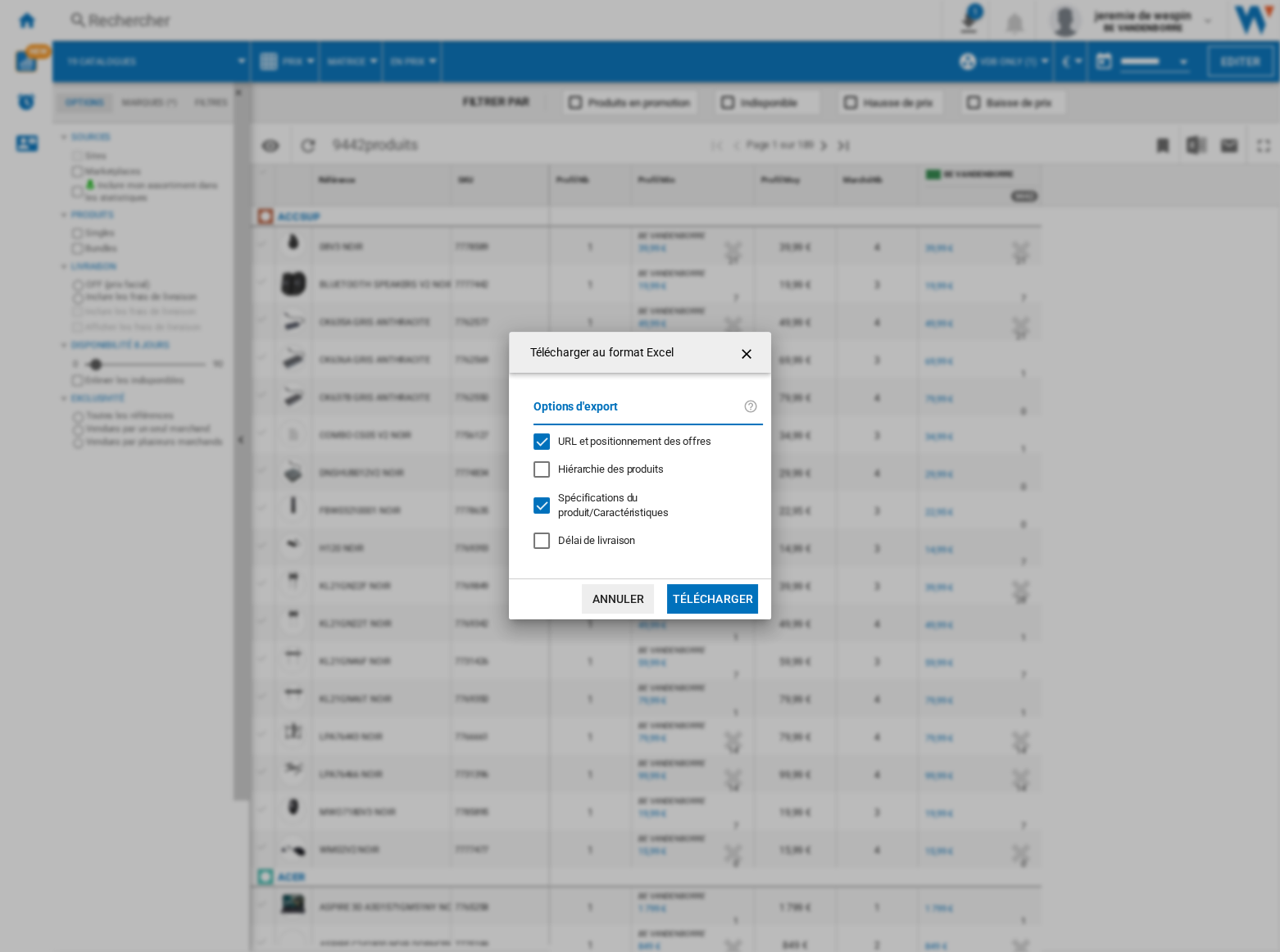
click at [537, 503] on div "Télécharger au ..." at bounding box center [542, 505] width 16 height 16
click at [725, 587] on button "Télécharger" at bounding box center [712, 598] width 91 height 30
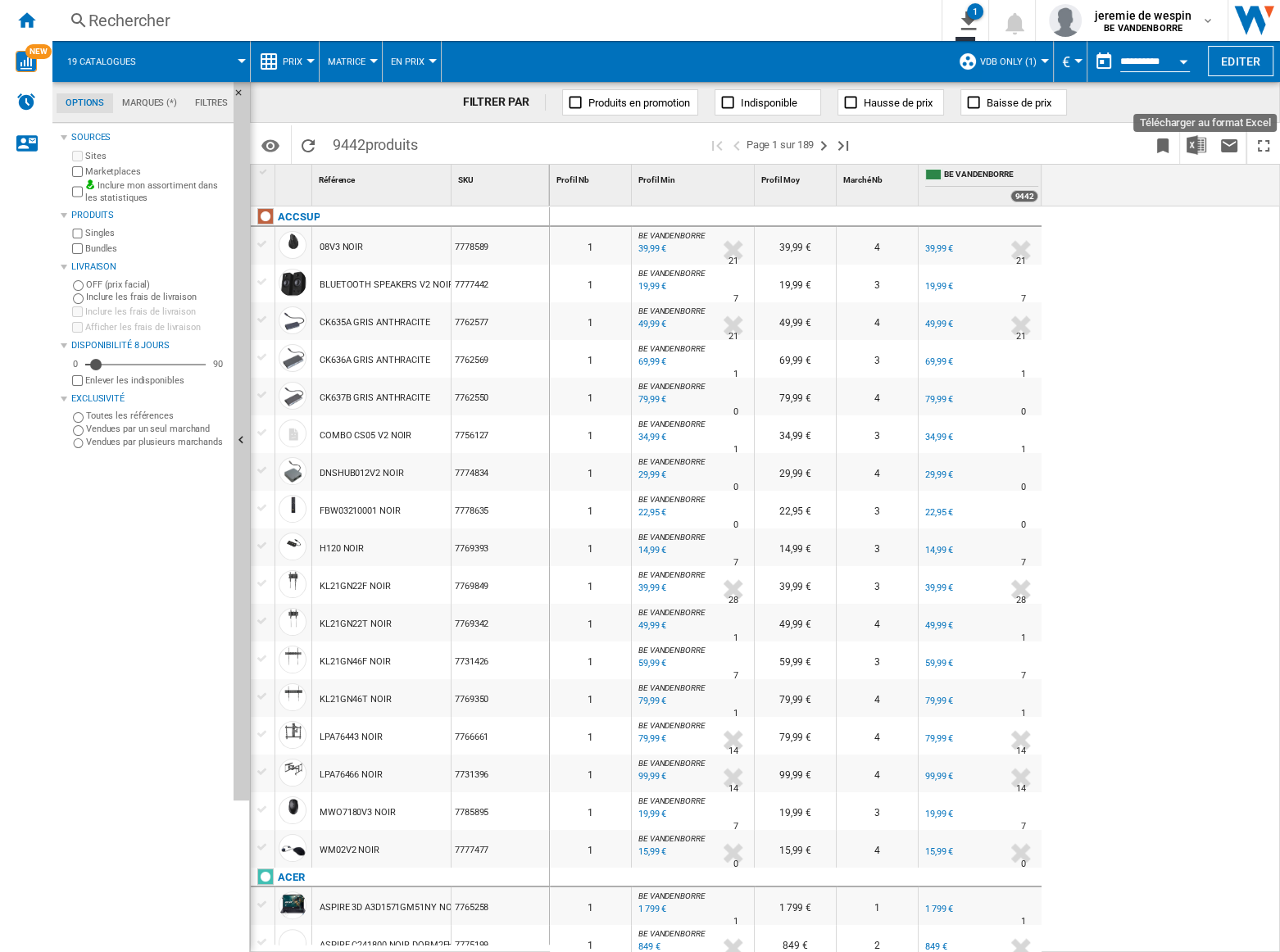
click at [1114, 297] on div "0 0 1 BE VANDENBORRE : BE FR VANDENBORRE 0.0 % 39,99 € % N/A 21 BE VANDENBORRE …" at bounding box center [915, 580] width 731 height 747
click at [180, 14] on div "Rechercher" at bounding box center [494, 20] width 811 height 23
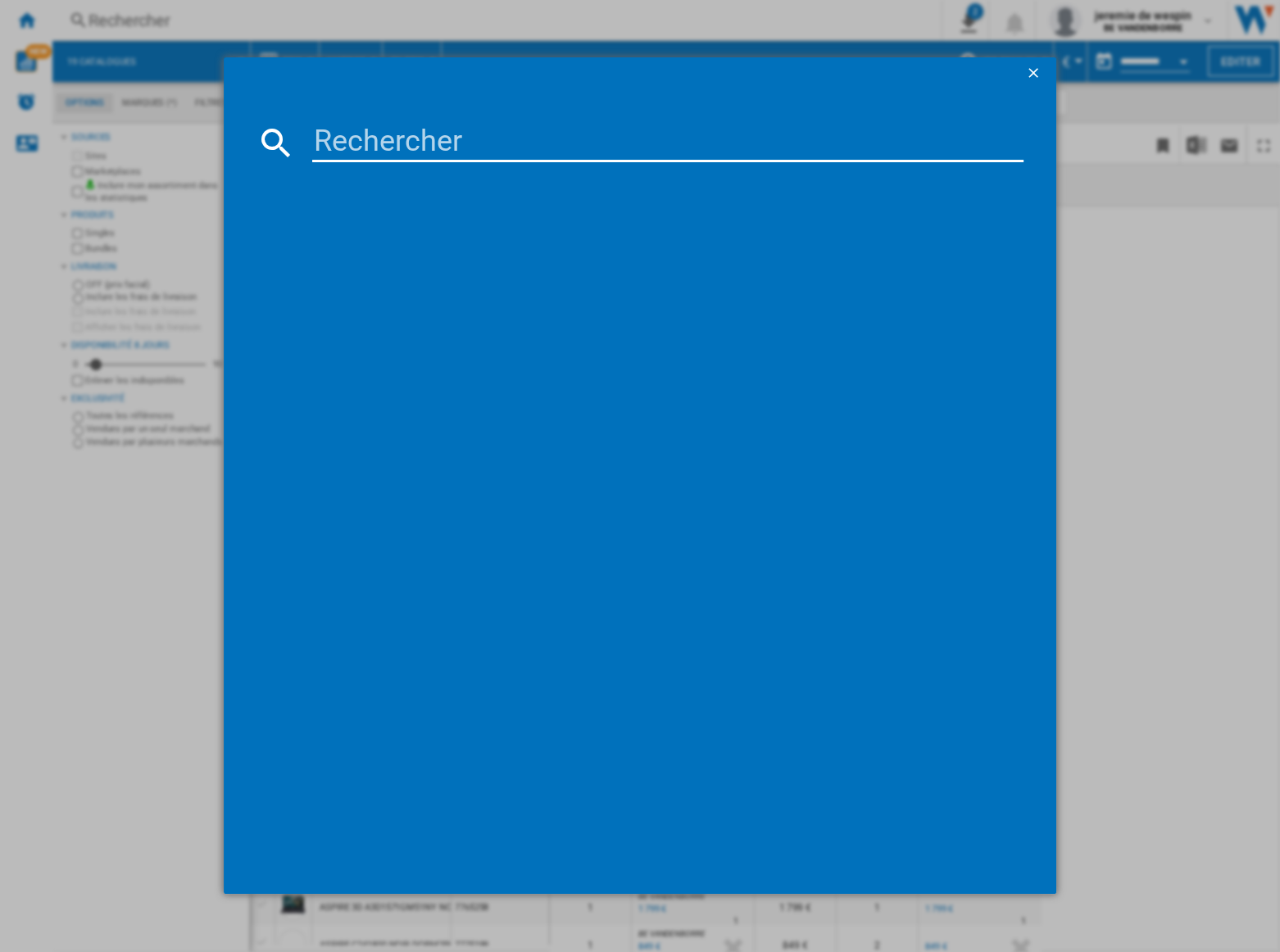
click at [417, 142] on input at bounding box center [667, 143] width 710 height 40
paste input "7683049"
type input "7683049"
click at [378, 244] on div "INSTA360 X5 NOIR" at bounding box center [651, 248] width 694 height 16
